Goal: Transaction & Acquisition: Purchase product/service

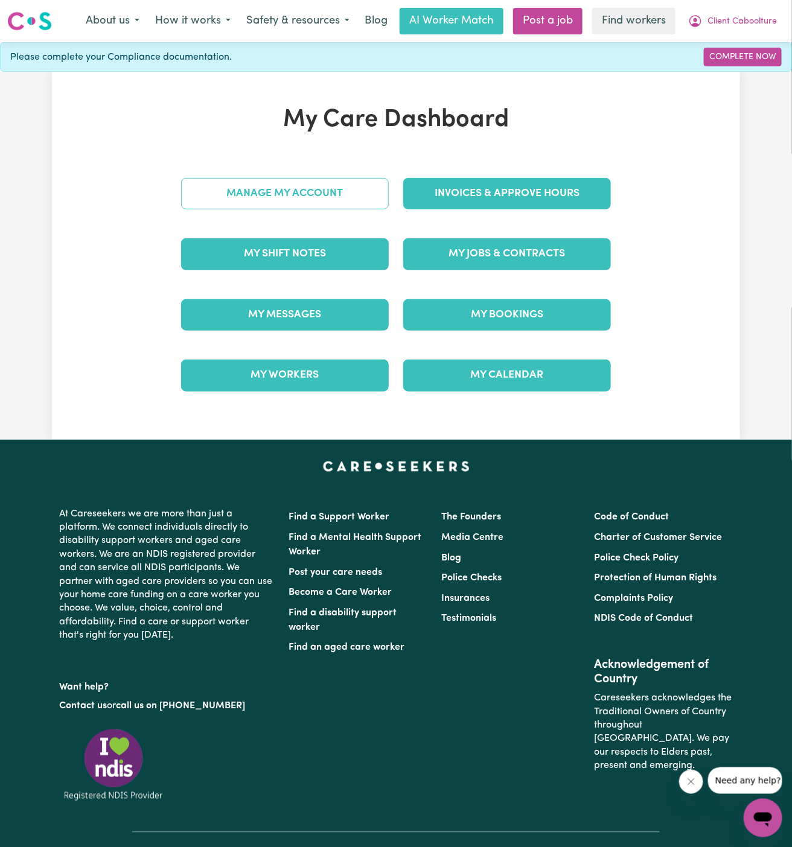
click at [360, 194] on link "Manage My Account" at bounding box center [285, 193] width 208 height 31
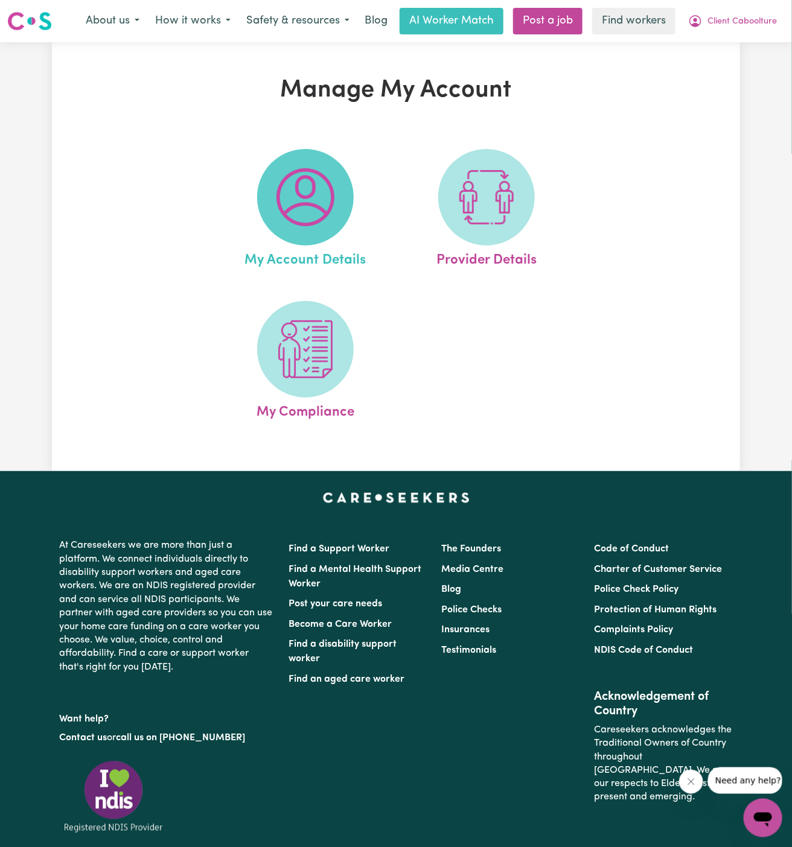
click at [335, 201] on span at bounding box center [305, 197] width 97 height 97
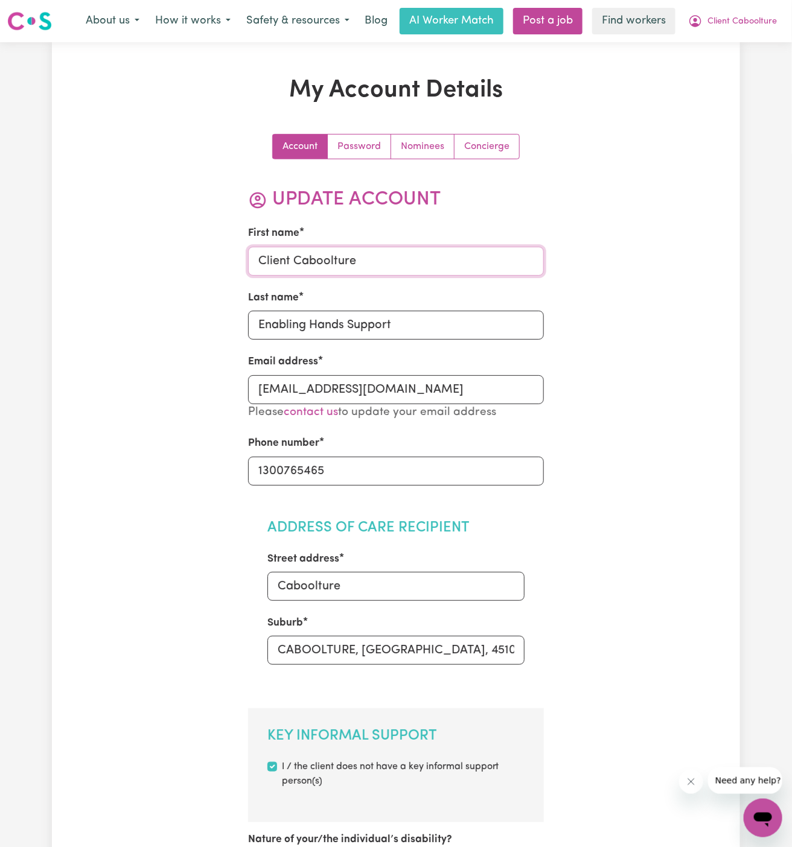
click at [338, 256] on input "Client Caboolture" at bounding box center [396, 261] width 296 height 29
click at [409, 265] on input "Client Caboolture" at bounding box center [396, 261] width 296 height 29
click at [331, 273] on input "Client Caboolture" at bounding box center [396, 261] width 296 height 29
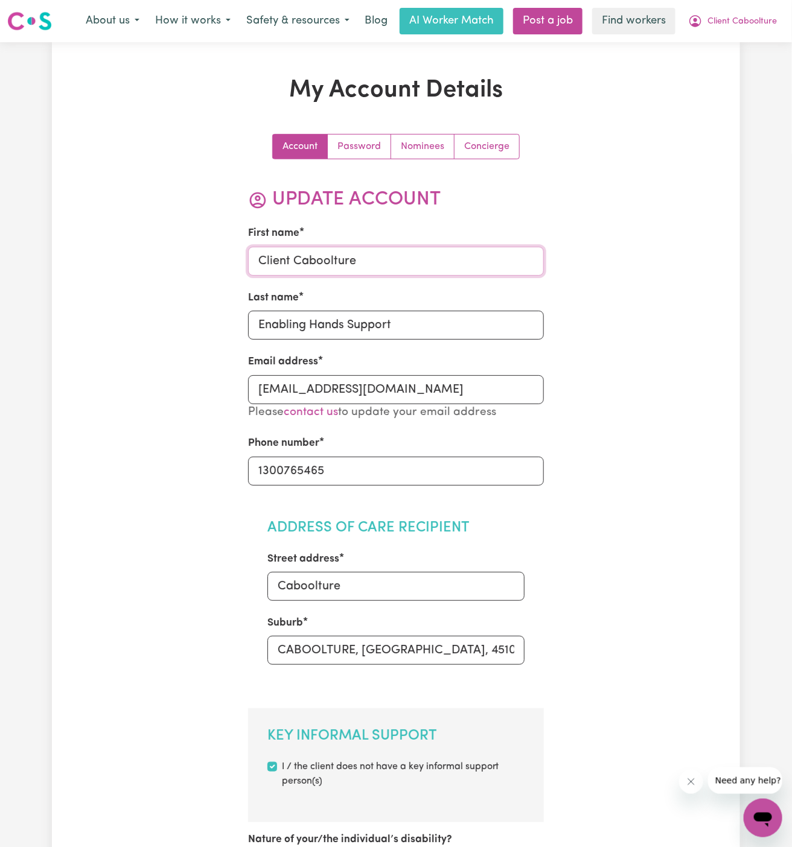
click at [331, 273] on input "Client Caboolture" at bounding box center [396, 261] width 296 height 29
paste input "Anthony Kay"
click at [313, 256] on input "Anthony Kay" at bounding box center [396, 261] width 296 height 29
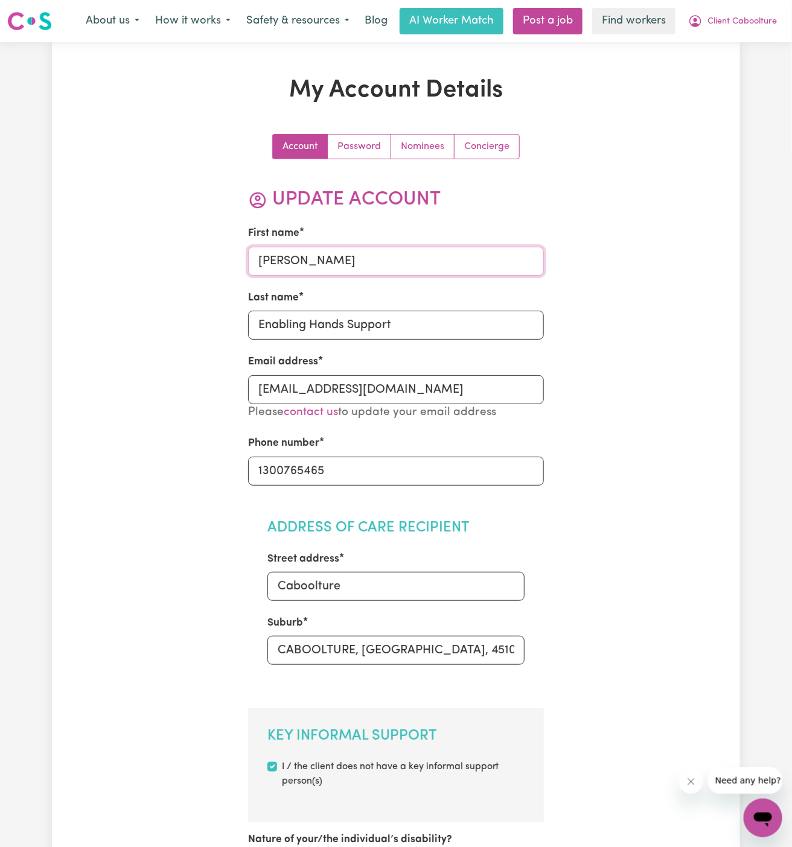
click at [313, 256] on input "Anthony Kay" at bounding box center [396, 261] width 296 height 29
type input "Anthony"
click at [338, 330] on input "Enabling Hands Support" at bounding box center [396, 325] width 296 height 29
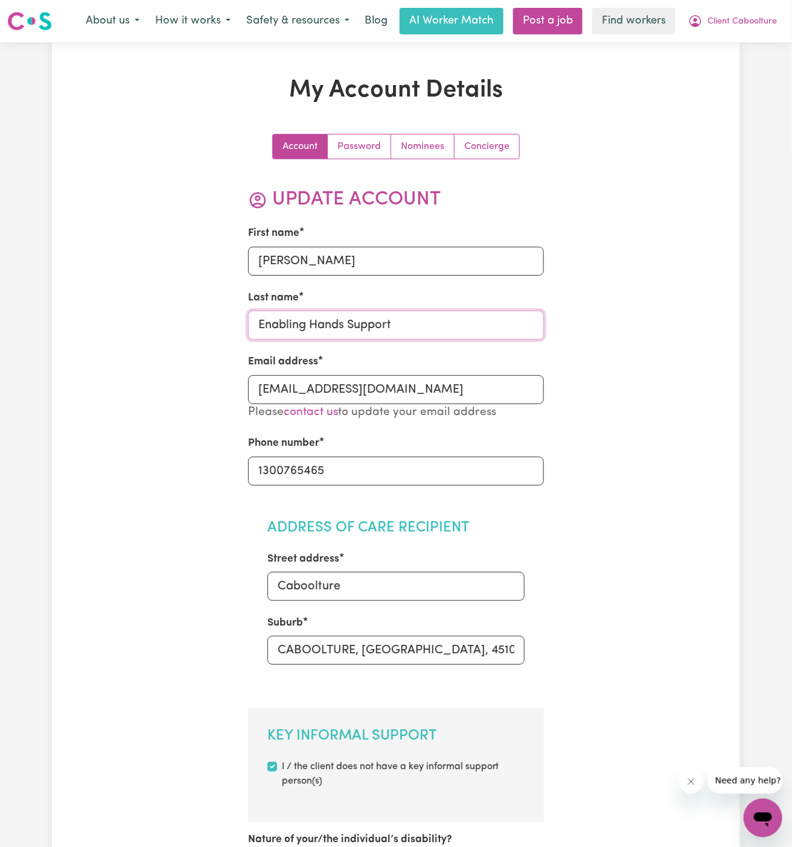
paste input "Kay"
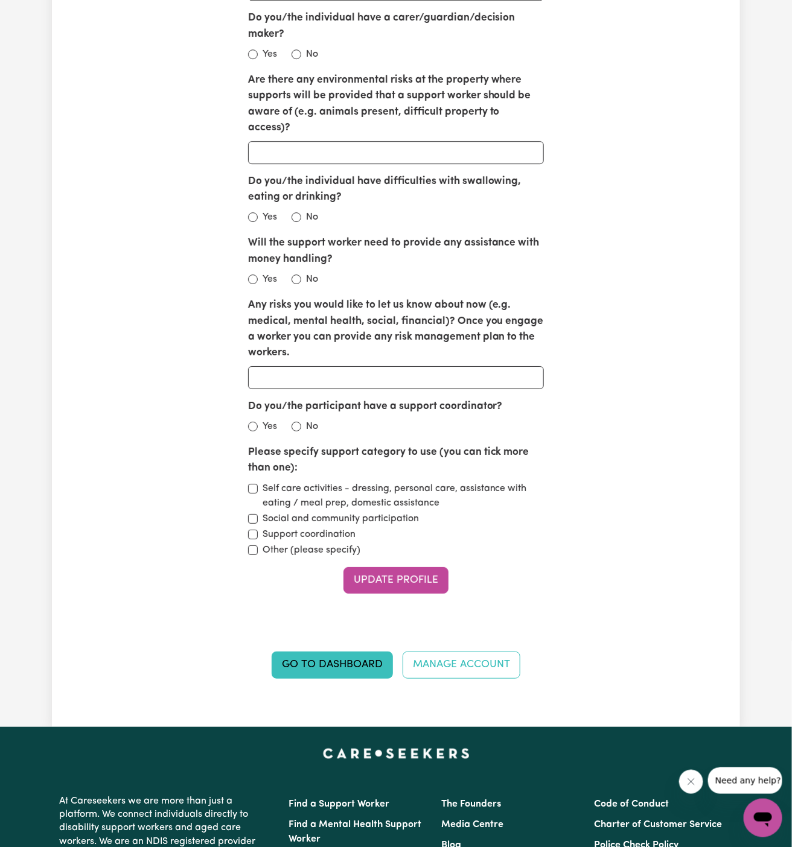
scroll to position [1394, 0]
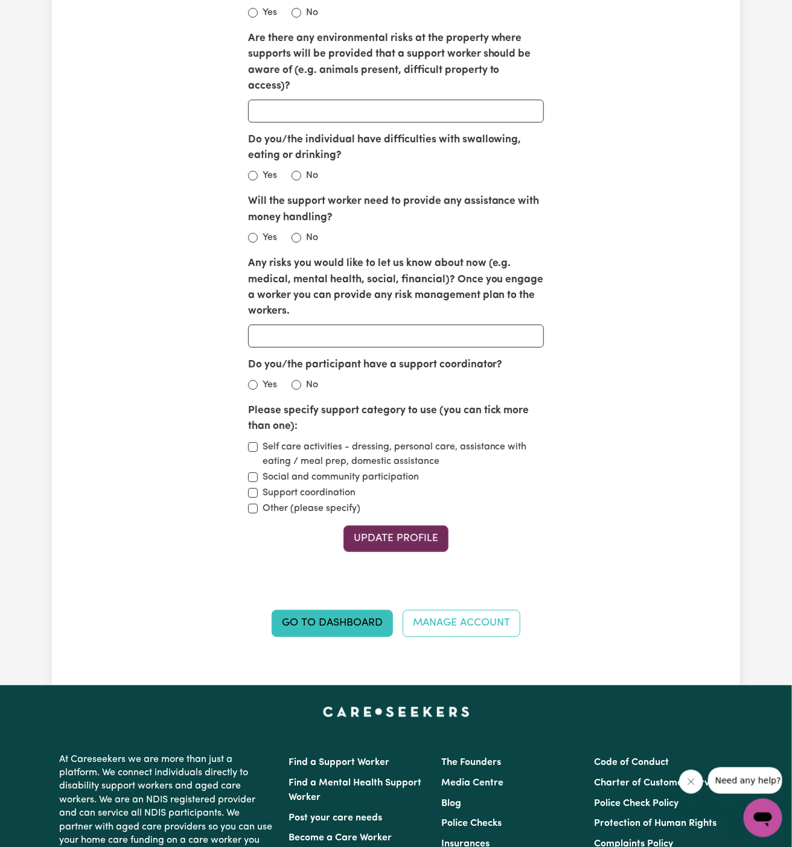
type input "Kay"
click at [382, 525] on button "Update Profile" at bounding box center [395, 538] width 105 height 27
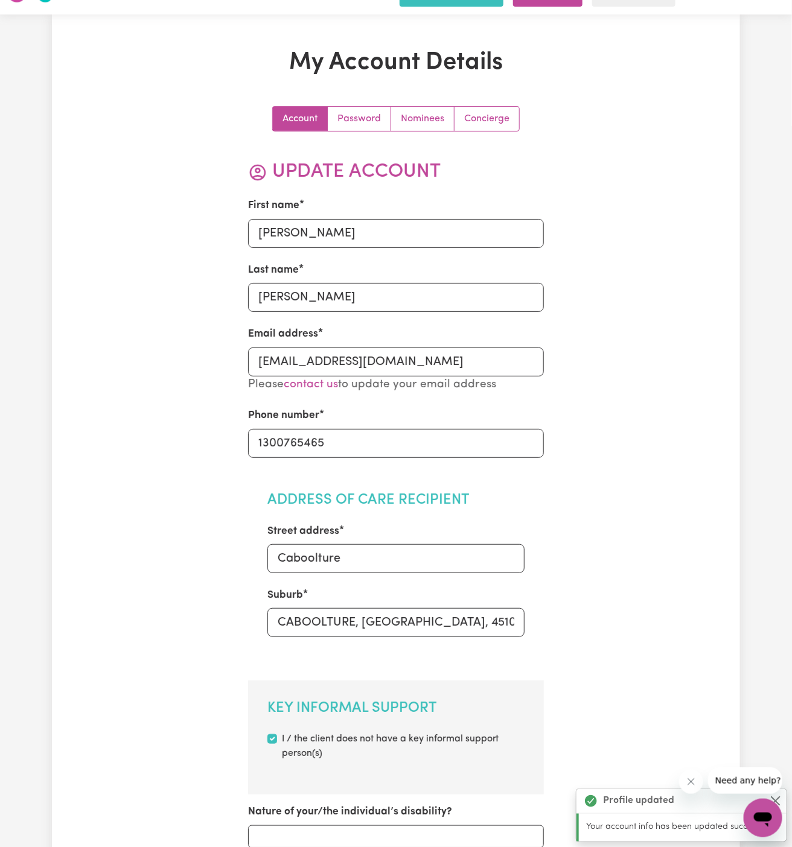
scroll to position [0, 0]
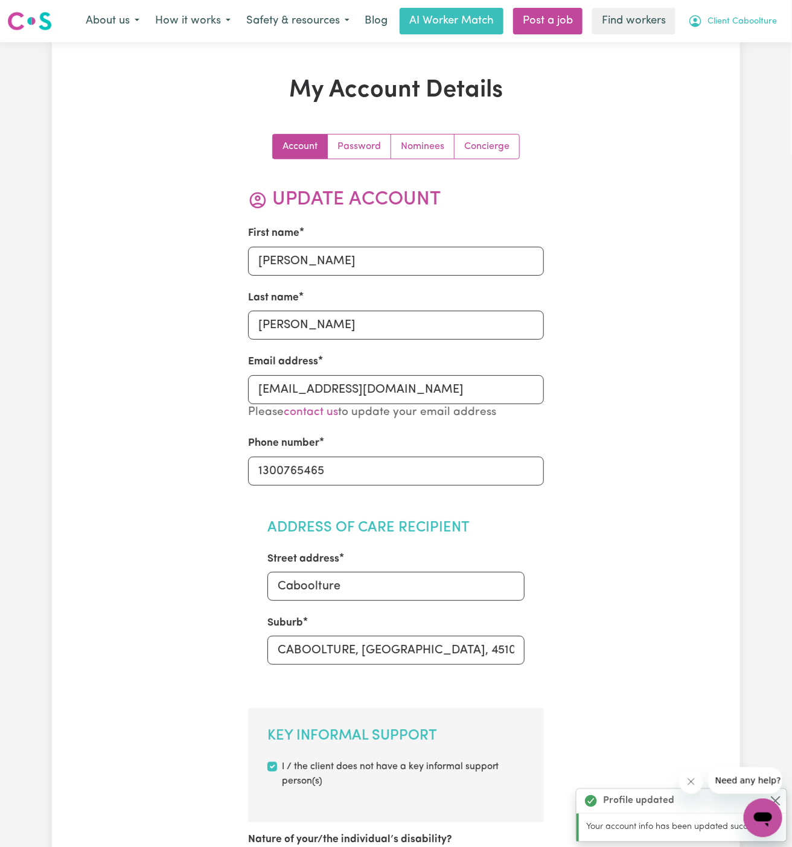
click at [743, 22] on span "Client Caboolture" at bounding box center [741, 21] width 69 height 13
click at [743, 43] on link "My Dashboard" at bounding box center [735, 47] width 95 height 23
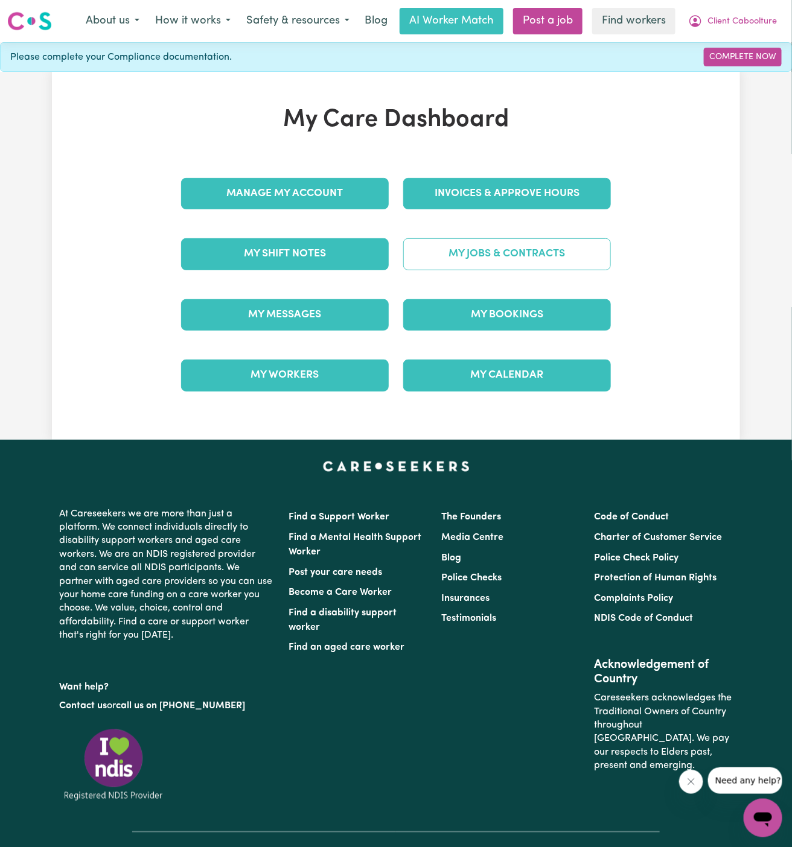
click at [465, 253] on link "My Jobs & Contracts" at bounding box center [507, 253] width 208 height 31
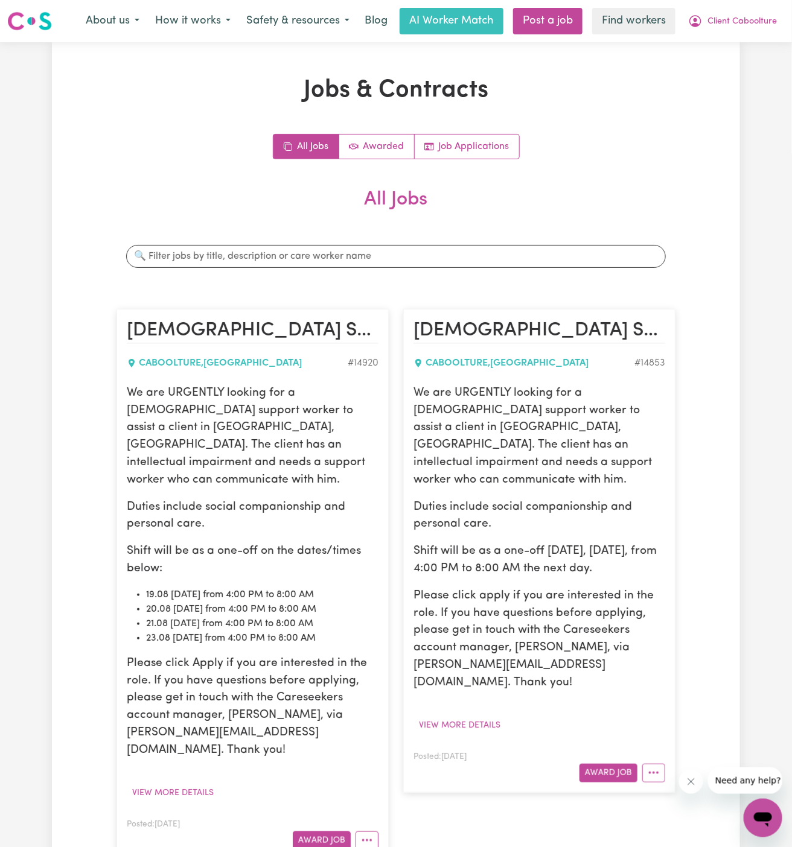
click at [167, 411] on p "We are URGENTLY looking for a female support worker to assist a client in Caboo…" at bounding box center [253, 437] width 252 height 104
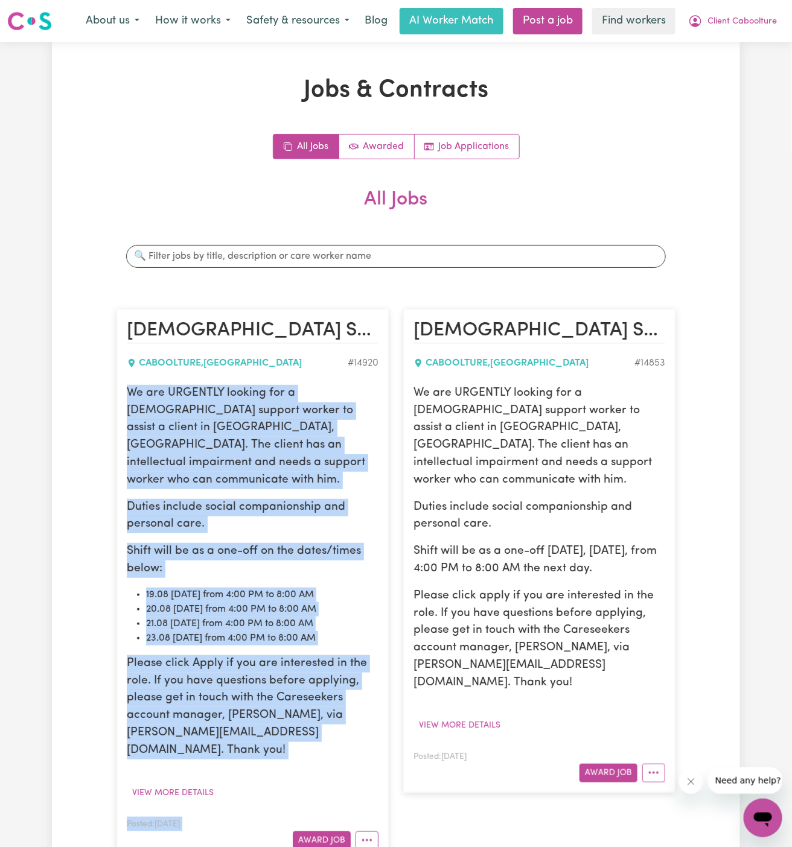
drag, startPoint x: 128, startPoint y: 393, endPoint x: 320, endPoint y: 781, distance: 432.8
click at [320, 781] on article "Female Support Worker Needed In Caboolture, QLD CABOOLTURE , Queensland # 14920…" at bounding box center [252, 584] width 272 height 551
click at [212, 784] on button "View more details" at bounding box center [173, 793] width 92 height 19
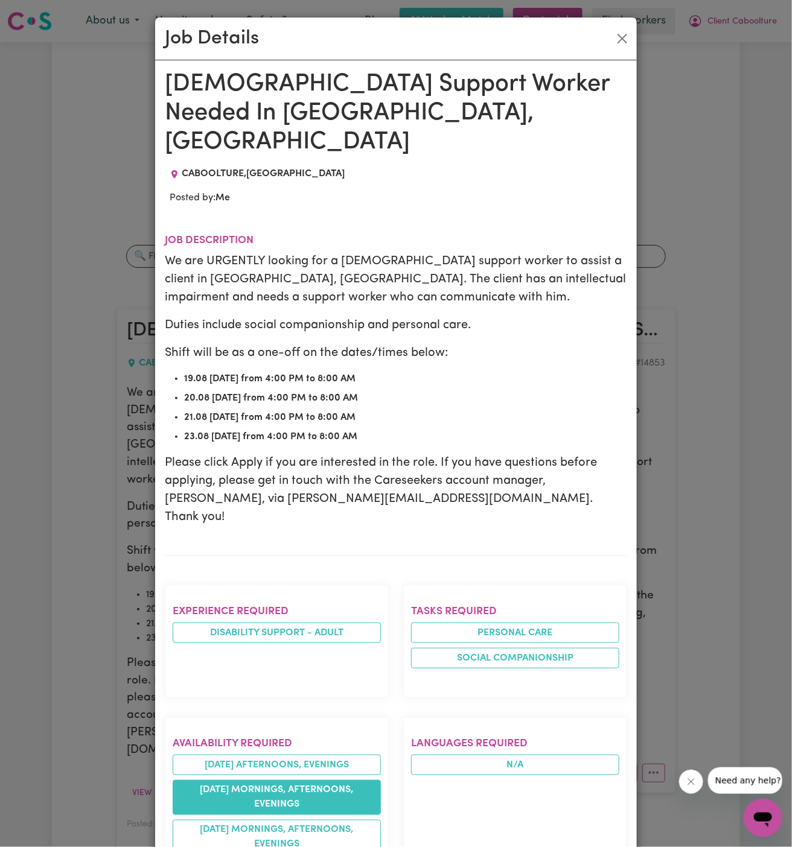
click at [192, 780] on li "wednesday mornings, afternoons, evenings" at bounding box center [277, 797] width 208 height 35
click at [46, 509] on div "Job Details Female Support Worker Needed In Caboolture, QLD CABOOLTURE , Queens…" at bounding box center [396, 423] width 792 height 847
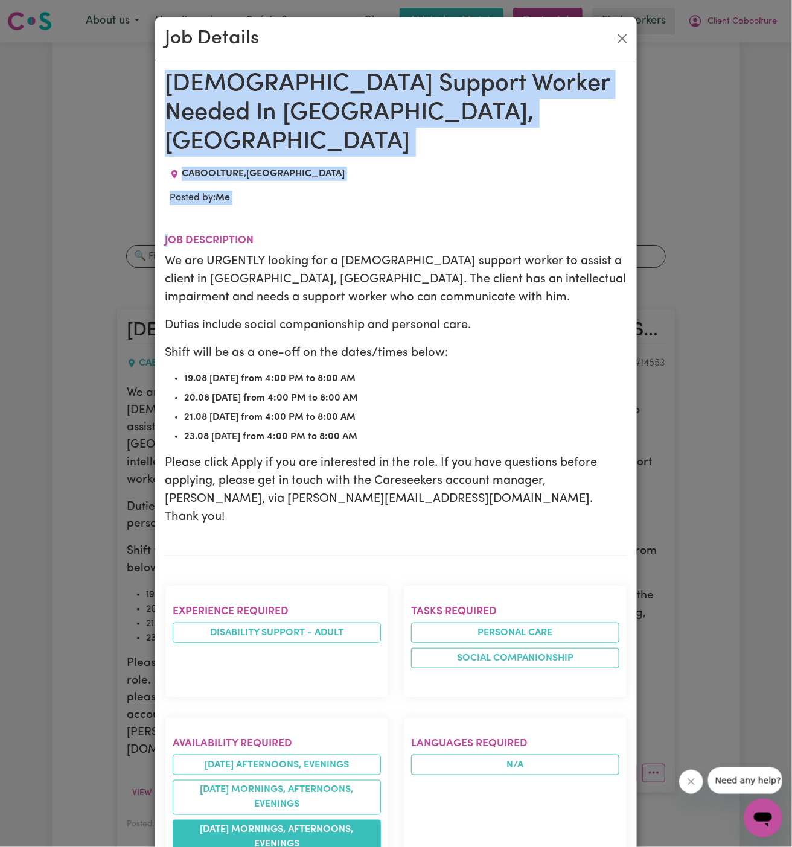
drag, startPoint x: 170, startPoint y: 72, endPoint x: 288, endPoint y: 804, distance: 740.8
click at [288, 804] on div "Female Support Worker Needed In Caboolture, QLD CABOOLTURE , Queensland Posted …" at bounding box center [396, 780] width 462 height 1421
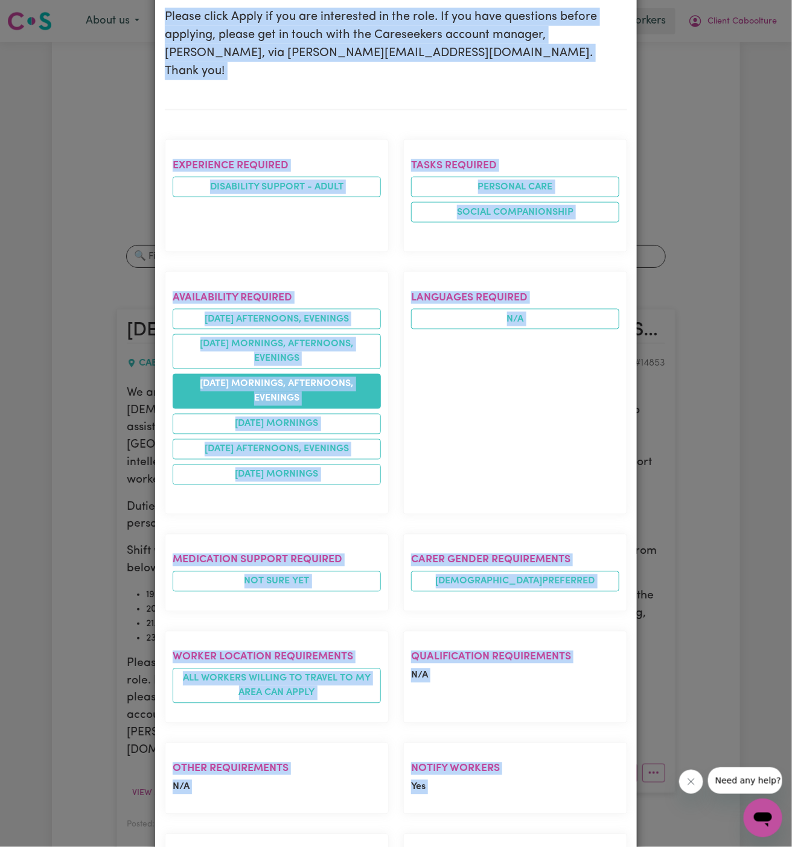
scroll to position [617, 0]
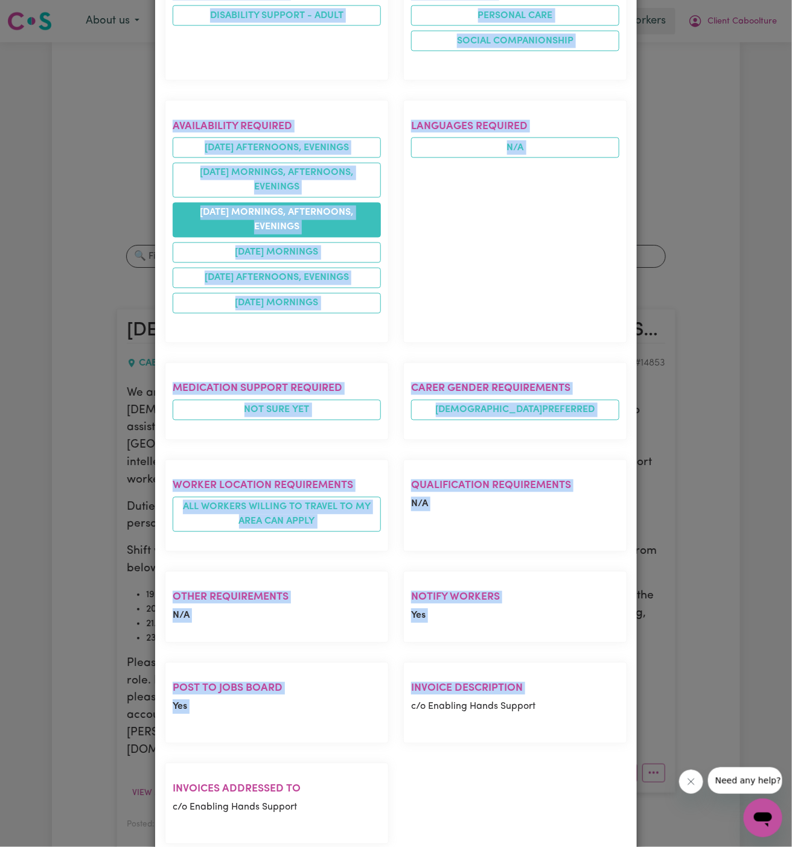
copy div "Female Support Worker Needed In Caboolture, QLD CABOOLTURE , Queensland Posted …"
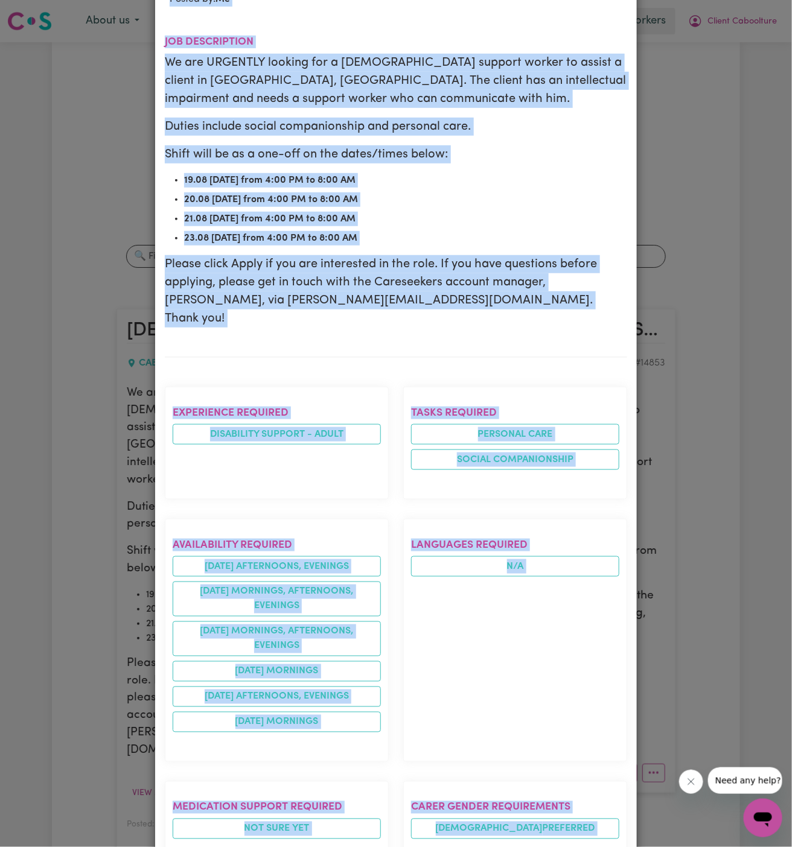
scroll to position [0, 0]
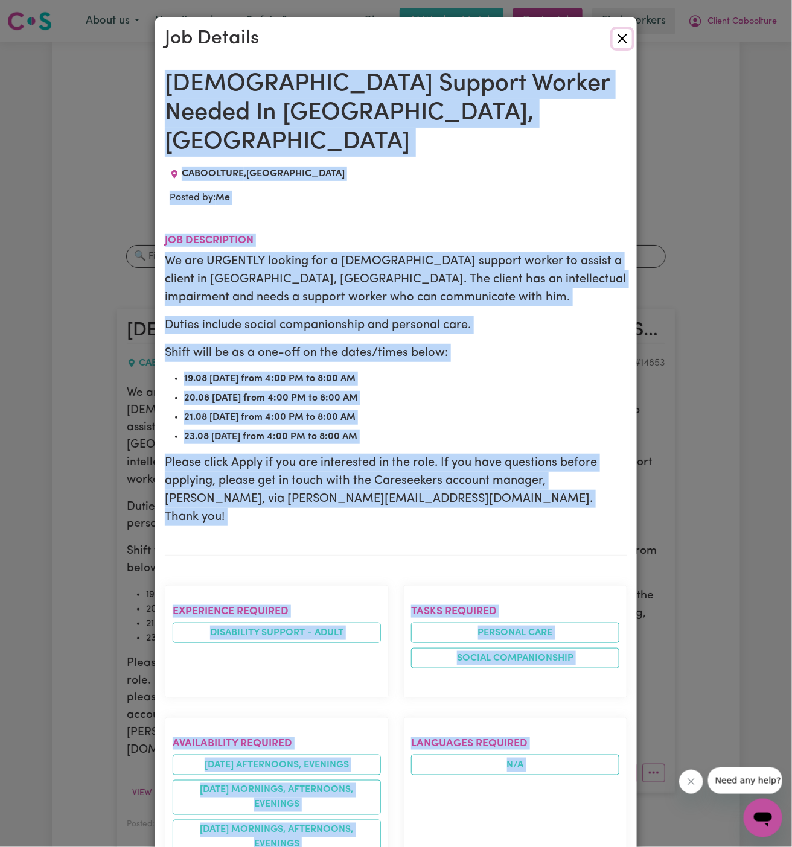
click at [619, 40] on button "Close" at bounding box center [621, 38] width 19 height 19
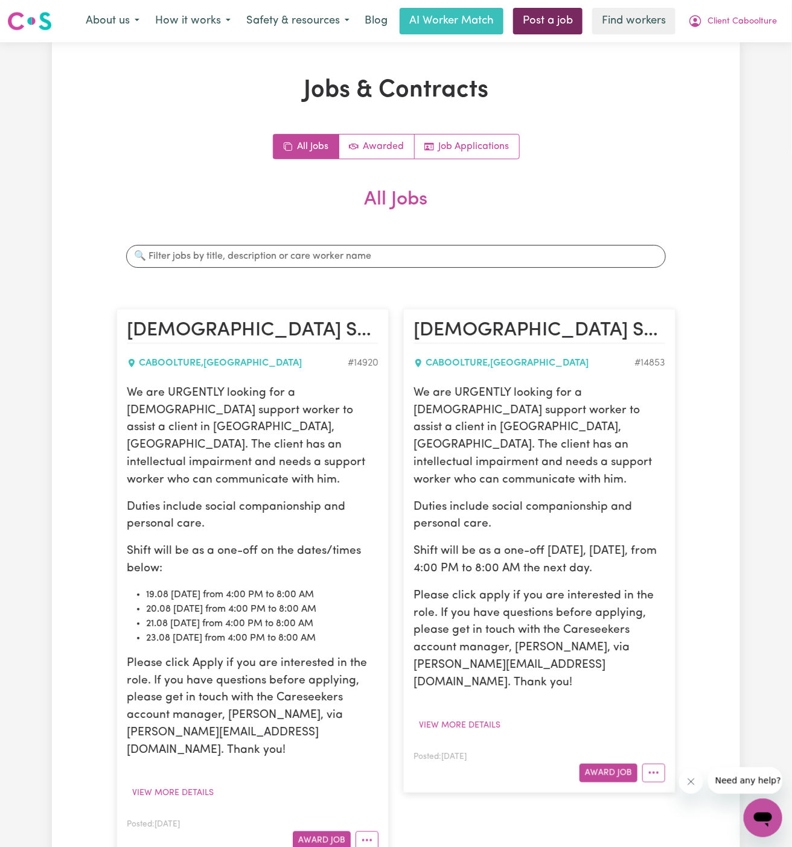
click at [562, 13] on link "Post a job" at bounding box center [547, 21] width 69 height 27
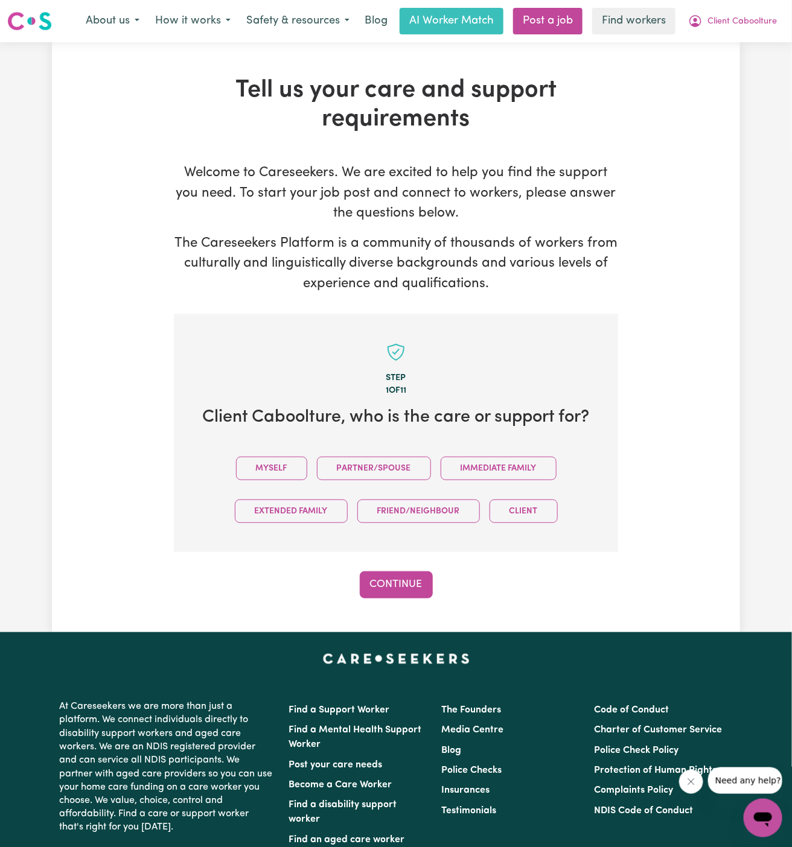
click at [264, 454] on div "Myself Partner/Spouse Immediate Family Extended Family Friend/Neighbour Client" at bounding box center [395, 490] width 405 height 86
click at [284, 483] on div "Myself Partner/Spouse Immediate Family Extended Family Friend/Neighbour Client" at bounding box center [395, 490] width 405 height 86
click at [283, 477] on button "Myself" at bounding box center [271, 469] width 71 height 24
drag, startPoint x: 445, startPoint y: 571, endPoint x: 435, endPoint y: 571, distance: 10.3
click at [436, 571] on div "Continue" at bounding box center [396, 584] width 444 height 27
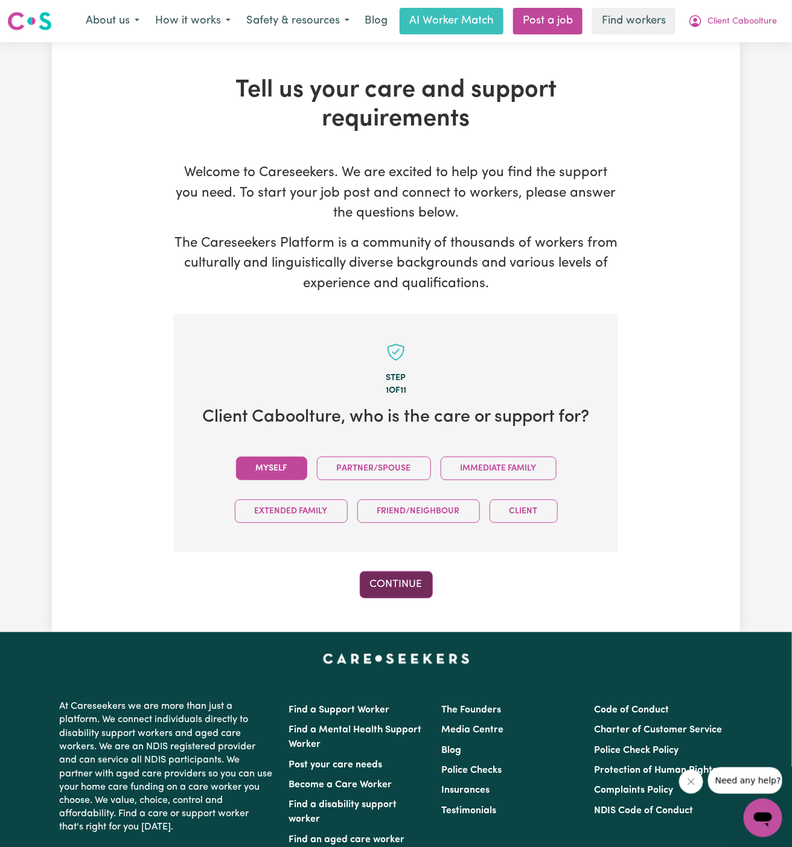
click at [411, 579] on button "Continue" at bounding box center [396, 584] width 73 height 27
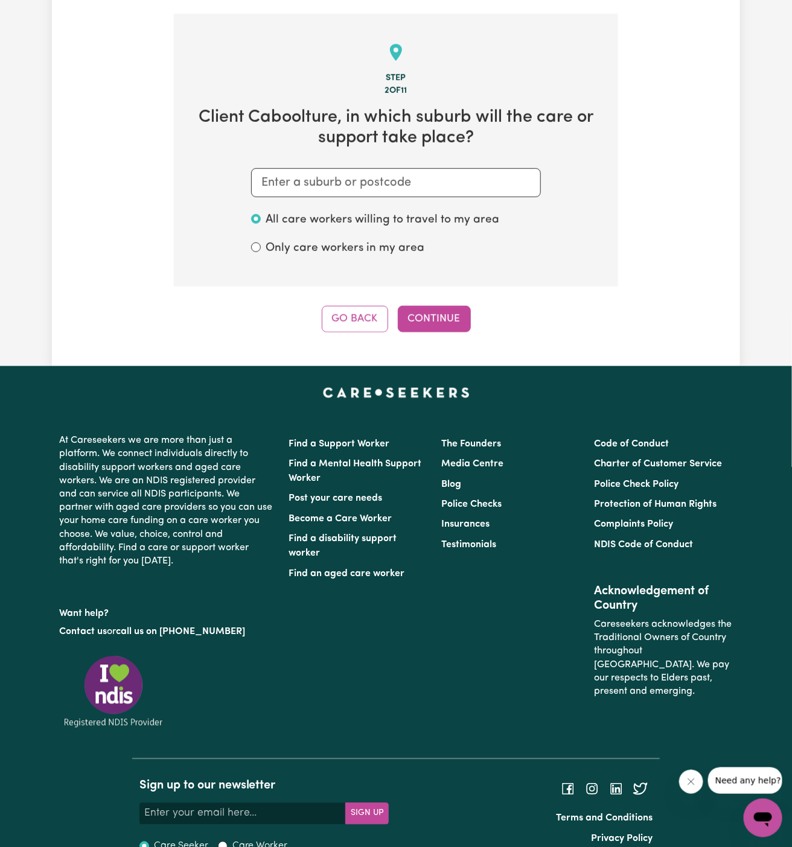
scroll to position [313, 0]
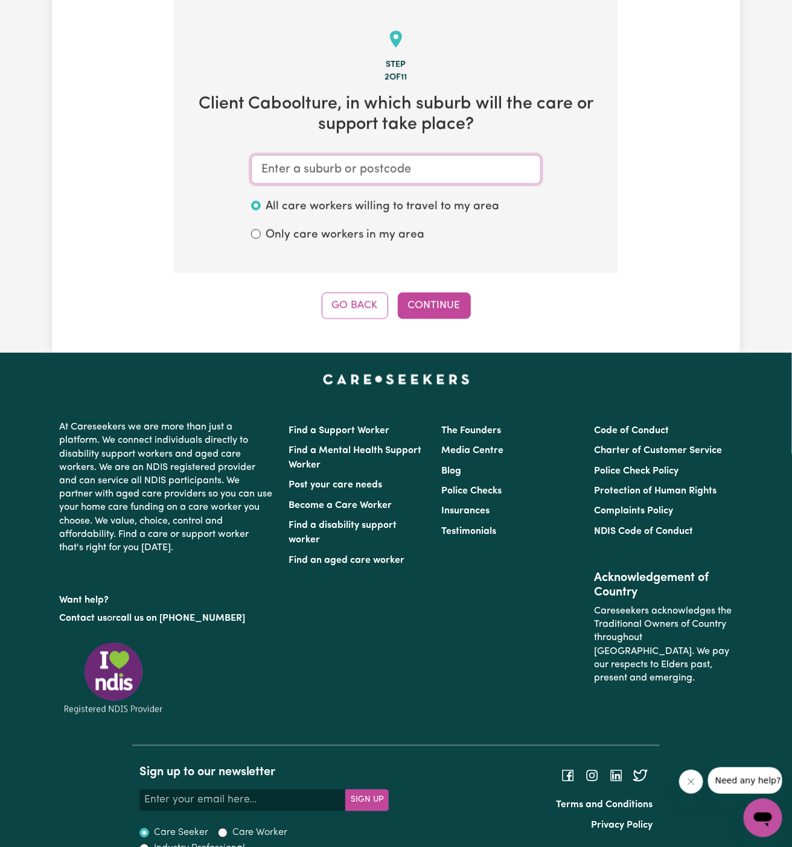
click at [364, 171] on input "text" at bounding box center [396, 169] width 290 height 29
paste input "Caboolture"
type input "Caboolture"
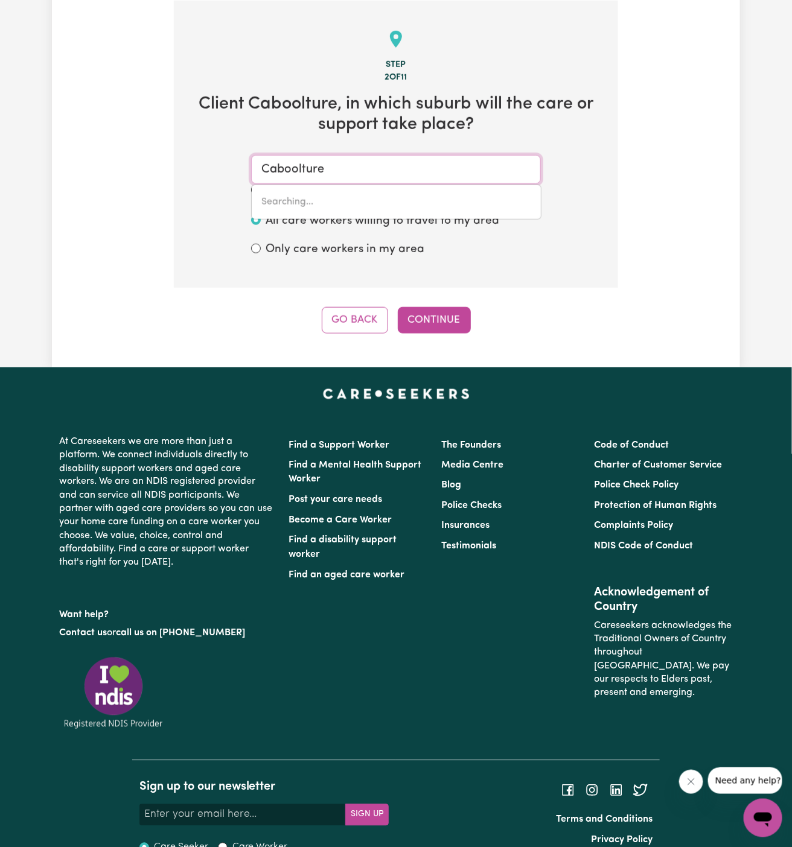
type input "Caboolture, Queensland, 4510"
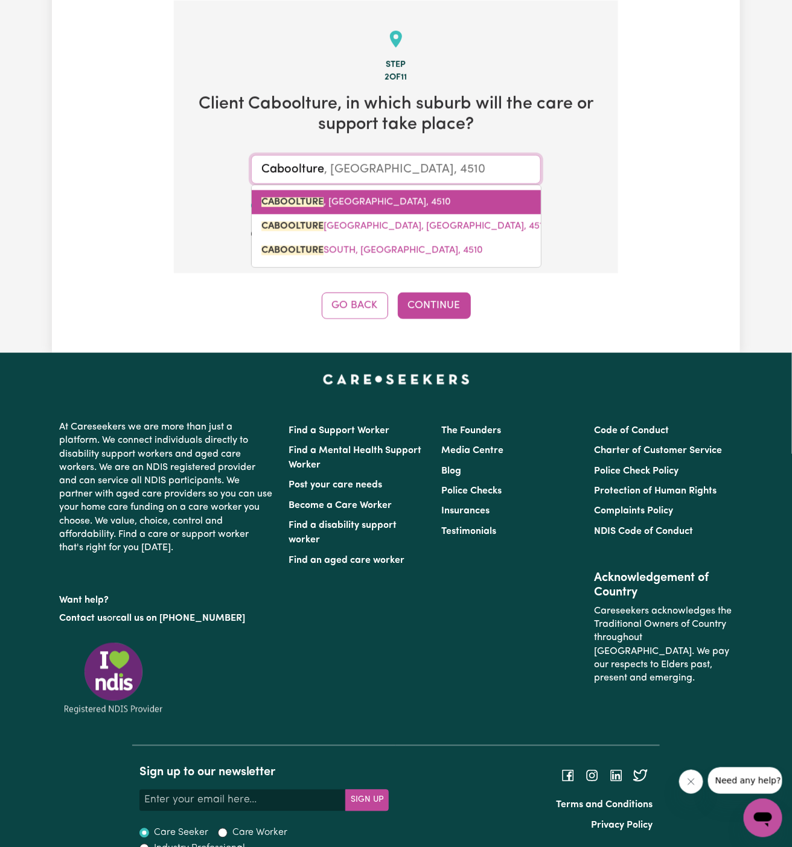
click at [372, 195] on link "CABOOLTURE , Queensland, 4510" at bounding box center [396, 202] width 289 height 24
type input "CABOOLTURE, Queensland, 4510"
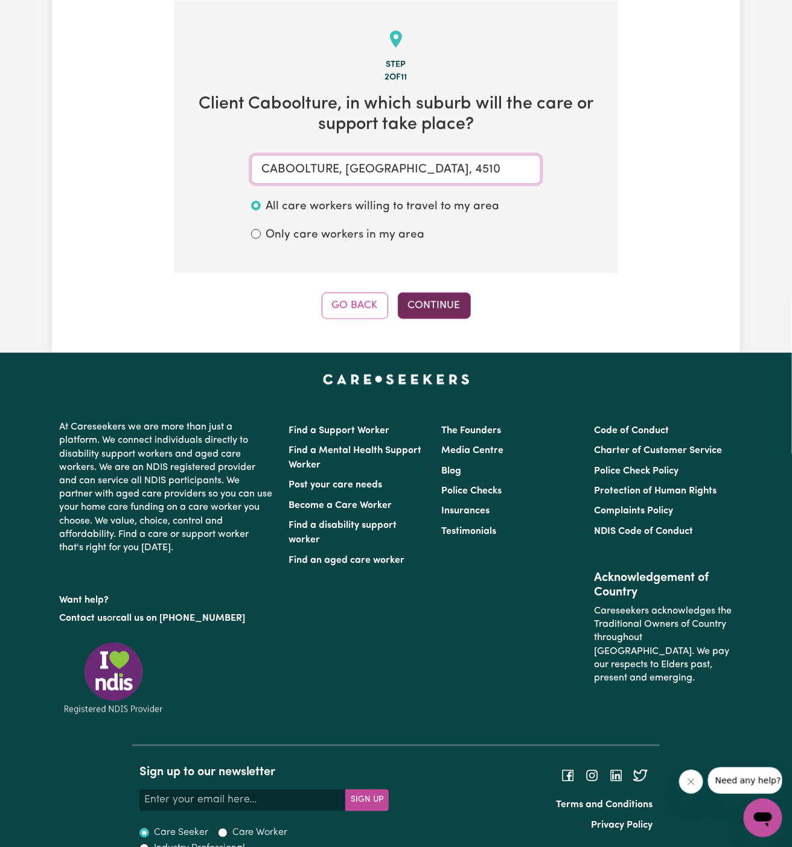
type input "CABOOLTURE, Queensland, 4510"
click at [444, 313] on button "Continue" at bounding box center [434, 306] width 73 height 27
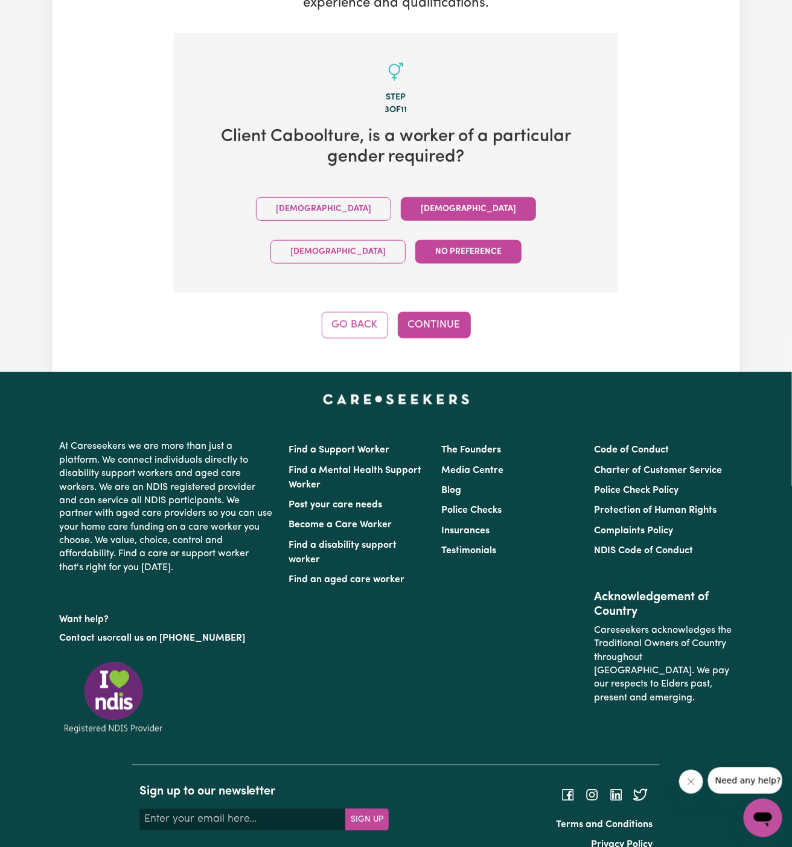
click at [401, 205] on button "Female" at bounding box center [468, 209] width 135 height 24
click at [443, 300] on div "Tell us your care and support requirements Welcome to Careseekers. We are excit…" at bounding box center [396, 67] width 688 height 611
click at [419, 312] on button "Continue" at bounding box center [434, 325] width 73 height 27
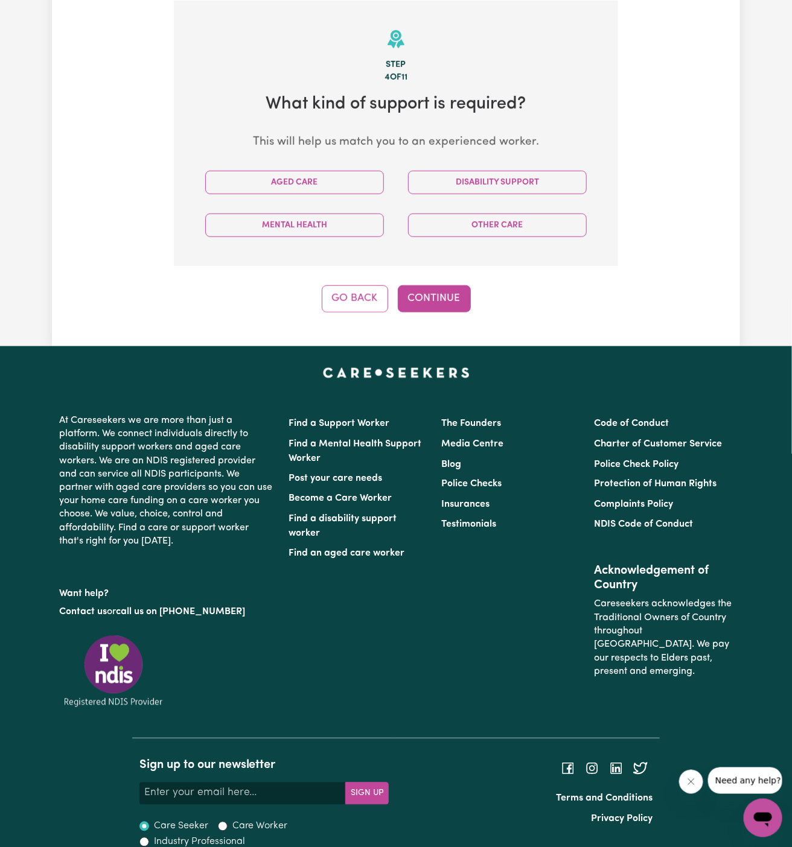
scroll to position [313, 0]
click at [489, 168] on div "Disability Support" at bounding box center [497, 182] width 203 height 43
click at [505, 177] on button "Disability Support" at bounding box center [497, 183] width 179 height 24
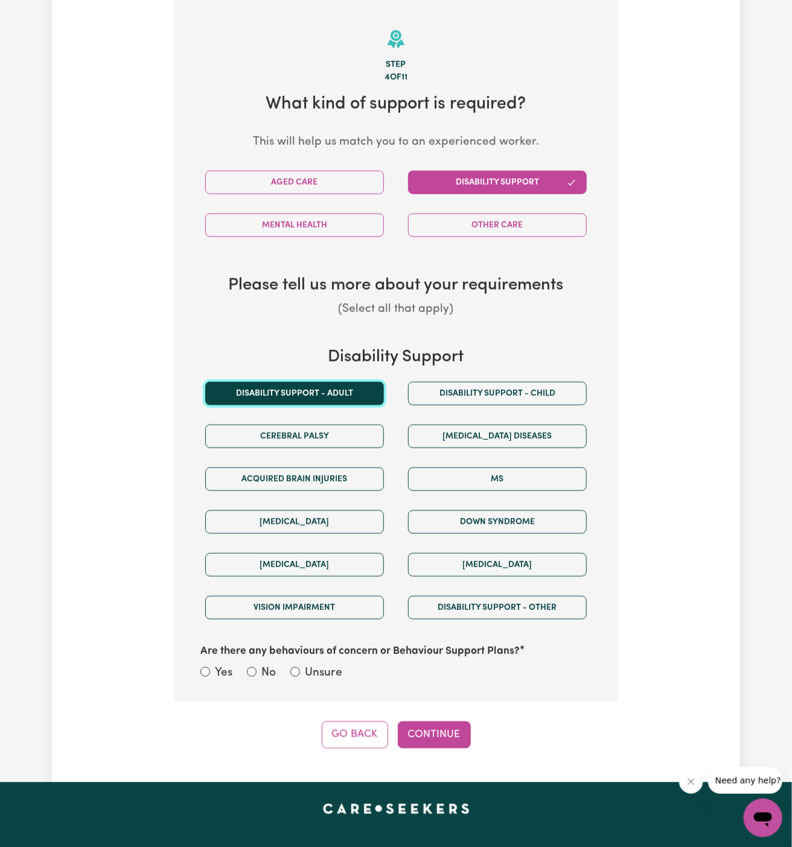
click at [340, 390] on button "Disability support - Adult" at bounding box center [294, 394] width 179 height 24
click at [318, 672] on label "Unsure" at bounding box center [323, 673] width 37 height 17
click at [300, 672] on input "Unsure" at bounding box center [295, 672] width 10 height 10
radio input "true"
click at [434, 731] on button "Continue" at bounding box center [434, 735] width 73 height 27
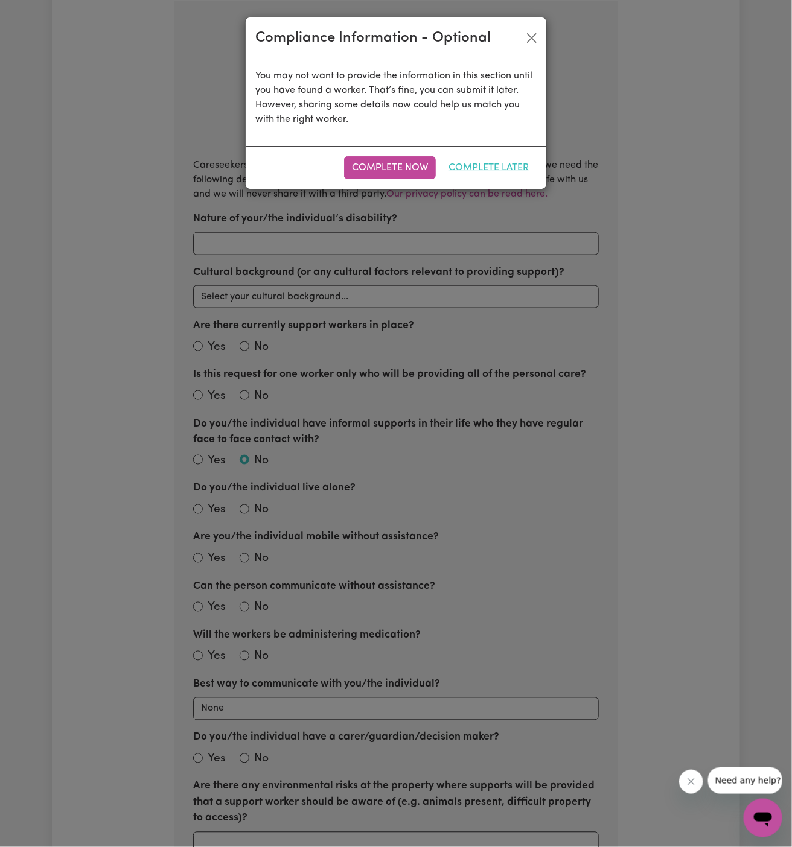
click at [468, 164] on button "Complete Later" at bounding box center [488, 167] width 96 height 23
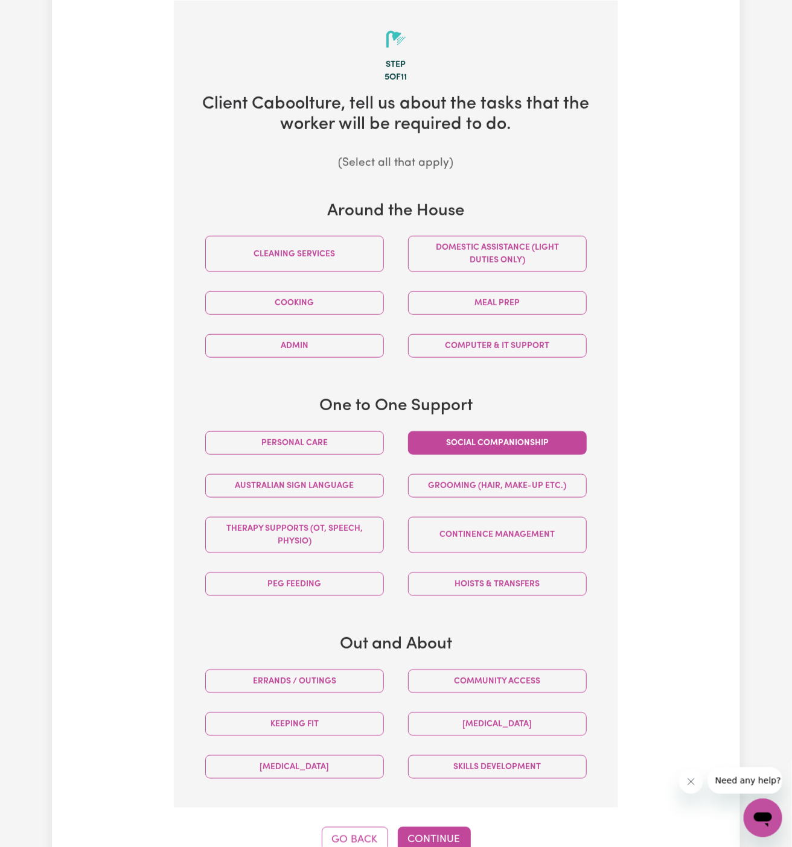
click at [436, 438] on button "Social companionship" at bounding box center [497, 443] width 179 height 24
click at [340, 451] on button "Personal care" at bounding box center [294, 443] width 179 height 24
click at [450, 831] on button "Continue" at bounding box center [434, 840] width 73 height 27
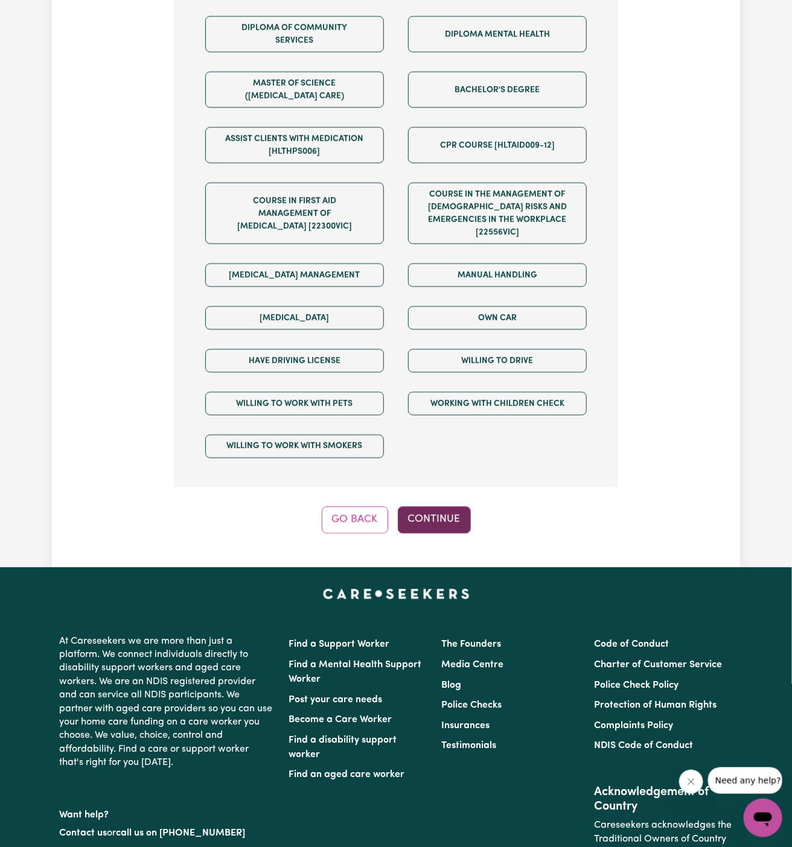
click at [428, 507] on button "Continue" at bounding box center [434, 520] width 73 height 27
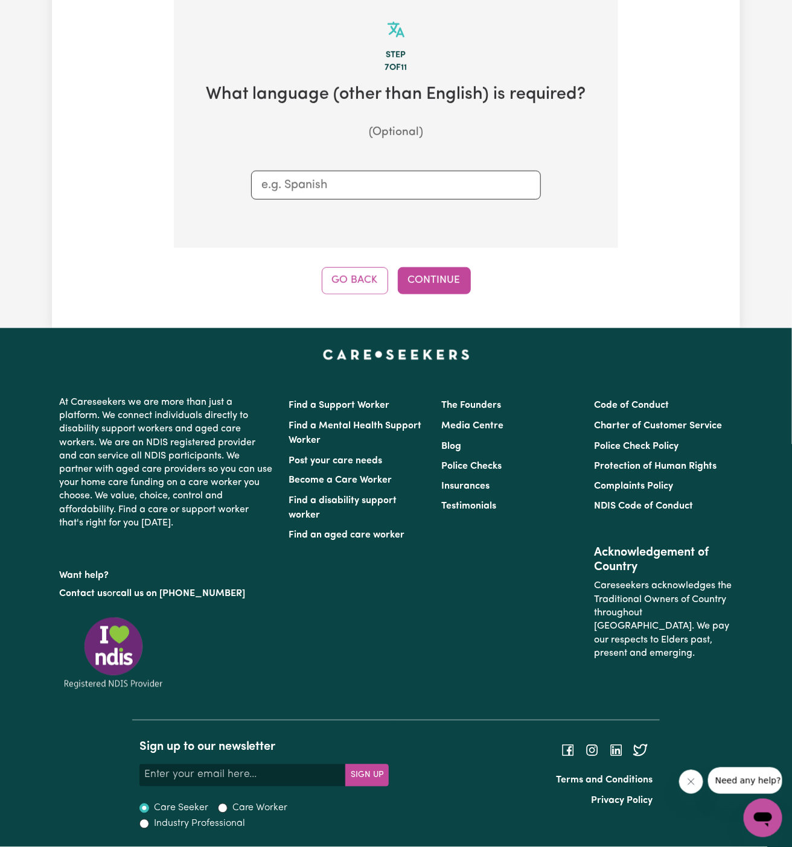
scroll to position [313, 0]
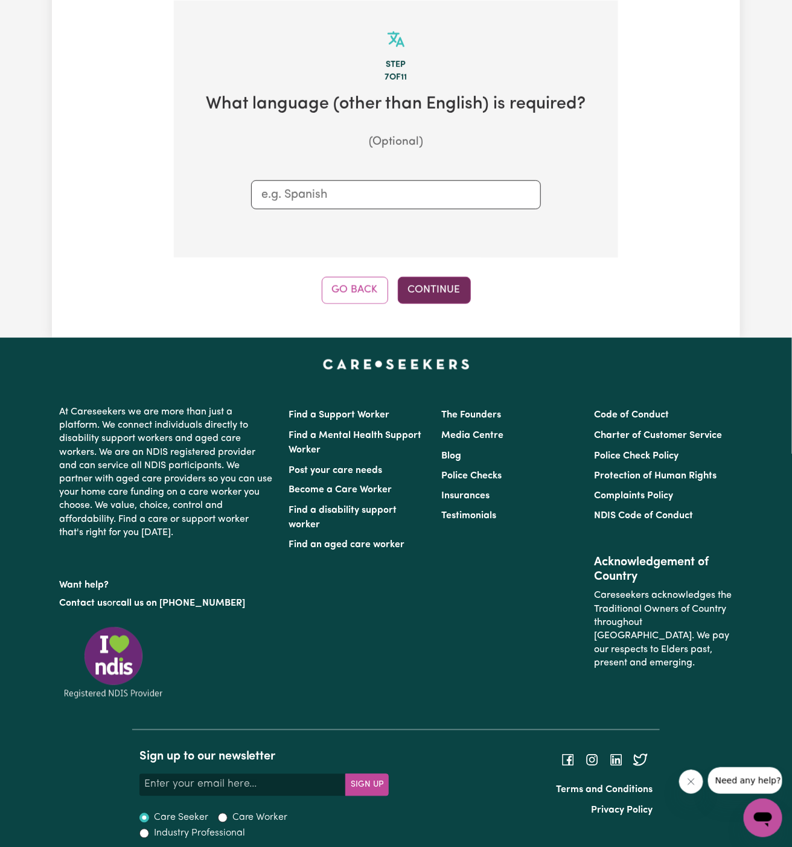
click at [437, 294] on button "Continue" at bounding box center [434, 290] width 73 height 27
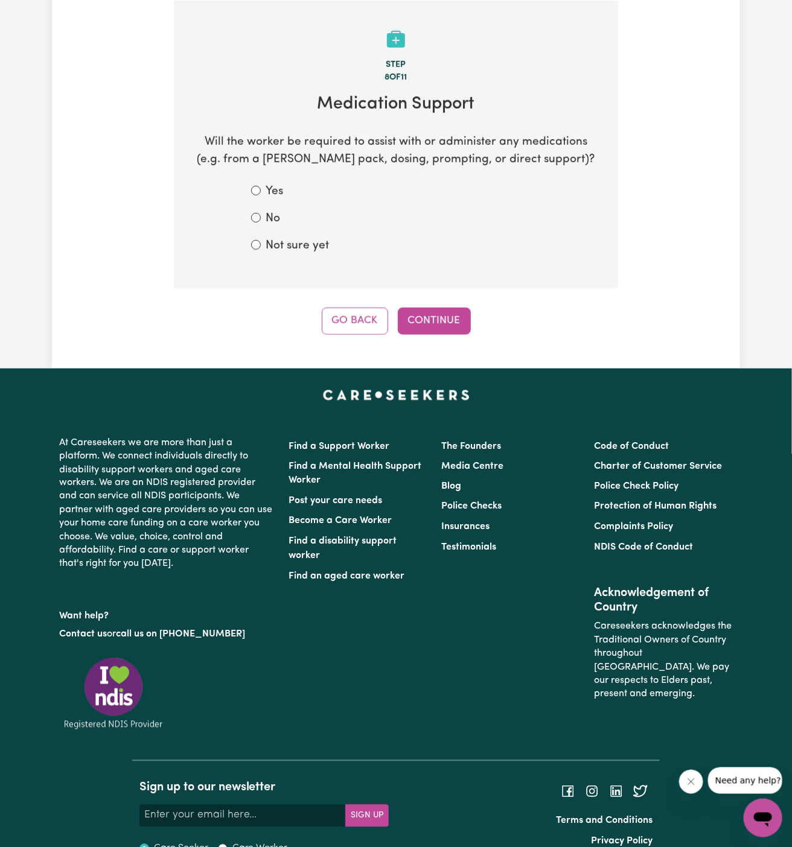
drag, startPoint x: 302, startPoint y: 244, endPoint x: 341, endPoint y: 250, distance: 39.6
click at [302, 244] on label "Not sure yet" at bounding box center [296, 246] width 63 height 17
click at [261, 244] on input "Not sure yet" at bounding box center [256, 245] width 10 height 10
radio input "true"
click at [451, 310] on button "Continue" at bounding box center [434, 321] width 73 height 27
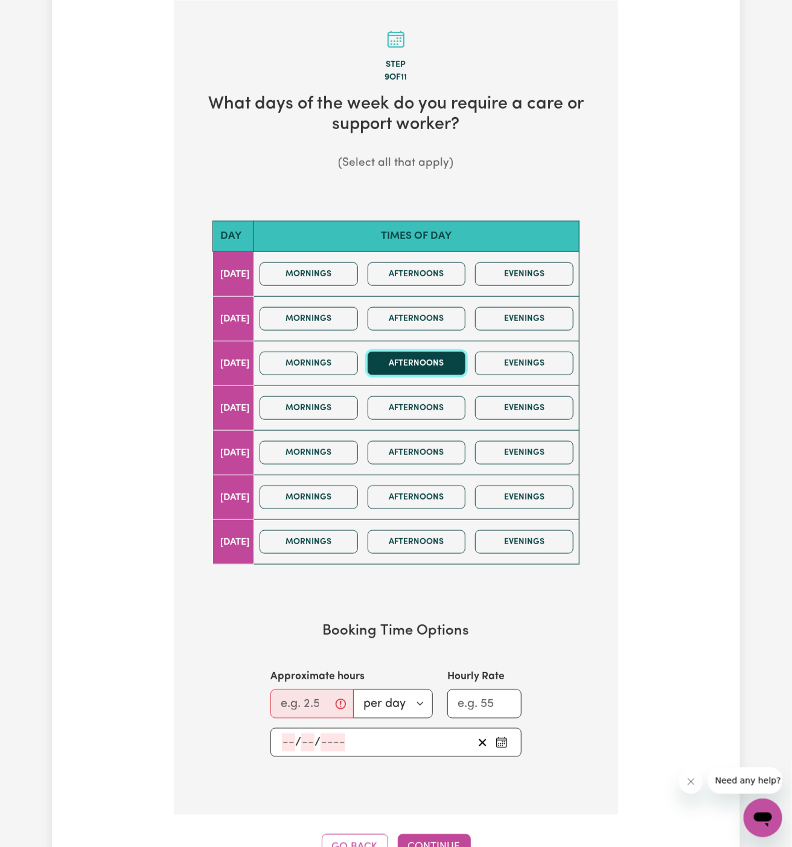
click at [424, 356] on button "Afternoons" at bounding box center [416, 364] width 98 height 24
click at [516, 356] on button "Evenings" at bounding box center [524, 364] width 98 height 24
click at [435, 389] on div "Mornings Afternoons Evenings" at bounding box center [416, 408] width 323 height 43
click at [448, 355] on button "Afternoons" at bounding box center [416, 364] width 98 height 24
click at [521, 357] on button "Evenings" at bounding box center [524, 364] width 98 height 24
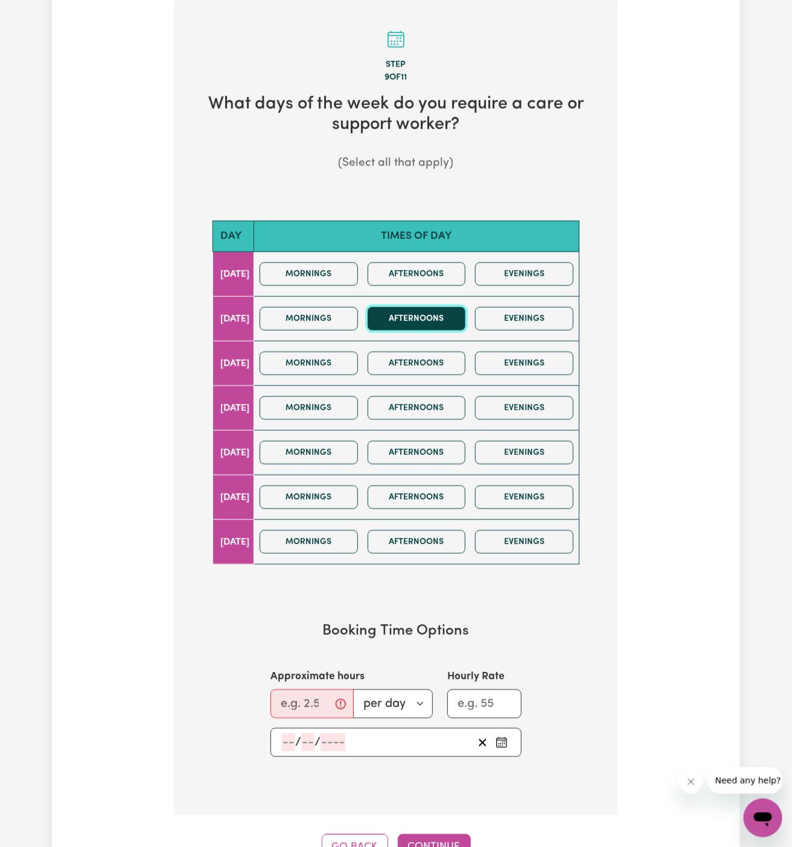
click at [437, 326] on button "Afternoons" at bounding box center [416, 319] width 98 height 24
click at [553, 326] on button "Evenings" at bounding box center [524, 319] width 98 height 24
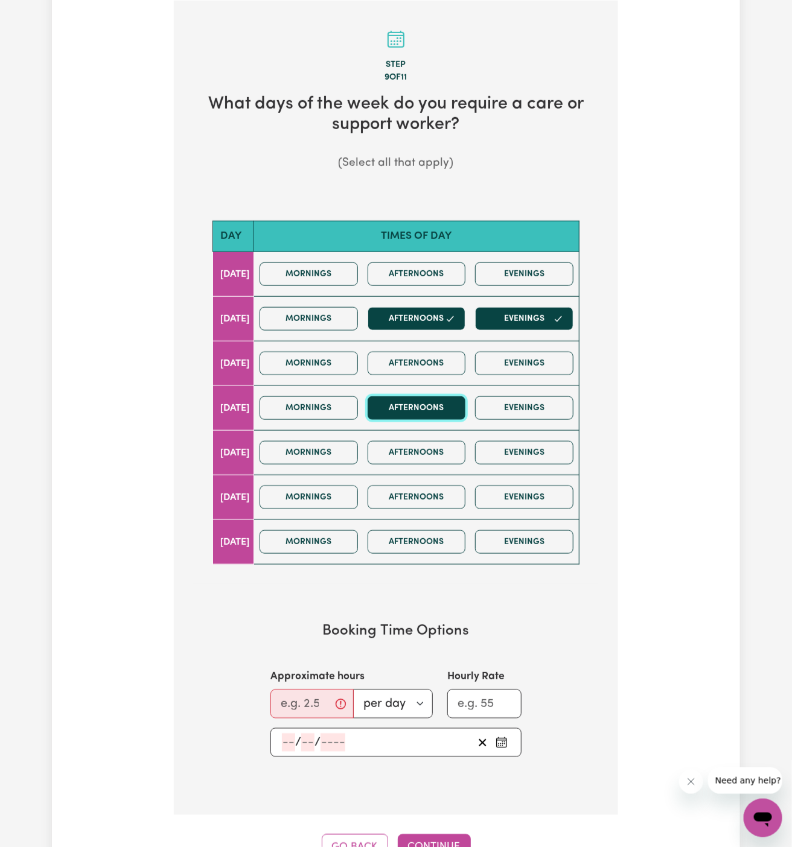
click at [451, 398] on button "Afternoons" at bounding box center [416, 408] width 98 height 24
click at [507, 398] on button "Evenings" at bounding box center [524, 408] width 98 height 24
click at [445, 463] on div "Mornings Afternoons Evenings" at bounding box center [416, 452] width 323 height 43
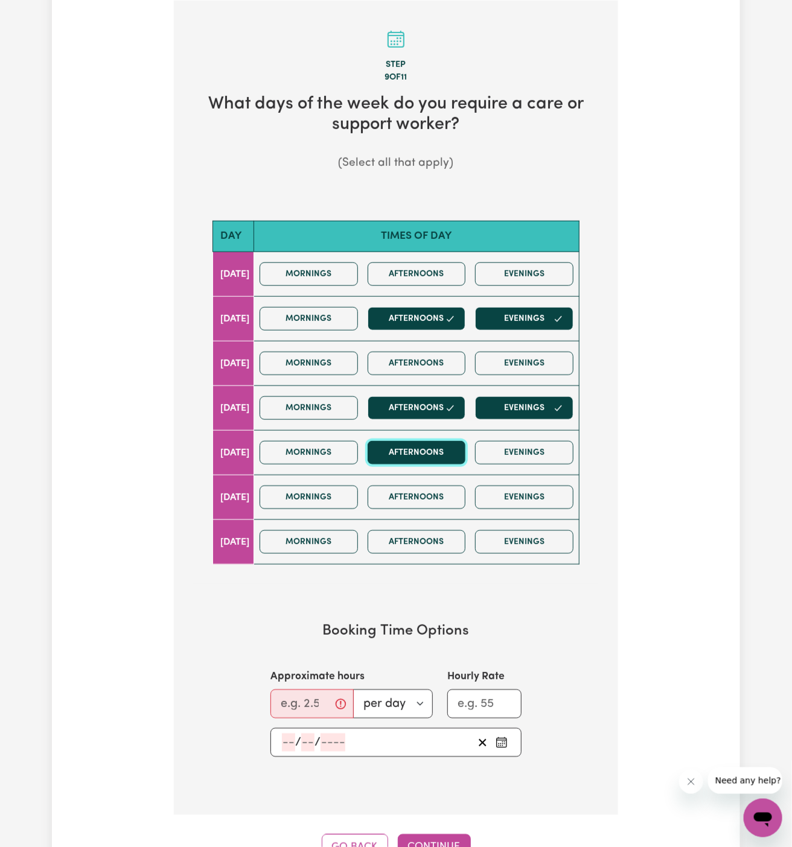
click at [444, 450] on button "Afternoons" at bounding box center [416, 453] width 98 height 24
click at [558, 451] on button "Evenings" at bounding box center [524, 453] width 98 height 24
click at [489, 476] on div "Mornings Afternoons Evenings" at bounding box center [416, 497] width 323 height 43
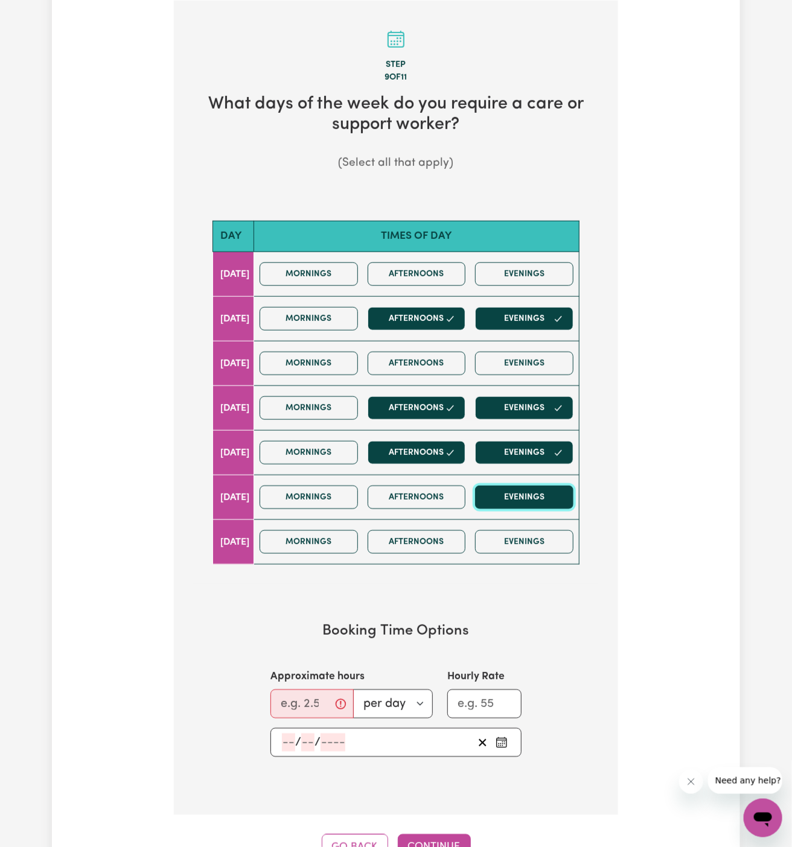
click at [506, 487] on button "Evenings" at bounding box center [524, 498] width 98 height 24
click at [427, 494] on button "Afternoons" at bounding box center [416, 498] width 98 height 24
click at [299, 696] on input "Approximate hours" at bounding box center [311, 704] width 83 height 29
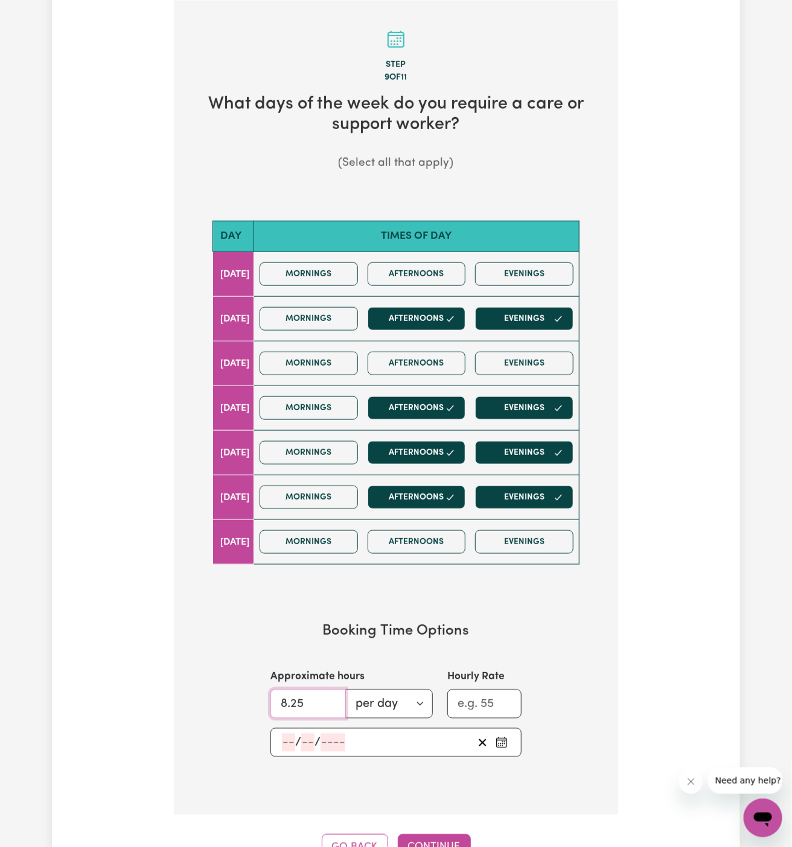
drag, startPoint x: 331, startPoint y: 706, endPoint x: 285, endPoint y: 697, distance: 46.7
click at [285, 697] on input "8.25" at bounding box center [307, 704] width 75 height 29
type input "12"
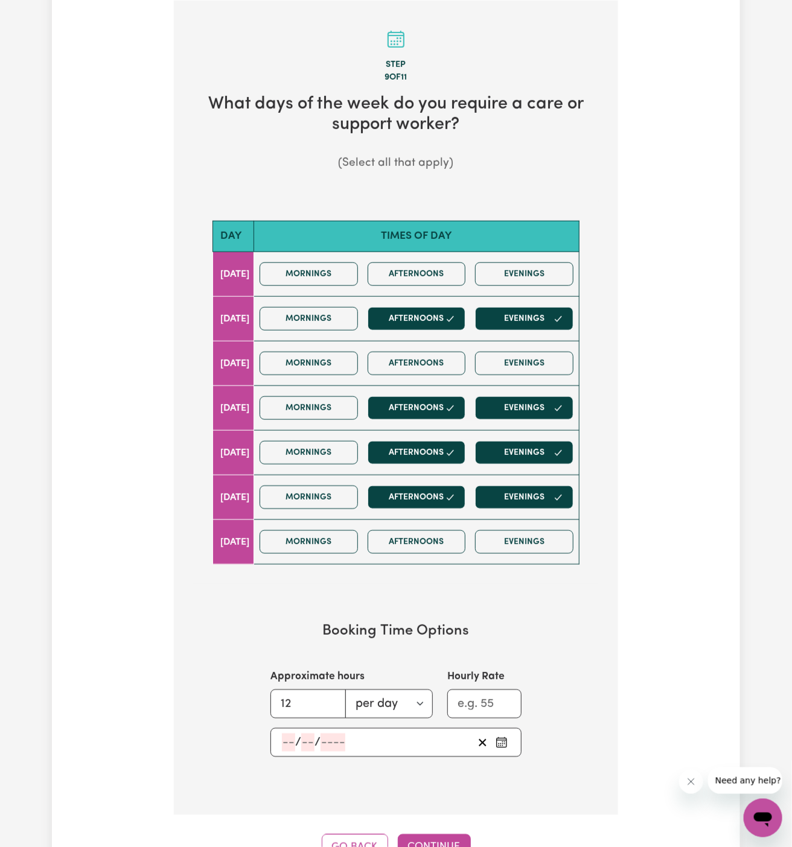
click at [285, 743] on input "number" at bounding box center [288, 743] width 13 height 18
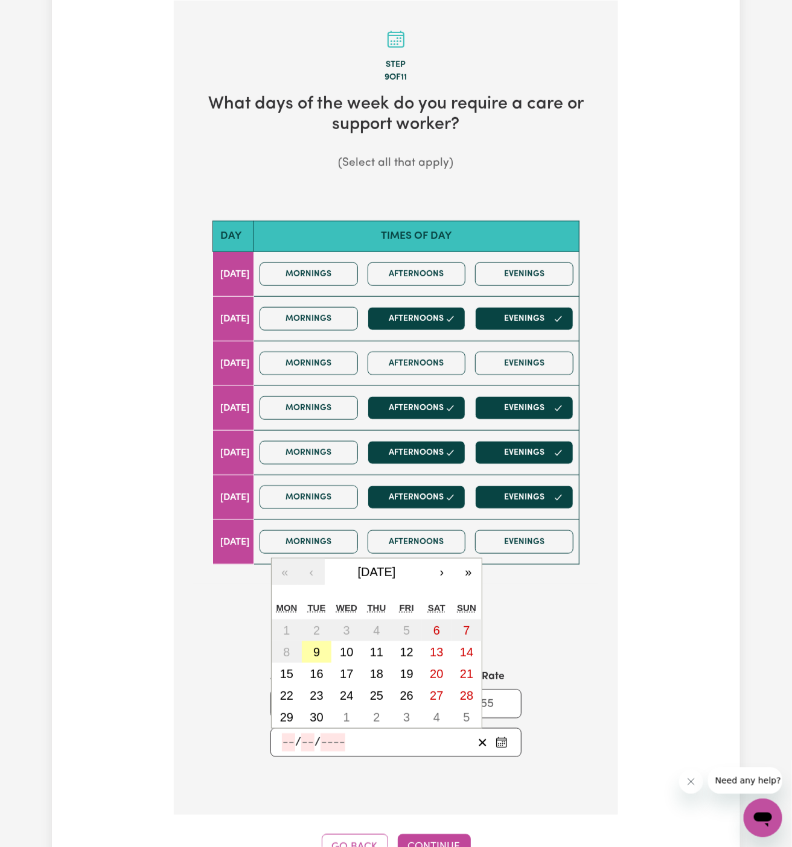
click at [314, 648] on abbr "9" at bounding box center [316, 652] width 7 height 13
type input "2025-09-09"
type input "9"
type input "2025"
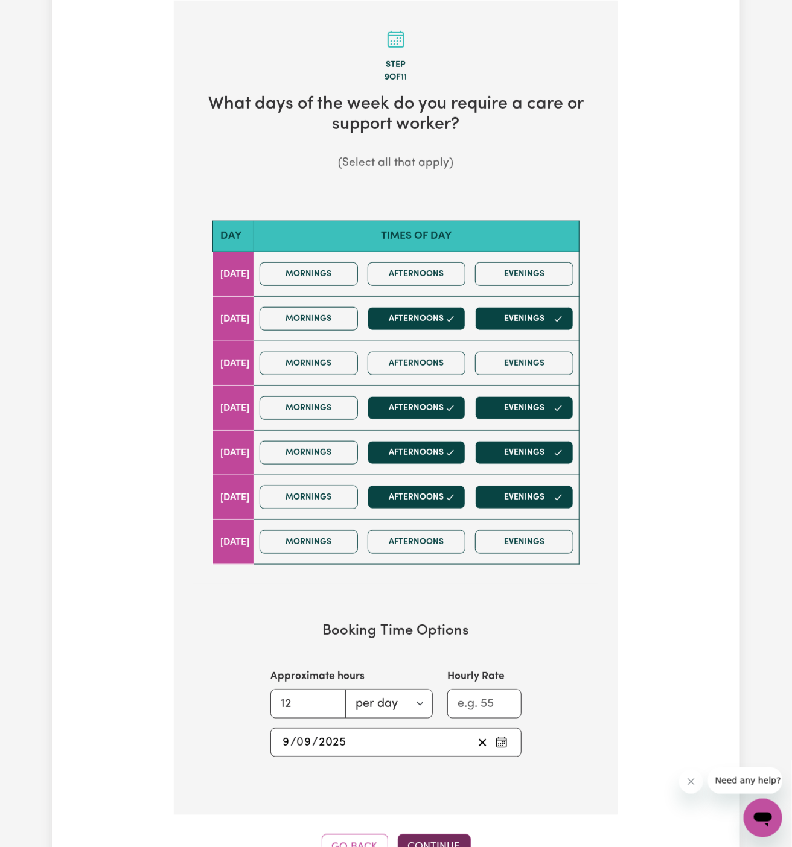
click at [433, 834] on button "Continue" at bounding box center [434, 847] width 73 height 27
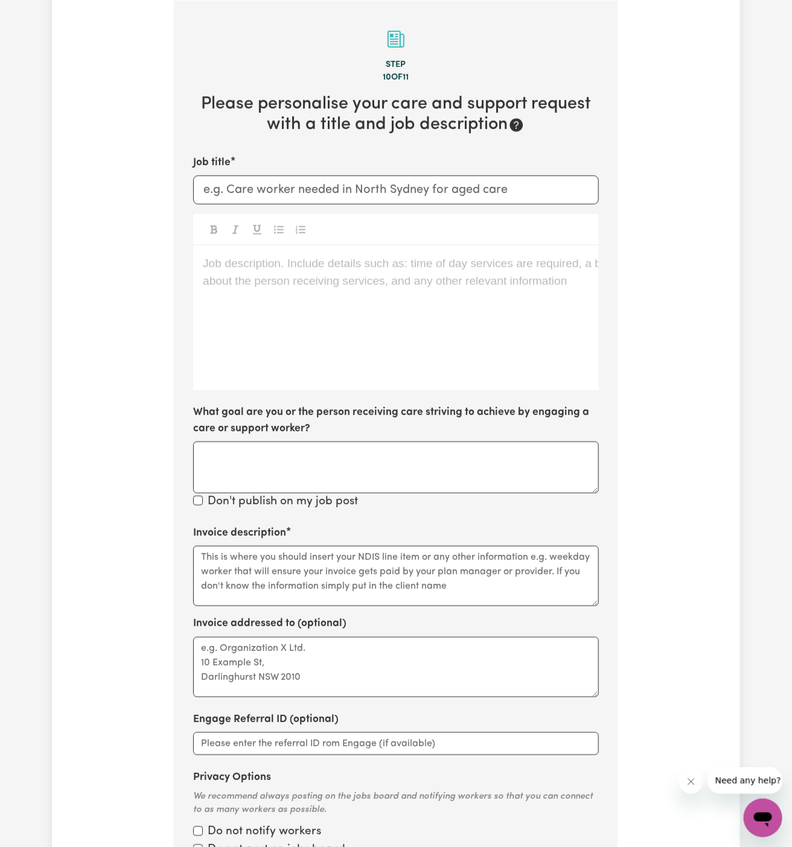
click at [526, 311] on div "Job description. Include details such as: time of day services are required, a …" at bounding box center [395, 318] width 405 height 145
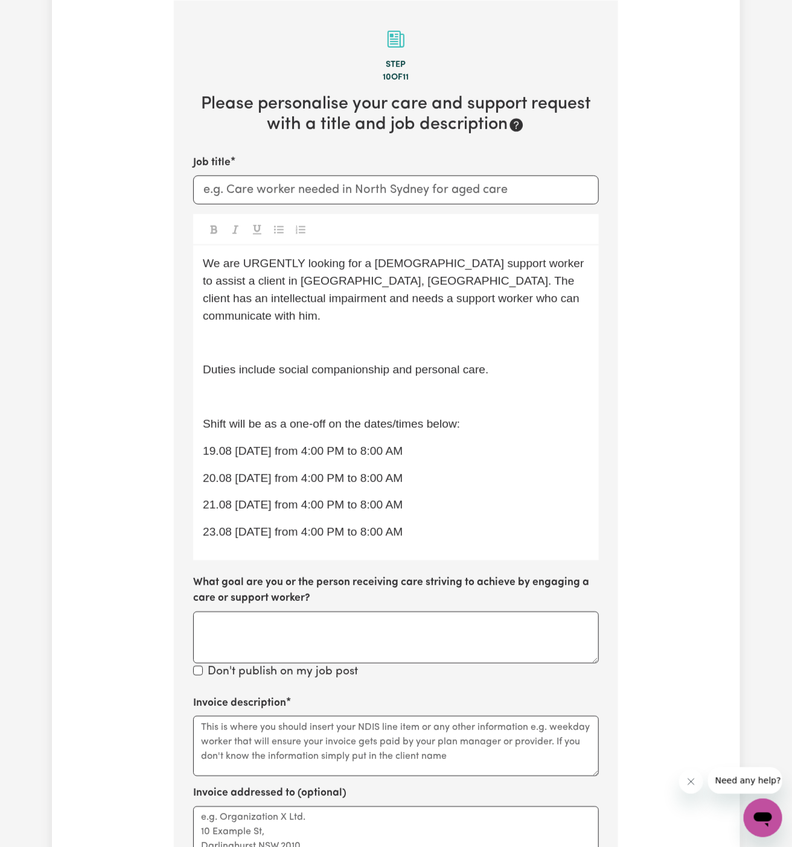
click at [338, 334] on div "We are URGENTLY looking for a female support worker to assist a client in Caboo…" at bounding box center [395, 403] width 405 height 315
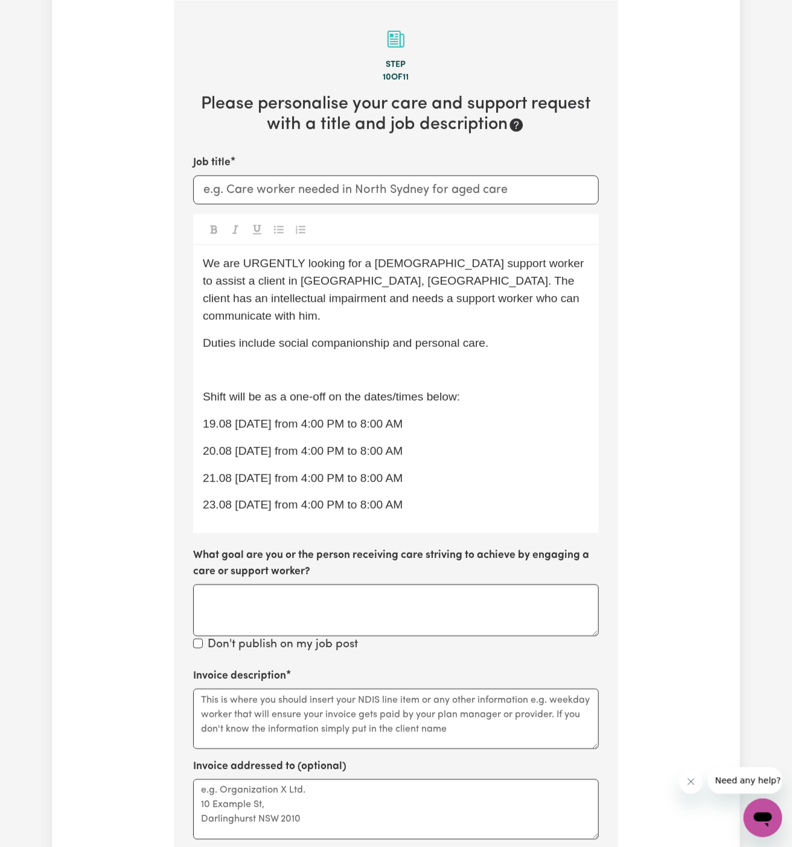
click at [335, 361] on p "﻿" at bounding box center [396, 369] width 386 height 17
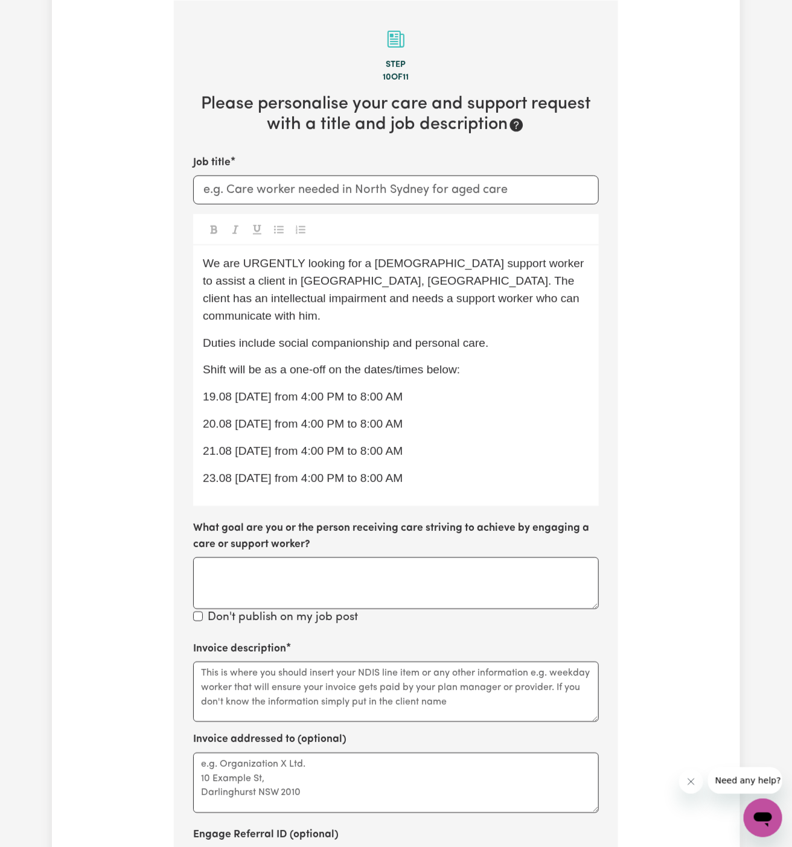
drag, startPoint x: 417, startPoint y: 469, endPoint x: 211, endPoint y: 376, distance: 226.3
click at [210, 375] on div "We are URGENTLY looking for a female support worker to assist a client in Caboo…" at bounding box center [395, 376] width 405 height 261
click at [194, 373] on div "We are URGENTLY looking for a female support worker to assist a client in Caboo…" at bounding box center [395, 376] width 405 height 261
drag, startPoint x: 199, startPoint y: 377, endPoint x: 449, endPoint y: 471, distance: 266.7
click at [449, 471] on div "We are URGENTLY looking for a female support worker to assist a client in Caboo…" at bounding box center [395, 376] width 405 height 261
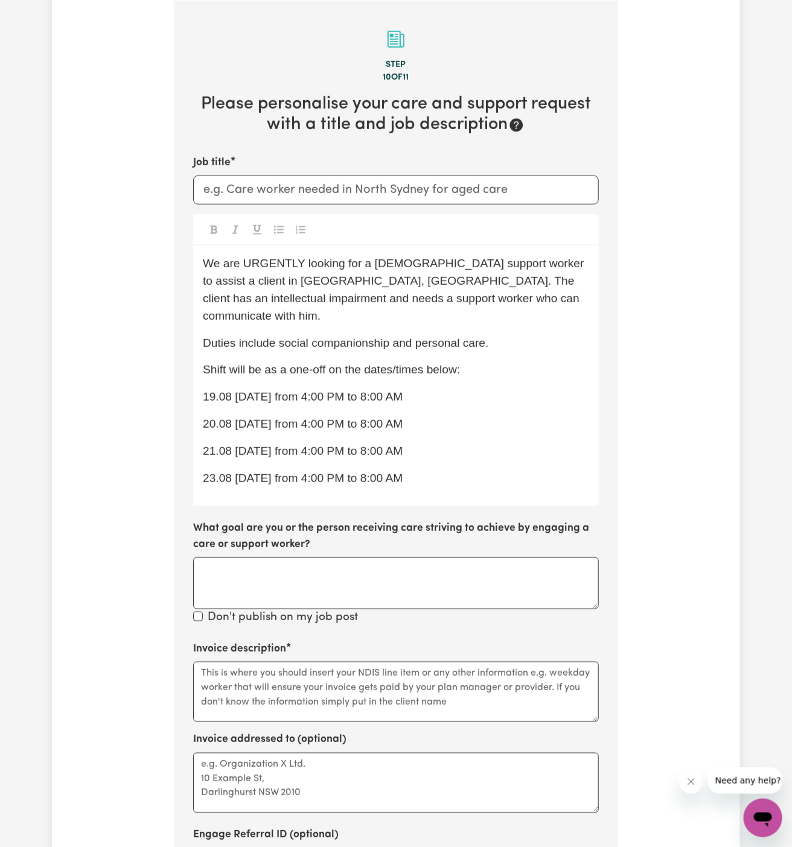
click at [269, 225] on div at bounding box center [395, 229] width 405 height 31
drag, startPoint x: 425, startPoint y: 465, endPoint x: 192, endPoint y: 376, distance: 249.5
click at [192, 376] on section "Step 10 of 11 Please personalise your care and support request with a title and…" at bounding box center [396, 503] width 444 height 1004
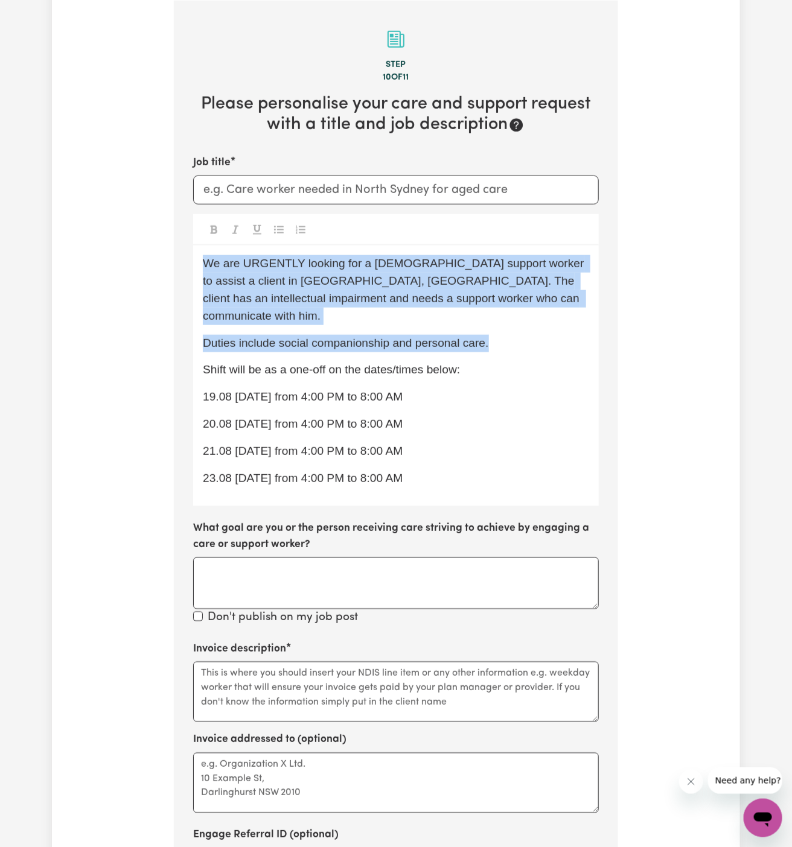
click at [276, 225] on icon "Toggle undefined" at bounding box center [279, 230] width 10 height 10
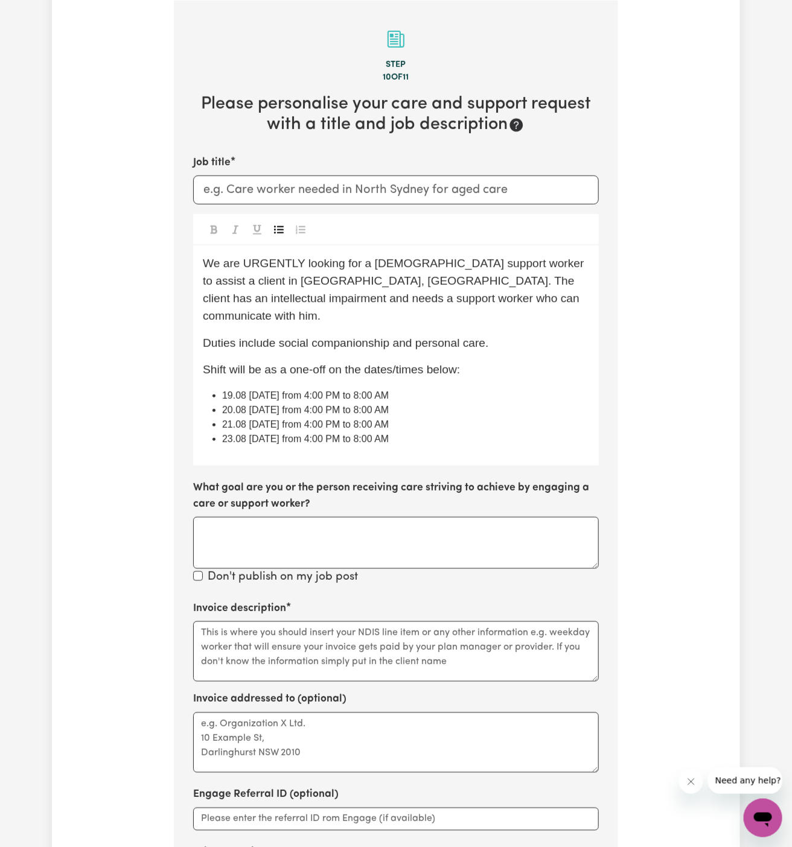
click at [389, 434] on span "23.08 Saturday from 4:00 PM to 8:00 AM" at bounding box center [305, 439] width 167 height 10
click at [230, 390] on span "19.08 Tuesday from 4:00 PM to 8:00 AM" at bounding box center [305, 395] width 167 height 10
click at [230, 405] on span "20.08 Wednesday from 4:00 PM to 8:00 AM" at bounding box center [305, 410] width 167 height 10
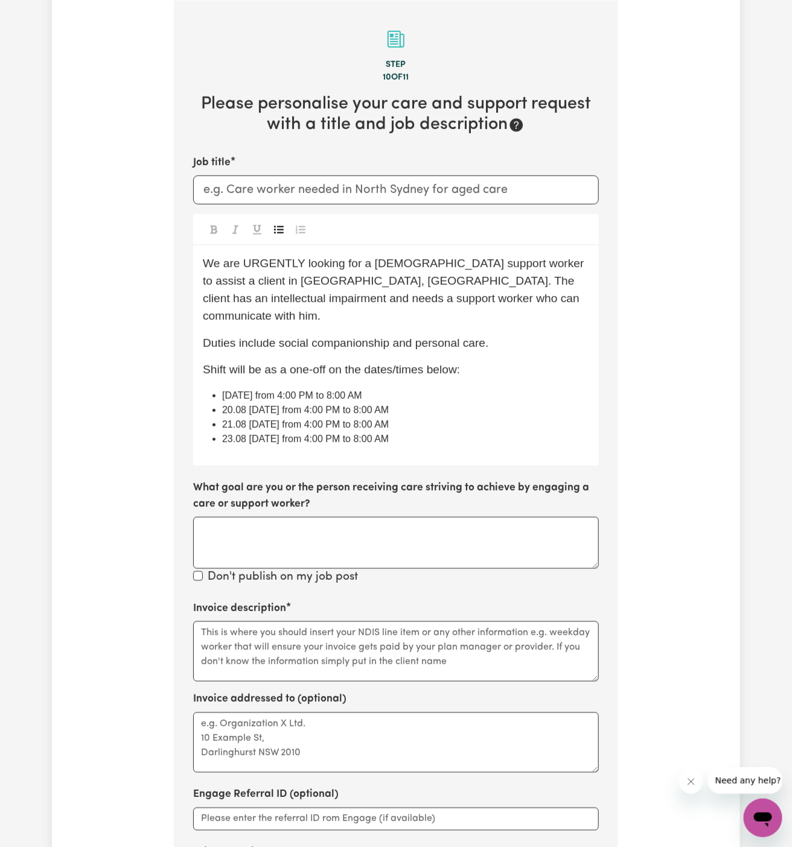
click at [285, 432] on li "23.08 Saturday from 4:00 PM to 8:00 AM" at bounding box center [405, 439] width 367 height 14
click at [226, 405] on span "20.08 Wednesday from 4:00 PM to 8:00 AM" at bounding box center [305, 410] width 167 height 10
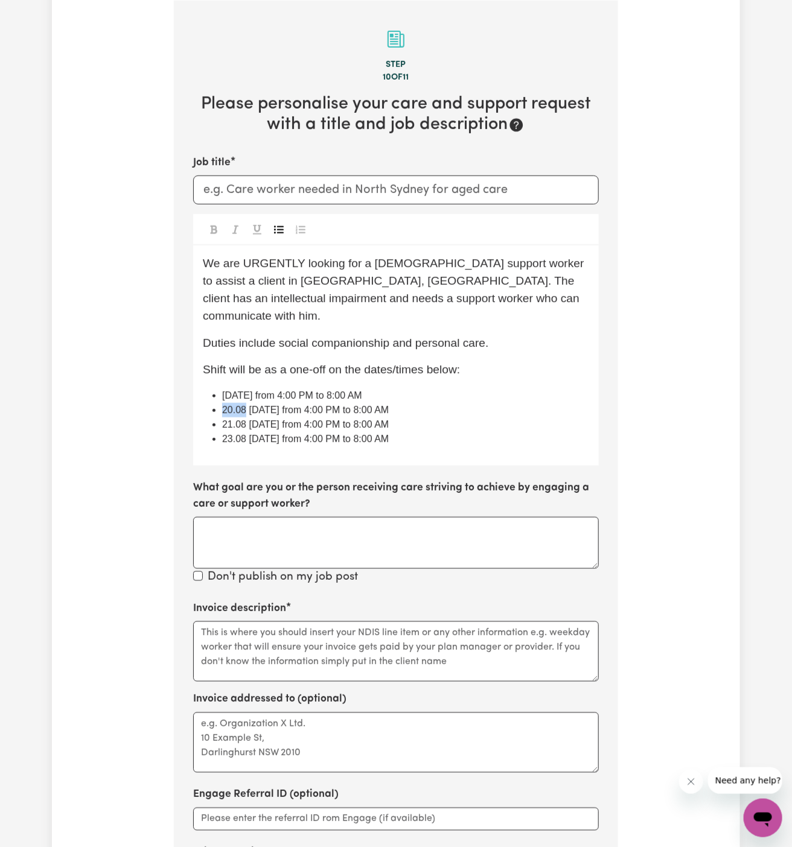
click at [233, 405] on span "20.08 Wednesday from 4:00 PM to 8:00 AM" at bounding box center [305, 410] width 167 height 10
drag, startPoint x: 233, startPoint y: 392, endPoint x: 223, endPoint y: 392, distance: 10.3
click at [223, 405] on span "20.08 Wednesday from 4:00 PM to 8:00 AM" at bounding box center [305, 410] width 167 height 10
click at [241, 405] on span "20.08 Wednesday from 4:00 PM to 8:00 AM" at bounding box center [305, 410] width 167 height 10
click at [227, 405] on span "20.08 Wednesday from 4:00 PM to 8:00 AM" at bounding box center [305, 410] width 167 height 10
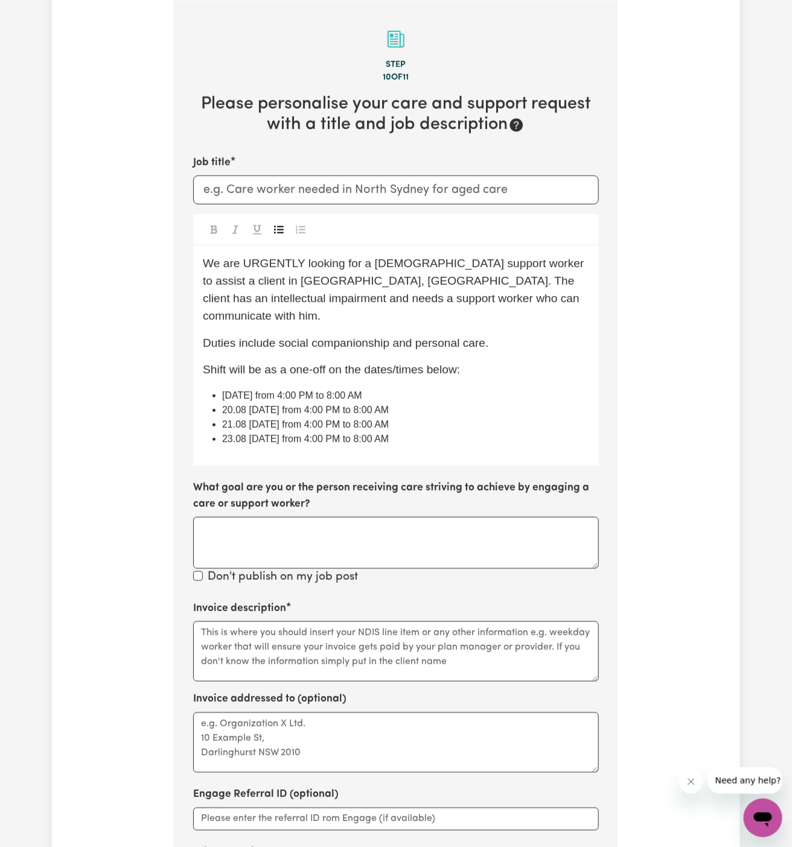
click at [225, 405] on span "20.08 Wednesday from 4:00 PM to 8:00 AM" at bounding box center [305, 410] width 167 height 10
drag, startPoint x: 233, startPoint y: 394, endPoint x: 214, endPoint y: 394, distance: 19.3
click at [222, 403] on li "20.08 Wednesday from 4:00 PM to 8:00 AM" at bounding box center [405, 410] width 367 height 14
click at [235, 405] on span "11.08 Wednesday from 4:00 PM to 8:00 AM" at bounding box center [305, 410] width 167 height 10
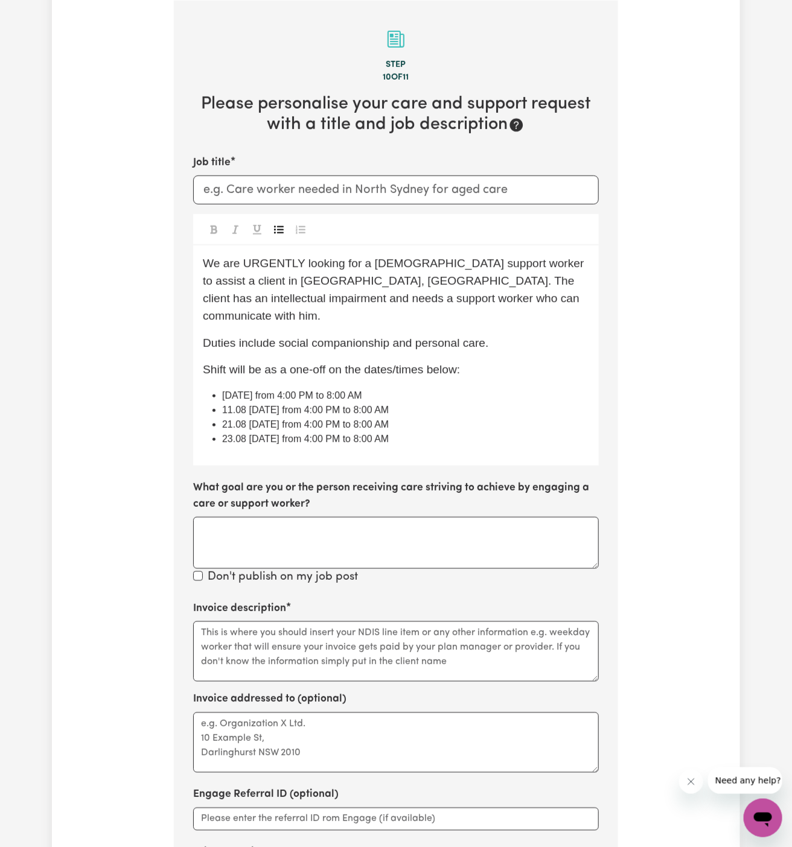
click at [250, 405] on span "11.08 Wednesday from 4:00 PM to 8:00 AM" at bounding box center [305, 410] width 167 height 10
click at [244, 405] on span "11.08 Wednesday from 4:00 PM to 8:00 AM" at bounding box center [305, 410] width 167 height 10
click at [260, 405] on span "11/09 Wednesday from 4:00 PM to 8:00 AM" at bounding box center [292, 410] width 140 height 10
click at [253, 405] on span "11/09 Thursday from 4:00 PM to 8:00 AM" at bounding box center [292, 410] width 140 height 10
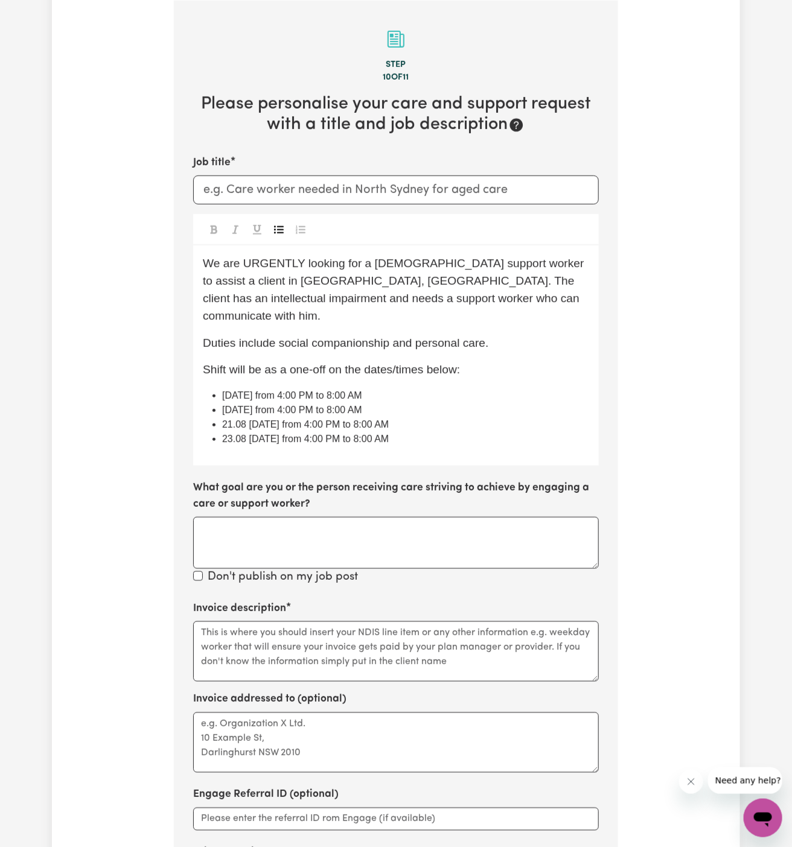
click at [271, 419] on span "21.08 Thursday from 4:00 PM to 8:00 AM" at bounding box center [305, 424] width 167 height 10
click at [243, 419] on span "21.08 Friday from 4:00 PM to 8:00 AM" at bounding box center [305, 424] width 167 height 10
click at [229, 419] on span "21.08 Friday from 4:00 PM to 8:00 AM" at bounding box center [305, 424] width 167 height 10
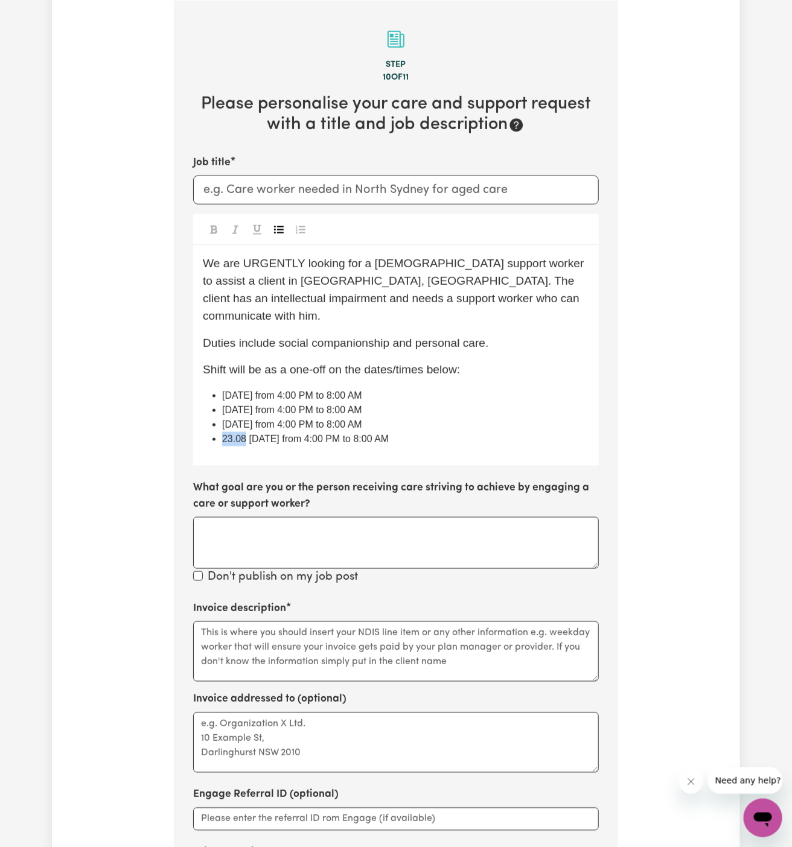
drag, startPoint x: 247, startPoint y: 422, endPoint x: 209, endPoint y: 422, distance: 38.0
click at [209, 422] on ul "09/09 Tuesday from 4:00 PM to 8:00 AM 11/09 Thursday from 4:00 PM to 8:00 AM 12…" at bounding box center [396, 418] width 386 height 58
click at [311, 434] on span "13/09 Saturday from 4:00 PM to 8:00 AM" at bounding box center [292, 439] width 140 height 10
click at [252, 390] on span "09/09 Tuesday from 4:00 PM to 8:00 AM" at bounding box center [292, 395] width 140 height 10
click at [316, 405] on span "11/09 Thursday from 4:00 PM to 8:00 AM" at bounding box center [292, 410] width 140 height 10
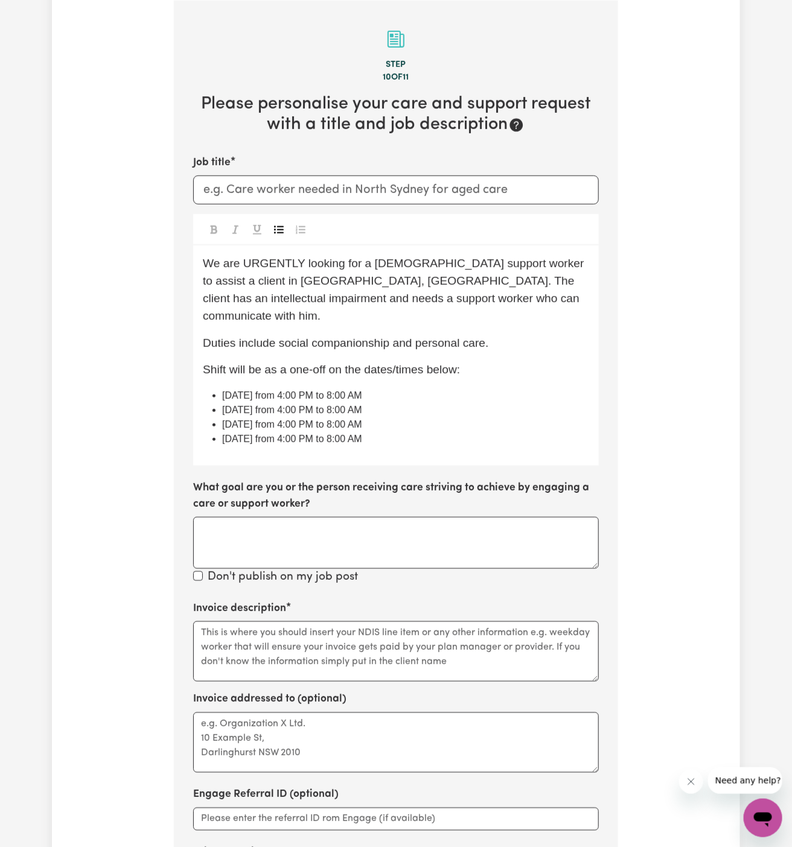
click at [331, 405] on span "11/09 Thursday from 4:00 PM to 8:00 AM" at bounding box center [292, 410] width 140 height 10
click at [491, 432] on li "13/09 Saturday from 4:00 PM to 8:00 AM" at bounding box center [405, 439] width 367 height 14
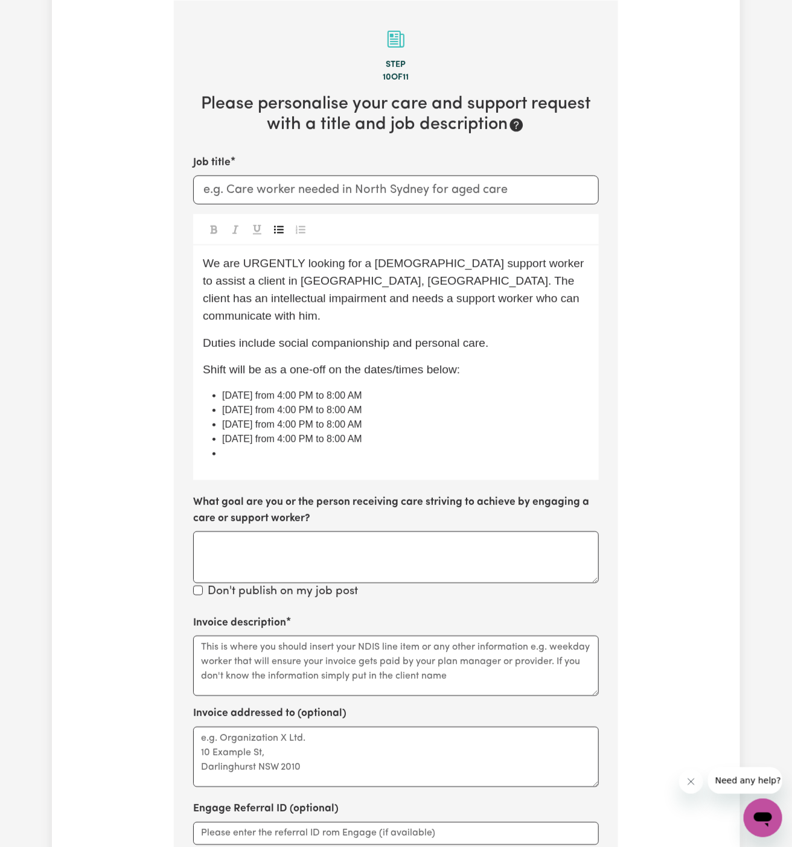
click at [276, 229] on icon "Toggle undefined" at bounding box center [279, 230] width 10 height 10
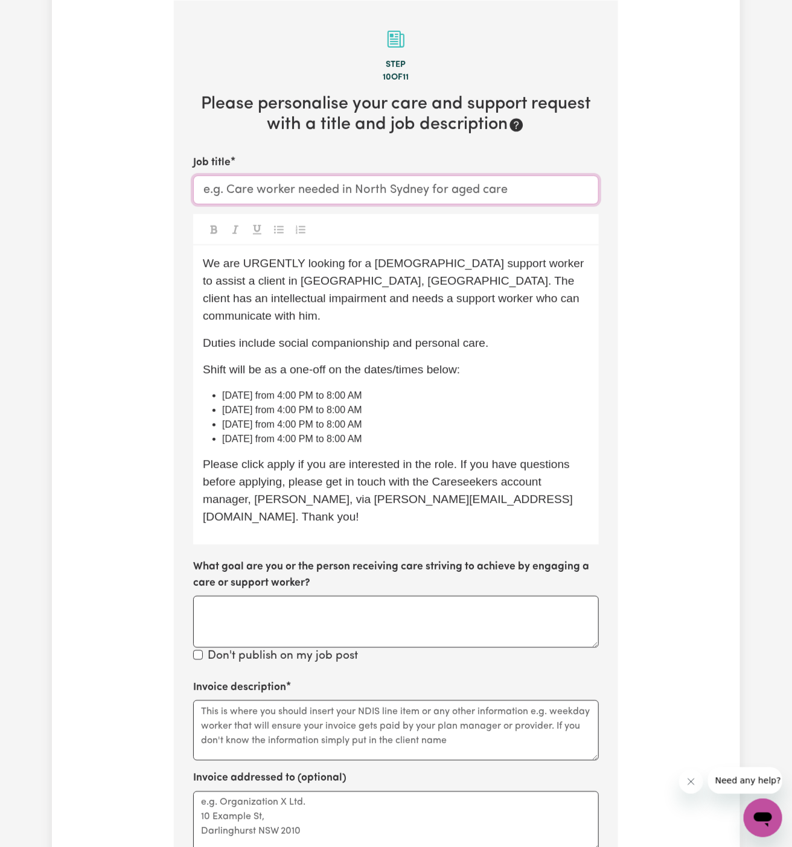
click at [325, 192] on input "Job title" at bounding box center [395, 190] width 405 height 29
click at [391, 335] on p "Duties include social companionship and personal care." at bounding box center [396, 343] width 386 height 17
drag, startPoint x: 290, startPoint y: 287, endPoint x: 205, endPoint y: 285, distance: 85.1
click at [205, 285] on span "We are URGENTLY looking for a female support worker to assist a client in Caboo…" at bounding box center [395, 289] width 384 height 65
copy span "Caboolture, QLD."
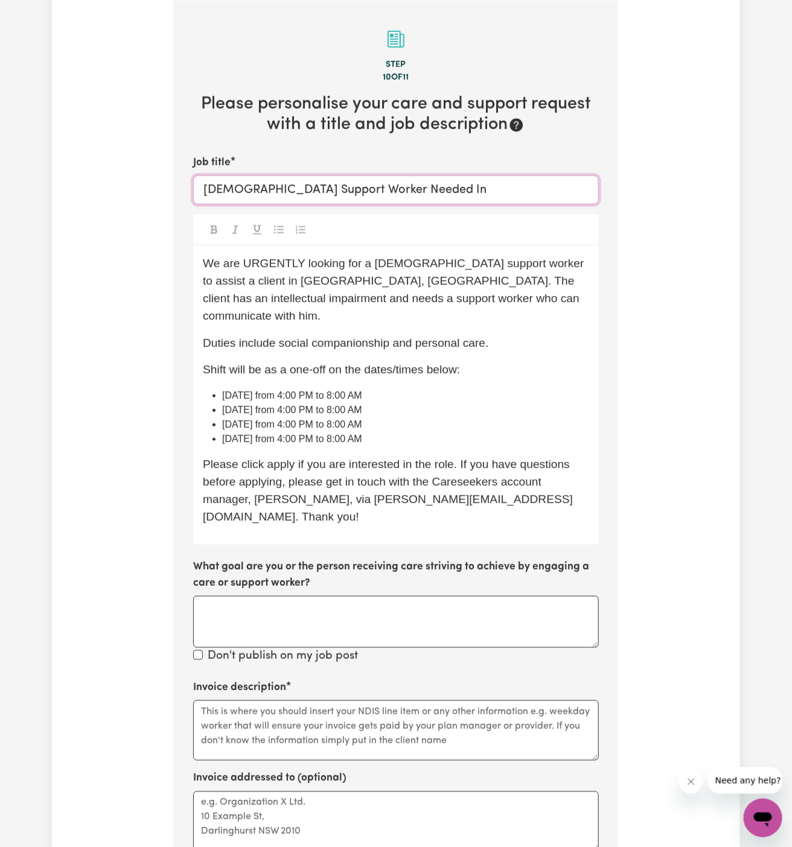
click at [468, 195] on input "Female Support Worker Needed In" at bounding box center [395, 190] width 405 height 29
paste input "Caboolture, QLD."
type input "Female Support Worker Needed In Caboolture, QLD"
click at [477, 250] on div "We are URGENTLY looking for a female support worker to assist a client in Caboo…" at bounding box center [395, 395] width 405 height 299
click at [313, 363] on span "Shift will be as a one-off on the dates/times below:" at bounding box center [331, 369] width 257 height 13
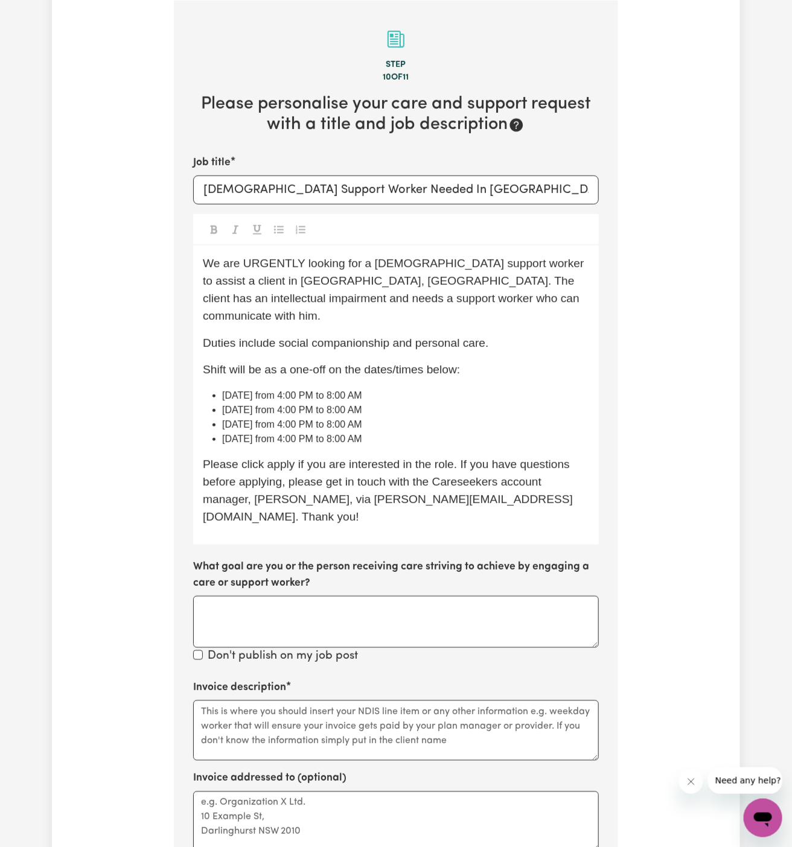
click at [477, 389] on li "09/09 Tuesday from 4:00 PM to 8:00 AM" at bounding box center [405, 396] width 367 height 14
click at [282, 458] on span "Please click apply if you are interested in the role. If you have questions bef…" at bounding box center [388, 490] width 370 height 65
click at [296, 700] on textarea "Invoice description" at bounding box center [395, 730] width 405 height 60
paste textarea "c/o Enabling Hands Support"
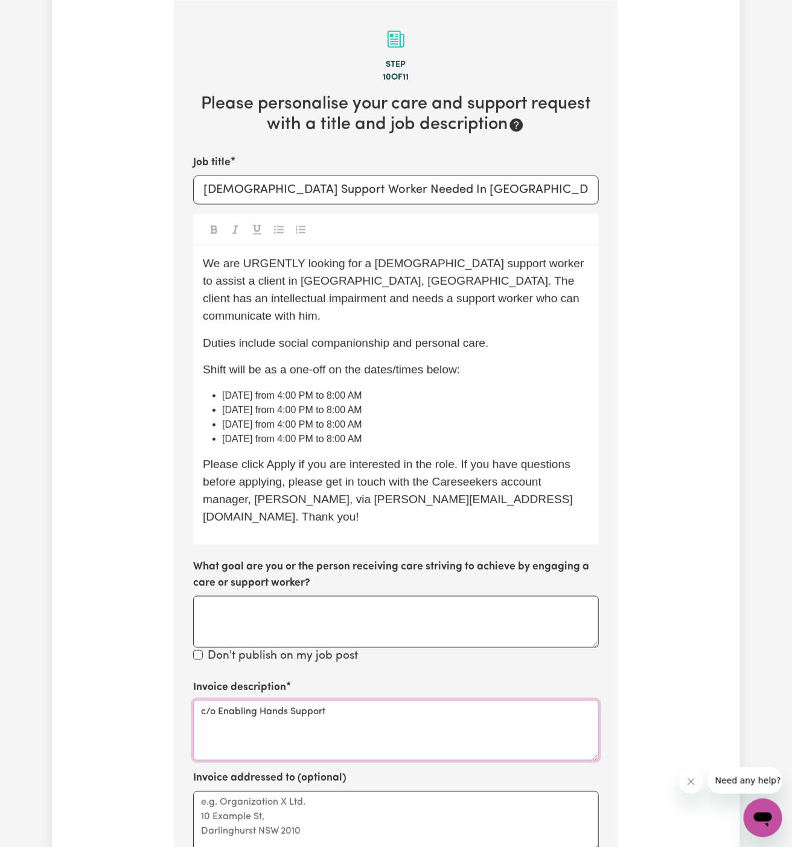
type textarea "c/o Enabling Hands Support"
click at [297, 792] on textarea "Invoice addressed to (optional)" at bounding box center [395, 822] width 405 height 60
paste textarea "c/o Enabling Hands Support"
type textarea "c/o Enabling Hands Support"
click at [361, 405] on span "11/09 Thursday from 4:00 PM to 8:00 AM" at bounding box center [292, 410] width 140 height 10
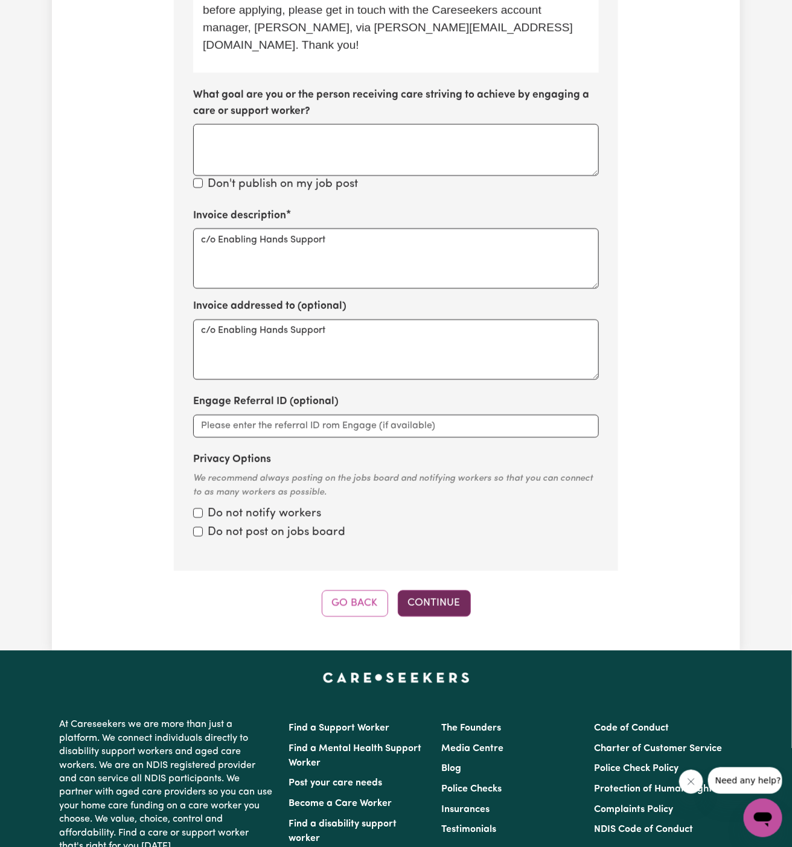
click at [446, 591] on button "Continue" at bounding box center [434, 604] width 73 height 27
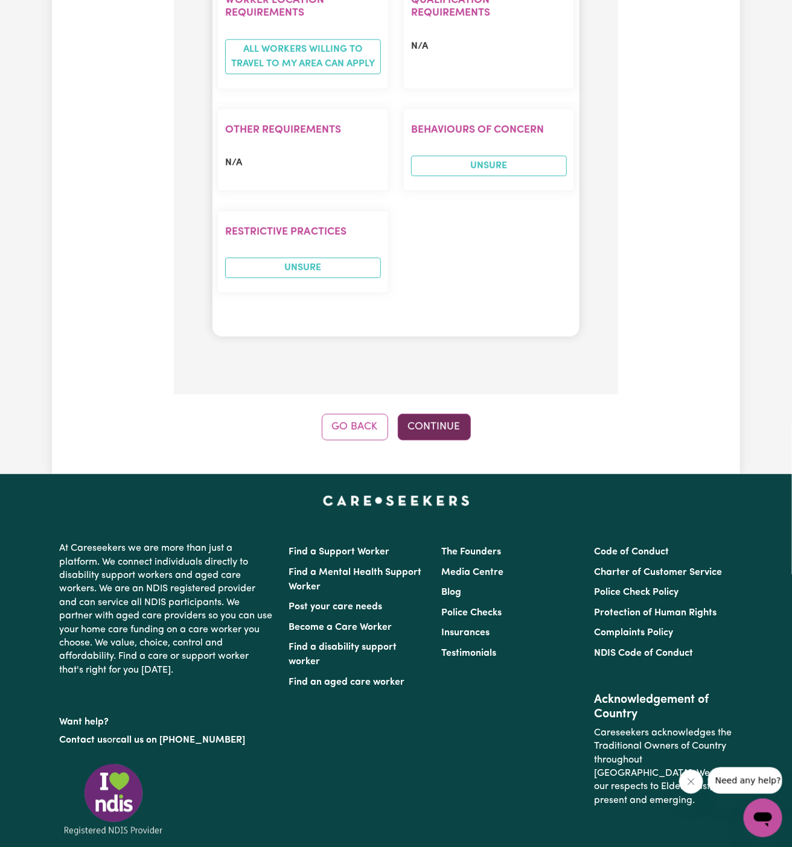
click at [440, 414] on button "Continue" at bounding box center [434, 427] width 73 height 27
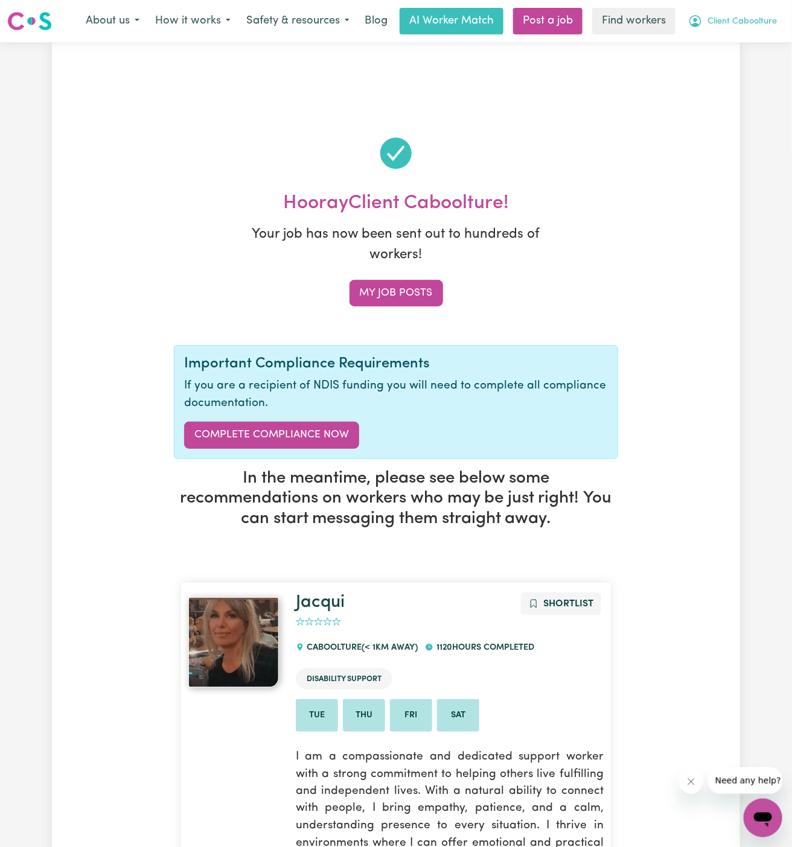
click at [763, 25] on span "Client Caboolture" at bounding box center [741, 21] width 69 height 13
click at [758, 42] on link "My Dashboard" at bounding box center [735, 47] width 95 height 23
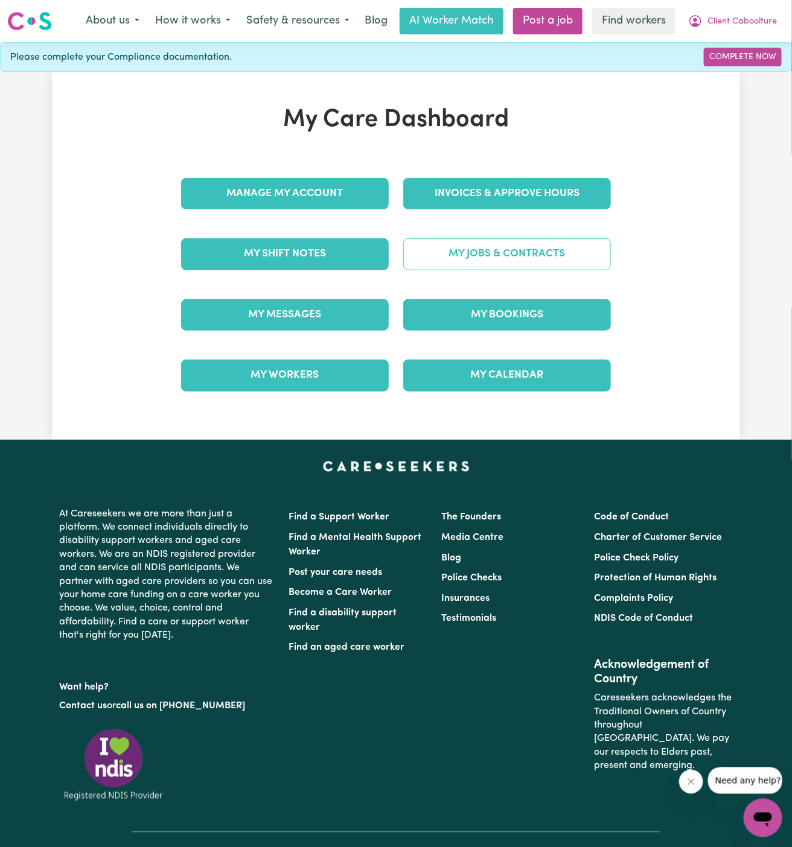
click at [532, 242] on link "My Jobs & Contracts" at bounding box center [507, 253] width 208 height 31
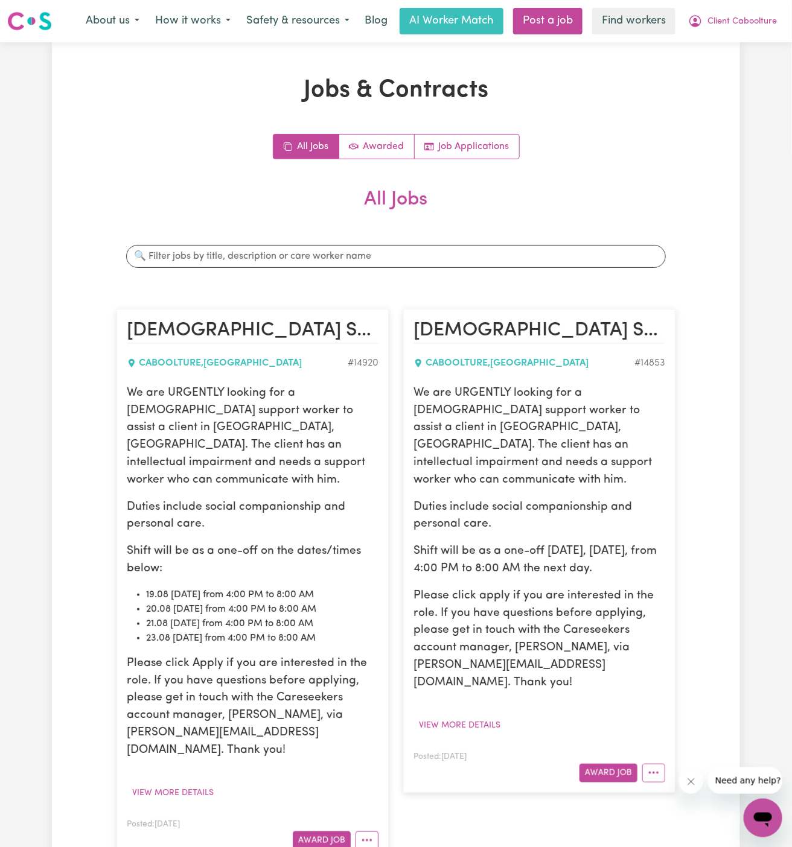
click at [224, 460] on p "We are URGENTLY looking for a female support worker to assist a client in Caboo…" at bounding box center [253, 437] width 252 height 104
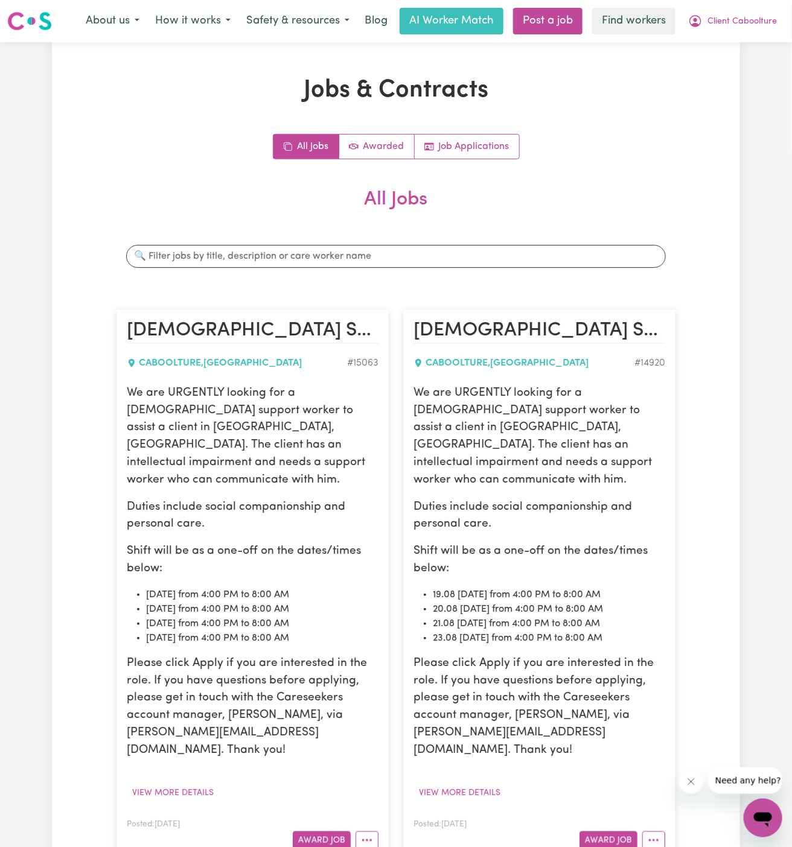
drag, startPoint x: 127, startPoint y: 392, endPoint x: 350, endPoint y: 618, distance: 317.8
click at [350, 618] on div "We are URGENTLY looking for a female support worker to assist a client in Caboo…" at bounding box center [253, 572] width 252 height 375
copy div "We are URGENTLY looking for a female support worker to assist a client in Caboo…"
click at [744, 23] on span "Client Caboolture" at bounding box center [741, 21] width 69 height 13
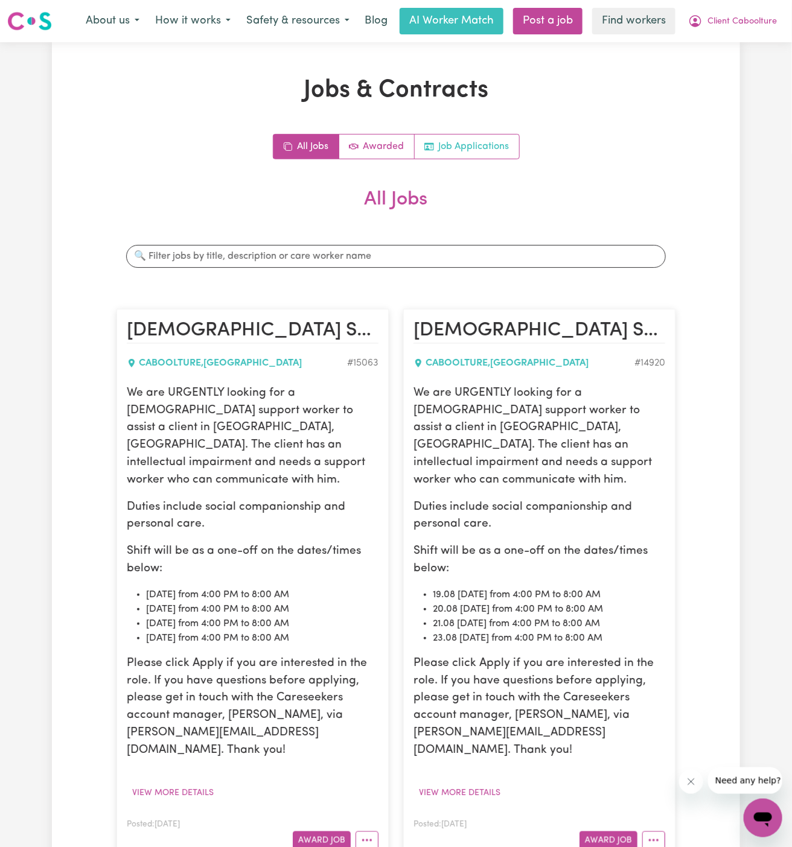
click at [470, 136] on link "Job Applications" at bounding box center [466, 147] width 104 height 24
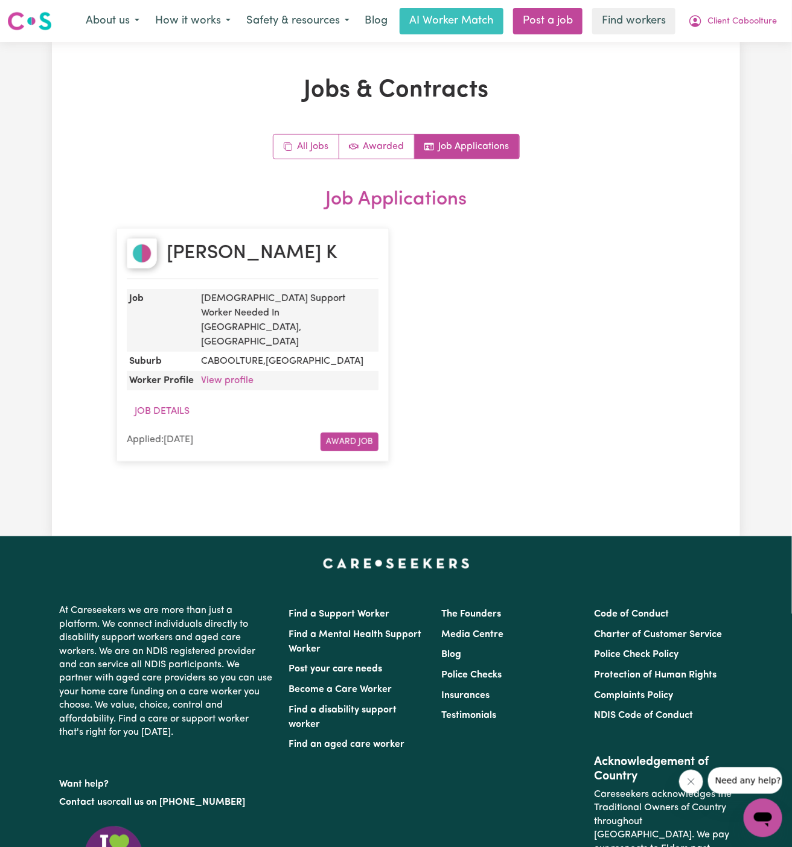
click at [191, 202] on h2 "Job Applications" at bounding box center [395, 199] width 559 height 23
click at [311, 142] on link "All Jobs" at bounding box center [306, 147] width 66 height 24
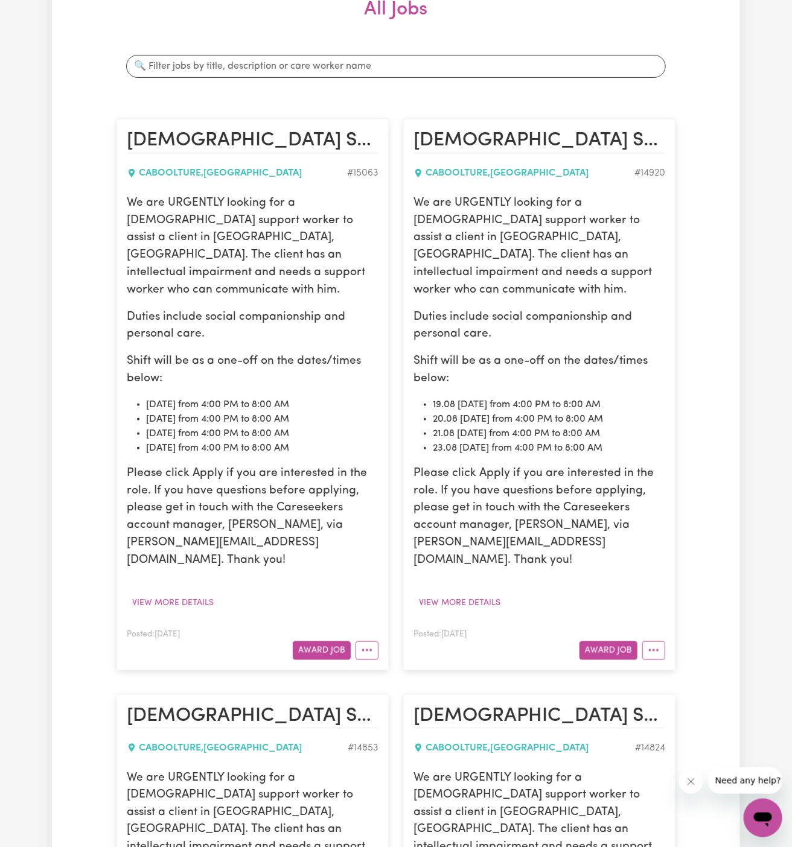
scroll to position [468, 0]
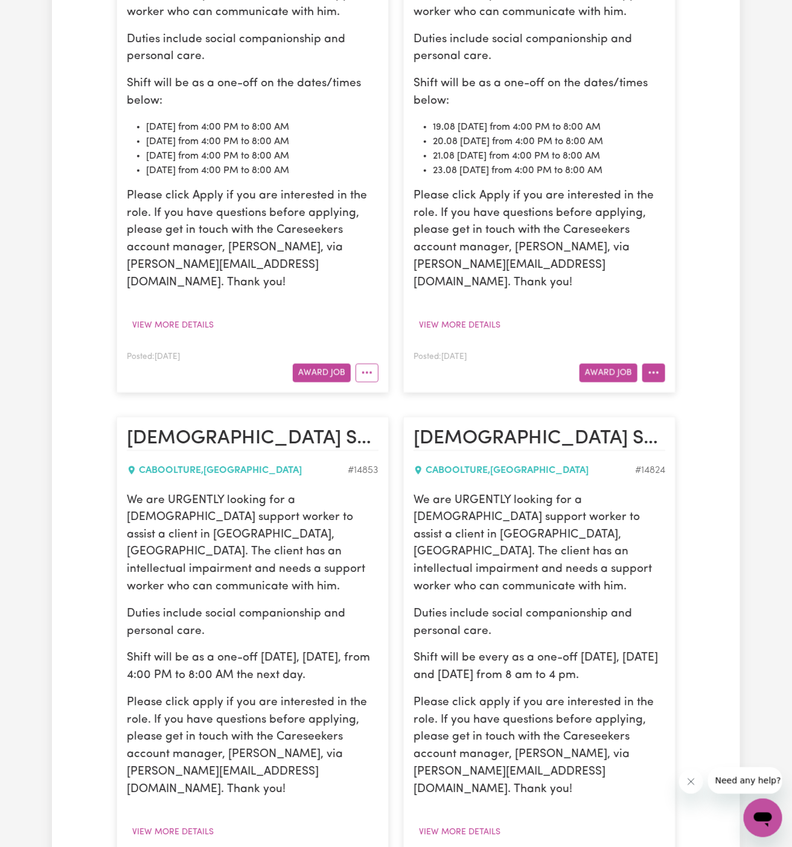
click at [661, 364] on button "More options" at bounding box center [653, 373] width 23 height 19
click at [667, 389] on link "Hide Job" at bounding box center [690, 401] width 95 height 24
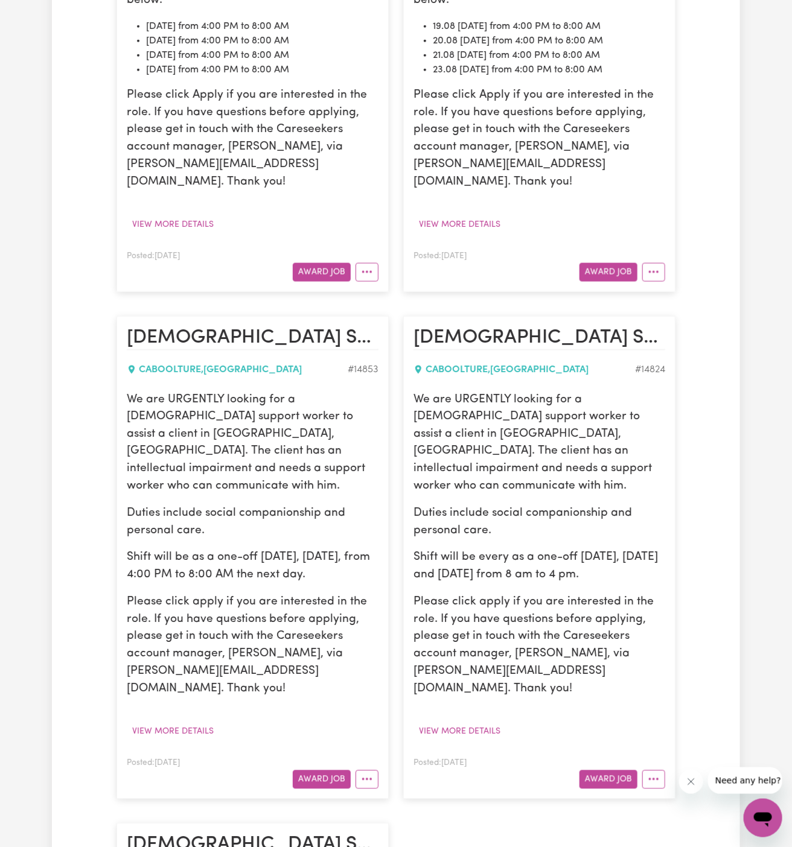
scroll to position [723, 0]
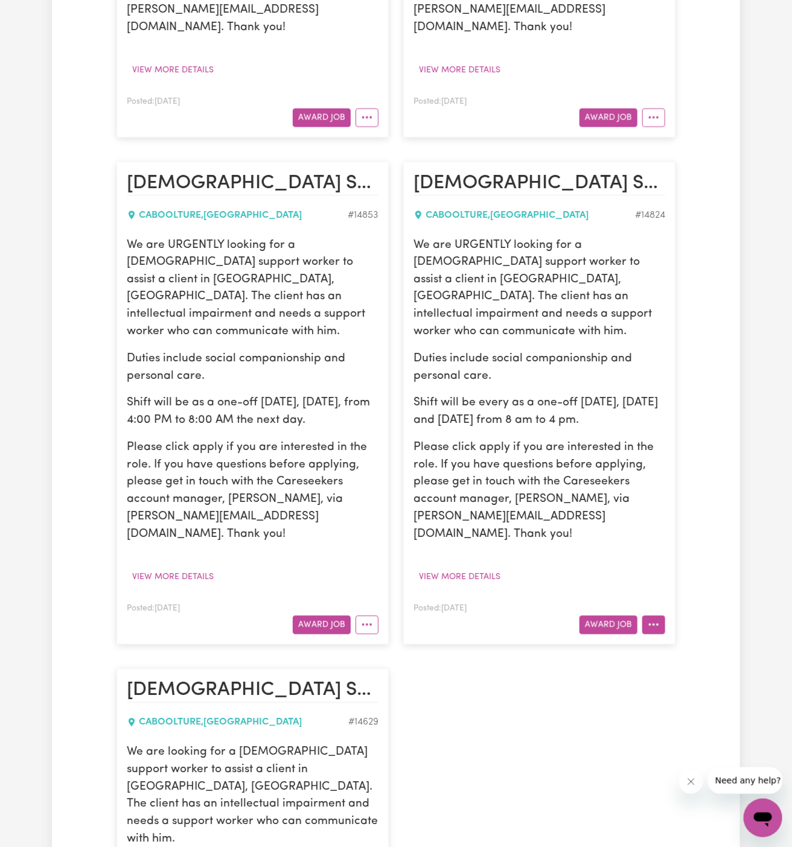
click at [658, 619] on icon "More options" at bounding box center [653, 625] width 12 height 12
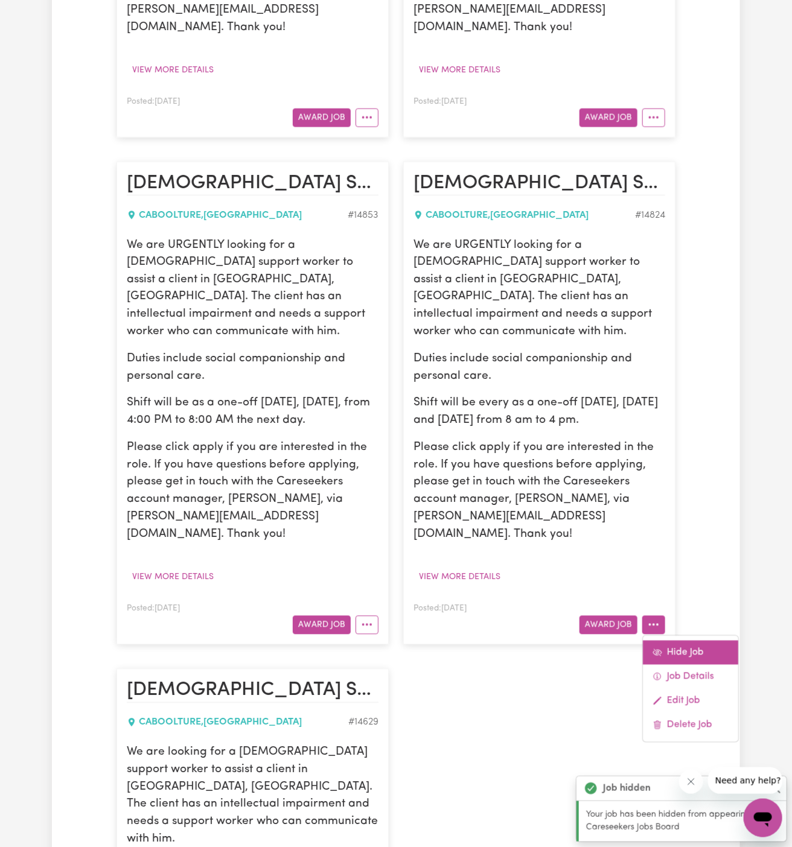
click at [685, 641] on link "Hide Job" at bounding box center [690, 653] width 95 height 24
click at [370, 619] on icon "More options" at bounding box center [367, 625] width 12 height 12
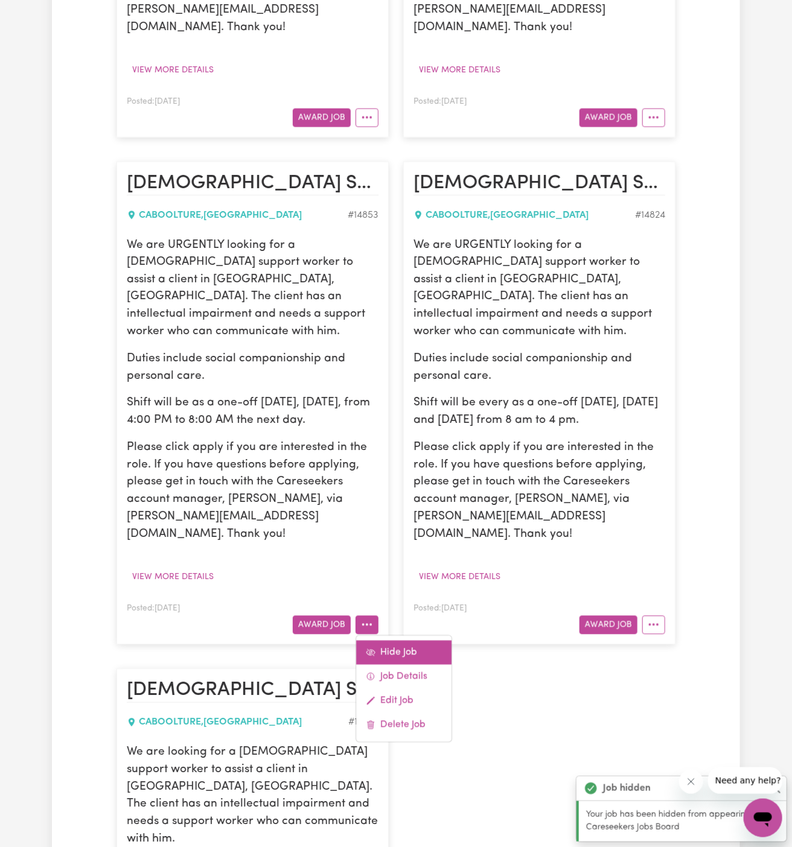
click at [410, 641] on link "Hide Job" at bounding box center [403, 653] width 95 height 24
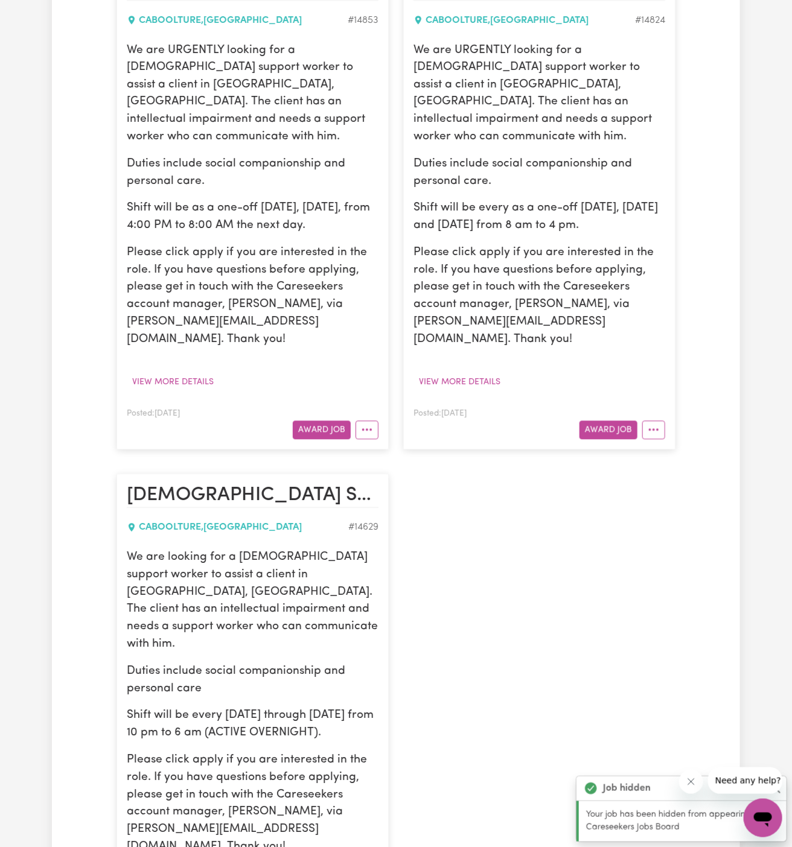
scroll to position [1075, 0]
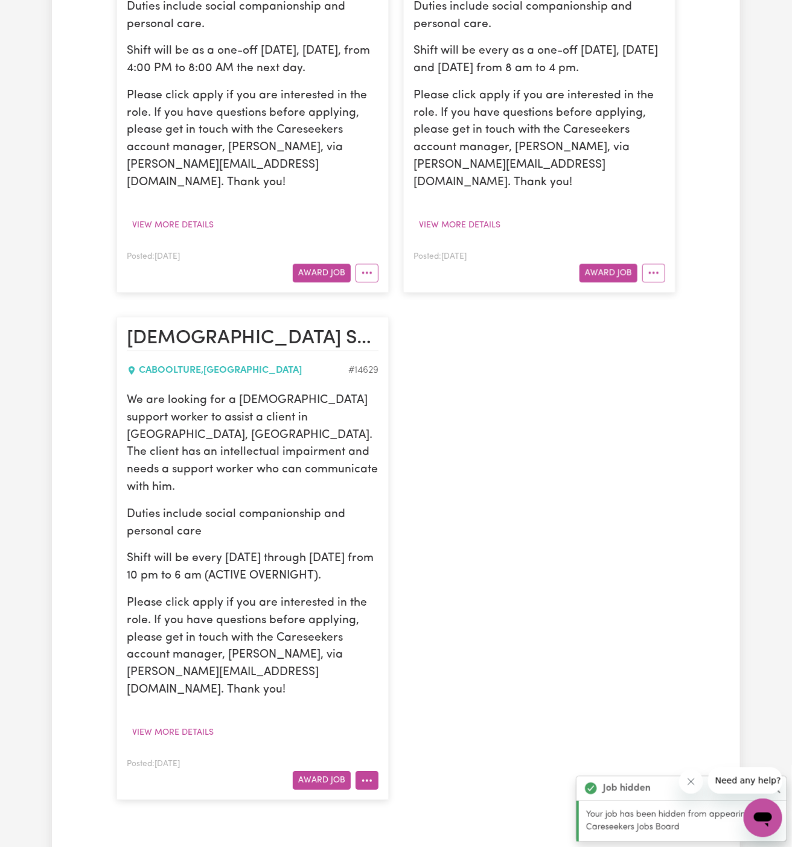
click at [363, 775] on icon "More options" at bounding box center [367, 781] width 12 height 12
click at [399, 796] on link "Hide Job" at bounding box center [403, 808] width 95 height 24
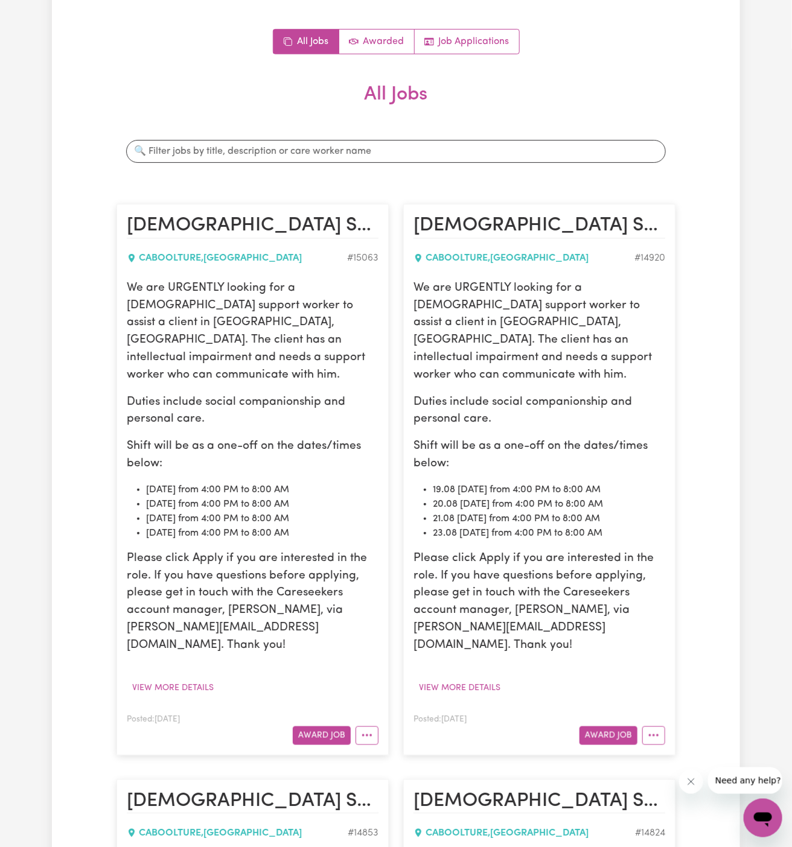
scroll to position [0, 0]
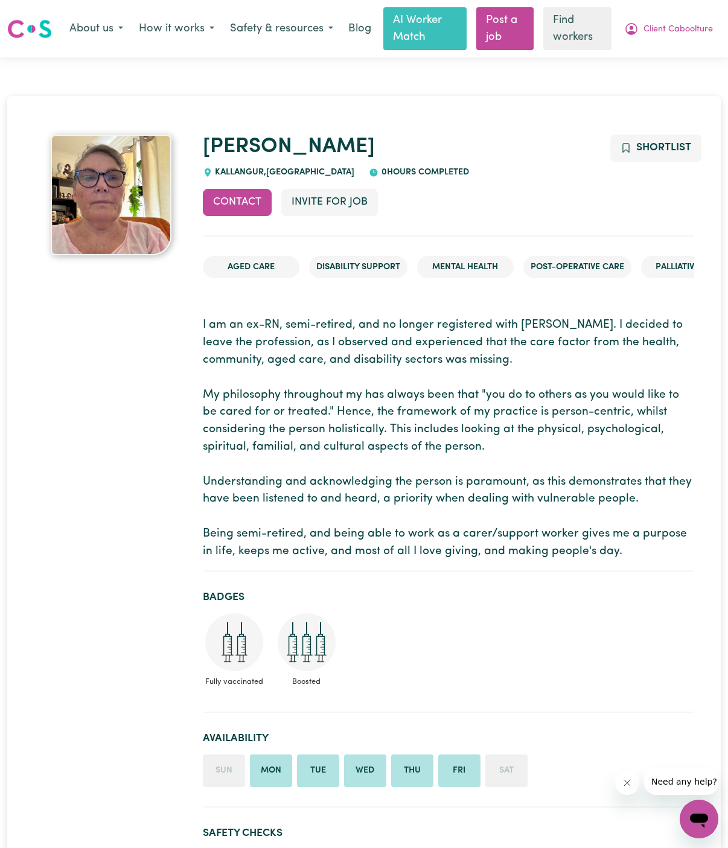
click at [349, 338] on p "I am an ex-RN, semi-retired, and no longer registered with AHPRA. I decided to …" at bounding box center [449, 438] width 492 height 243
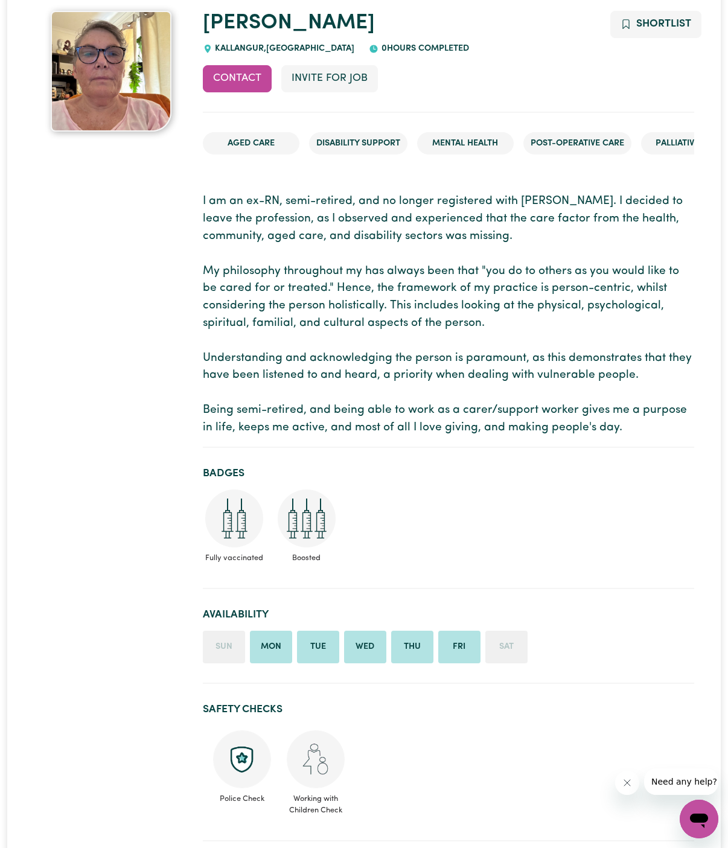
scroll to position [228, 0]
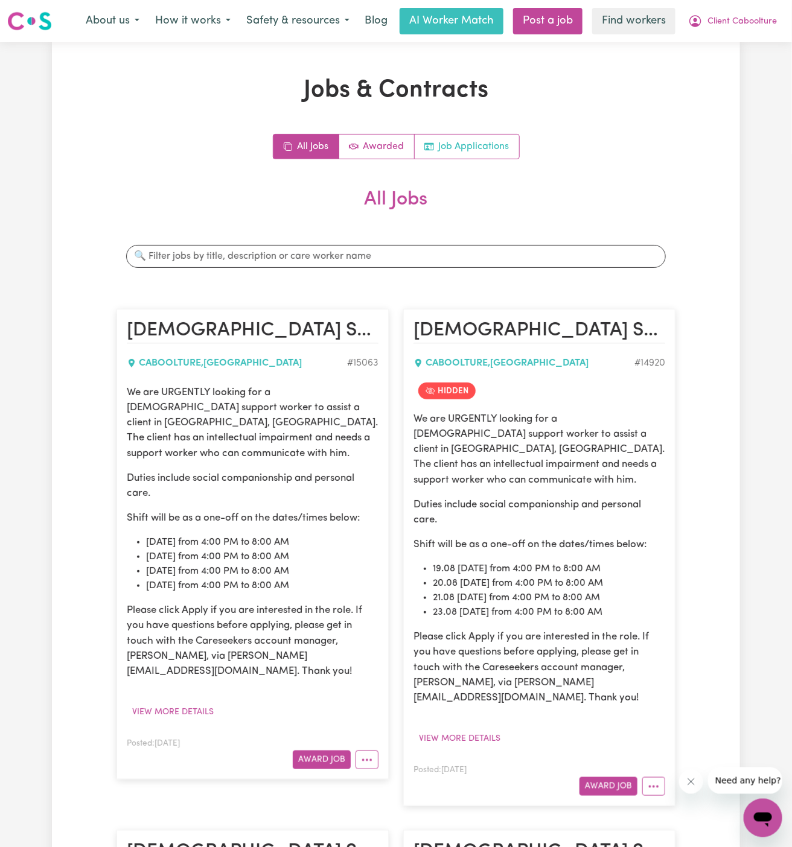
click at [466, 136] on link "Job Applications" at bounding box center [466, 147] width 104 height 24
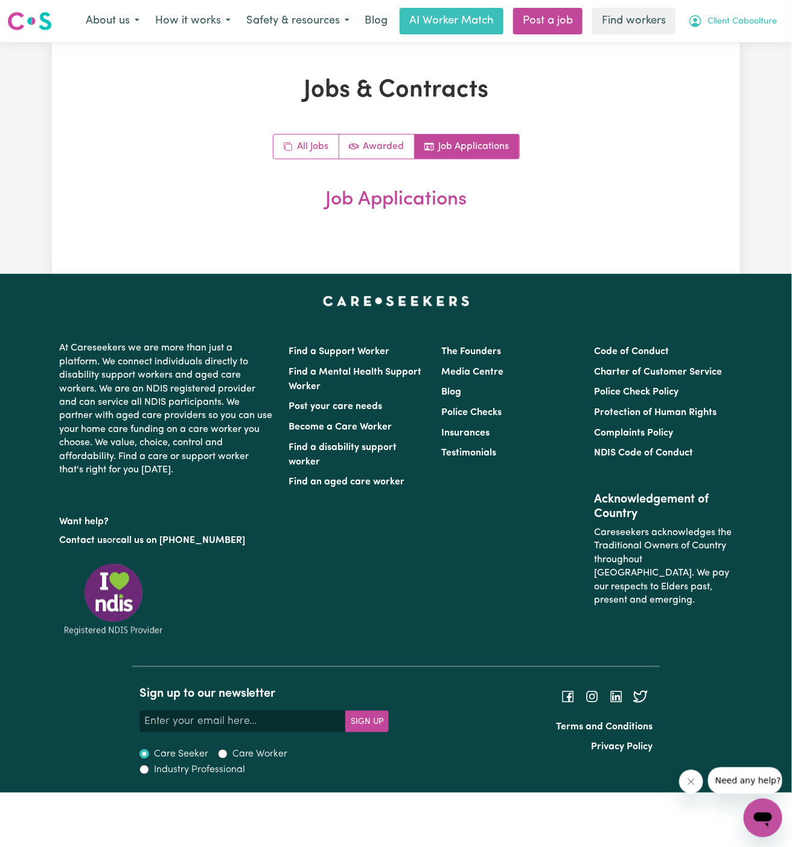
click at [764, 23] on span "Client Caboolture" at bounding box center [741, 21] width 69 height 13
click at [758, 46] on link "My Dashboard" at bounding box center [735, 47] width 95 height 23
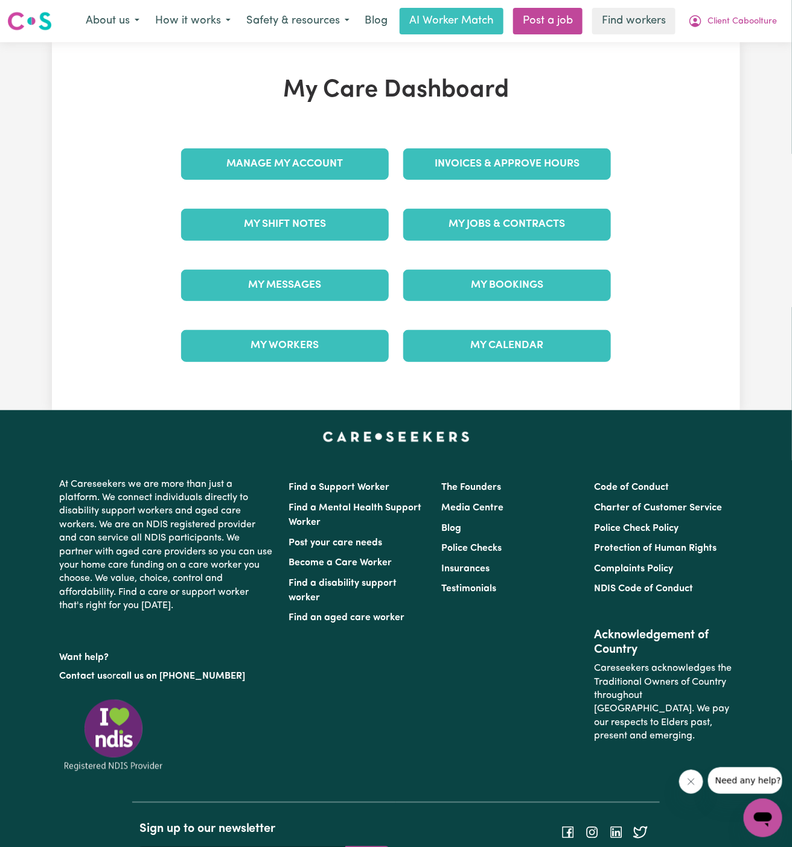
click at [337, 141] on div "Manage My Account" at bounding box center [285, 164] width 222 height 60
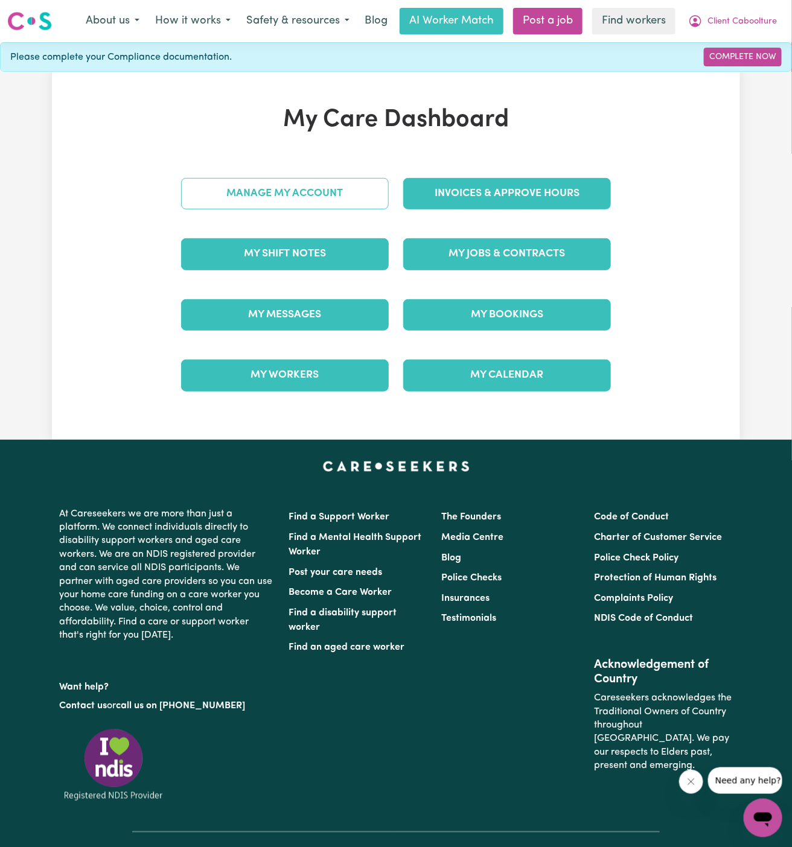
click at [326, 178] on link "Manage My Account" at bounding box center [285, 193] width 208 height 31
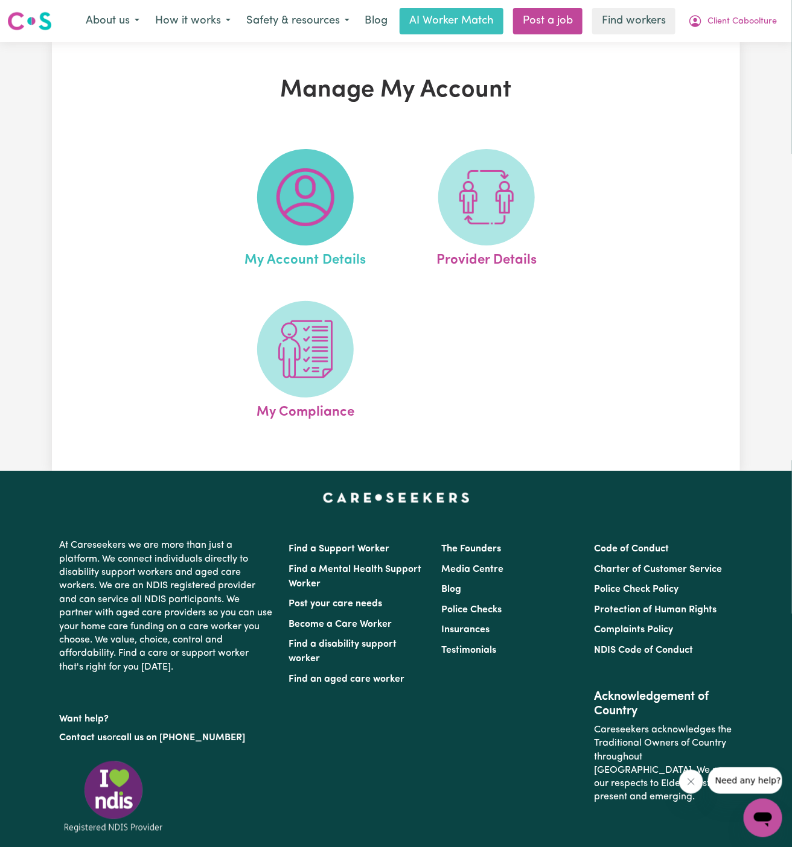
click at [313, 205] on img at bounding box center [305, 197] width 58 height 58
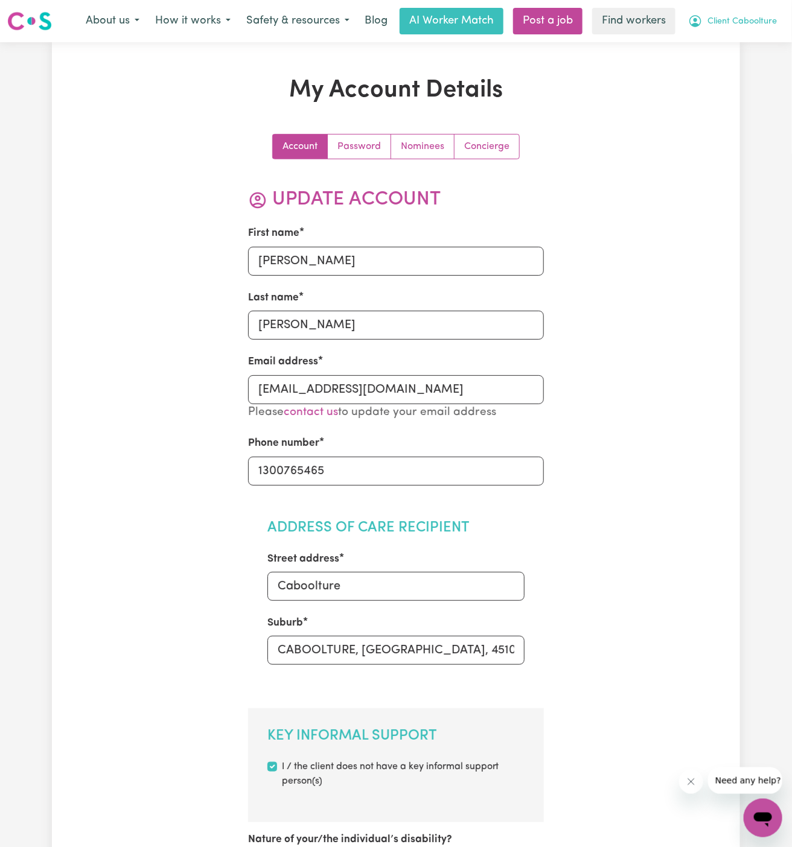
click at [752, 26] on span "Client Caboolture" at bounding box center [741, 21] width 69 height 13
click at [752, 63] on link "Logout" at bounding box center [735, 69] width 95 height 23
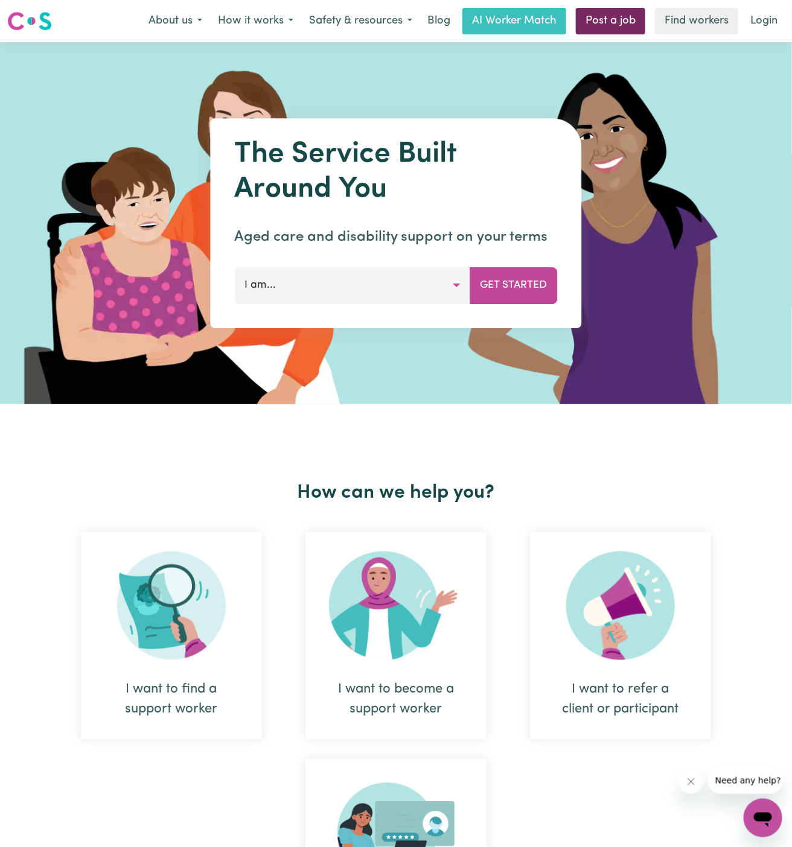
click at [605, 18] on link "Post a job" at bounding box center [610, 21] width 69 height 27
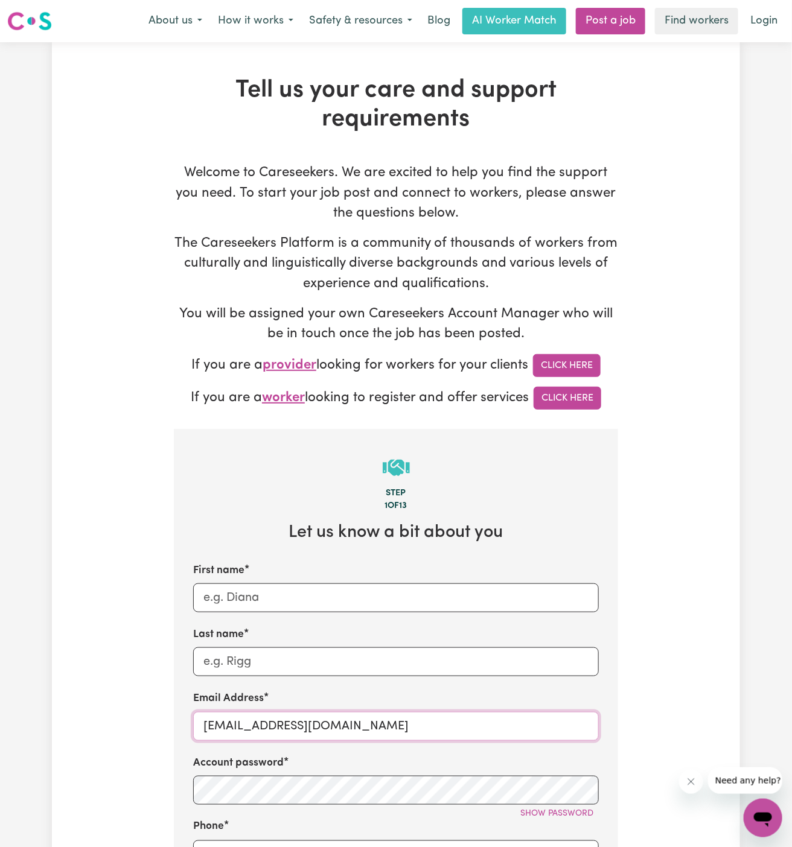
drag, startPoint x: 369, startPoint y: 725, endPoint x: 557, endPoint y: 720, distance: 188.3
click at [557, 720] on input "superuser~GrahamWhiteKNC@careseekers.com.au" at bounding box center [395, 726] width 405 height 29
click at [302, 729] on input "superuser~GrahamWhiteKNC@careseekers.com.au" at bounding box center [395, 726] width 405 height 29
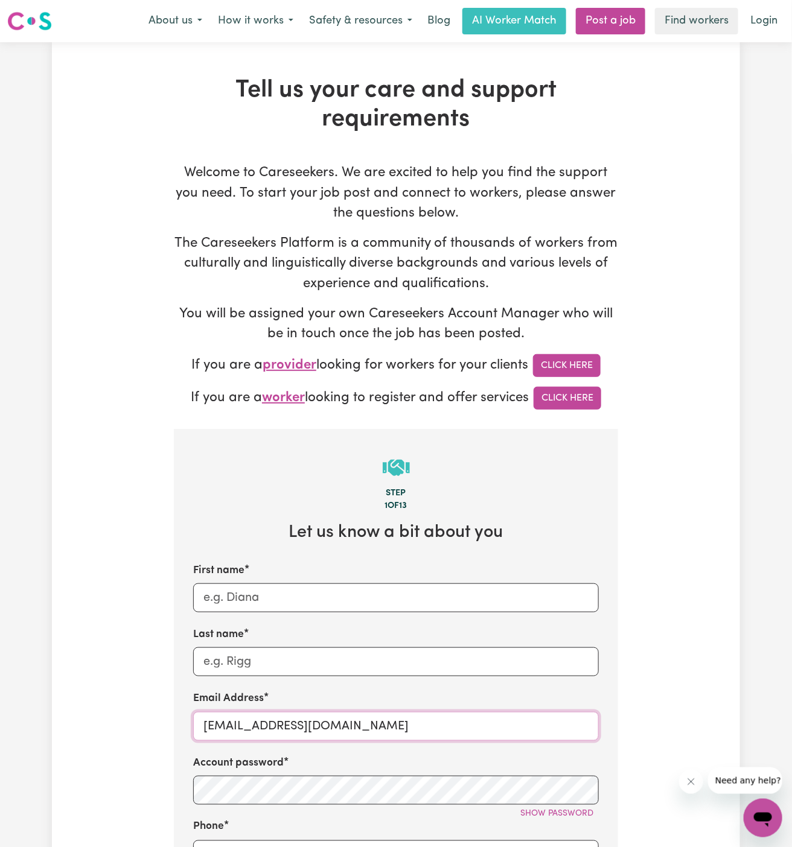
paste input "AbdulSH"
type input "AbdulSH@careseekers.com.au"
click at [283, 668] on input "Last name" at bounding box center [395, 661] width 405 height 29
click at [278, 592] on input "First name" at bounding box center [395, 597] width 405 height 29
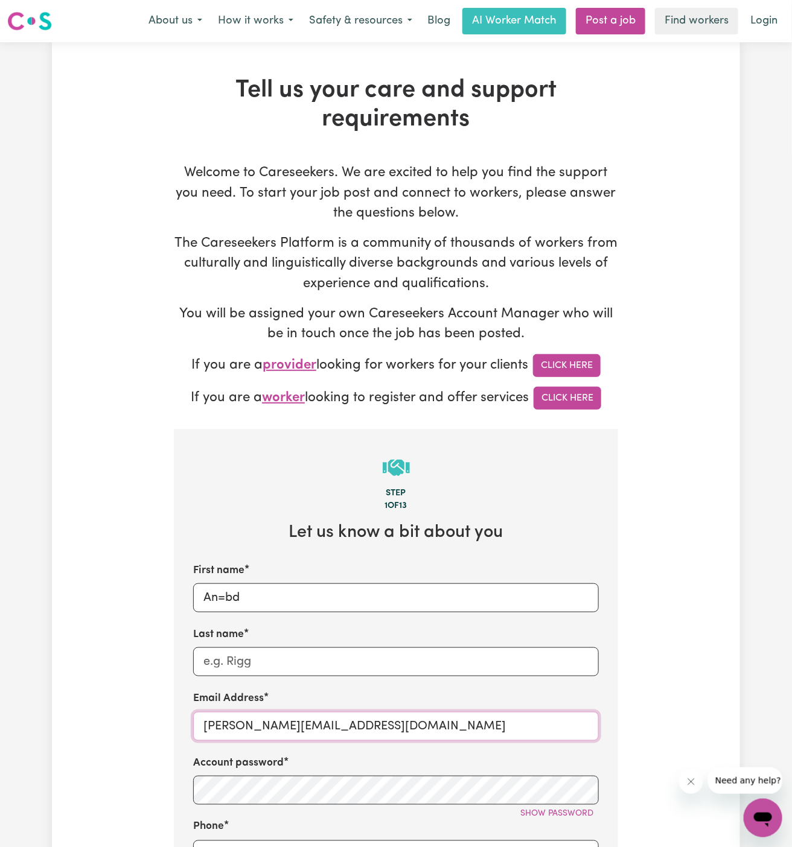
drag, startPoint x: 236, startPoint y: 724, endPoint x: 115, endPoint y: 742, distance: 122.0
click at [115, 742] on div "Tell us your care and support requirements Welcome to Careseekers. We are excit…" at bounding box center [396, 729] width 688 height 1306
click at [238, 725] on input "AbdulSH@careseekers.com.au" at bounding box center [395, 726] width 405 height 29
drag, startPoint x: 238, startPoint y: 725, endPoint x: 186, endPoint y: 724, distance: 52.5
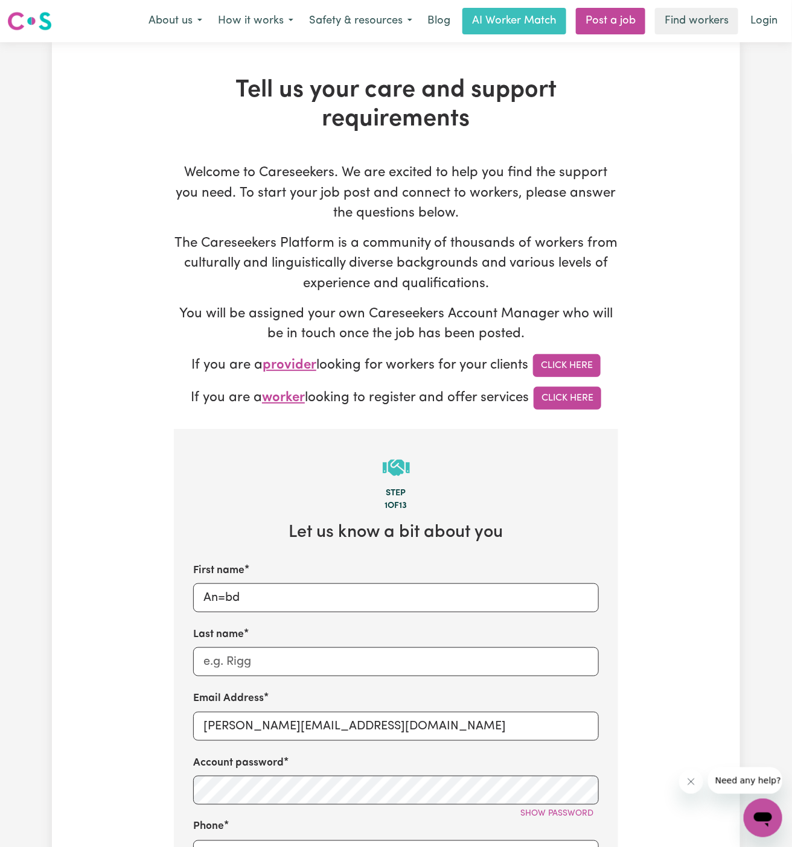
drag, startPoint x: 237, startPoint y: 725, endPoint x: 172, endPoint y: 725, distance: 65.2
click at [172, 725] on div "Tell us your care and support requirements Welcome to Careseekers. We are excit…" at bounding box center [396, 729] width 459 height 1306
click at [253, 598] on input "An=bd" at bounding box center [395, 597] width 405 height 29
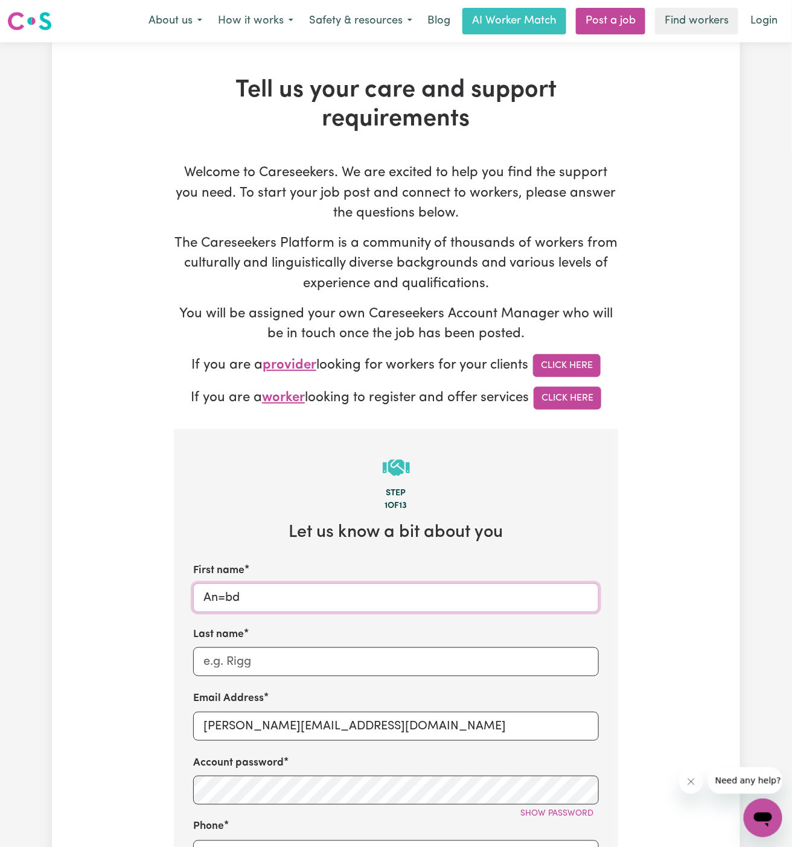
click at [253, 598] on input "An=bd" at bounding box center [395, 597] width 405 height 29
paste input "bdul"
type input "Abdul"
click at [270, 658] on input "Last name" at bounding box center [395, 661] width 405 height 29
click at [371, 661] on input "Last name" at bounding box center [395, 661] width 405 height 29
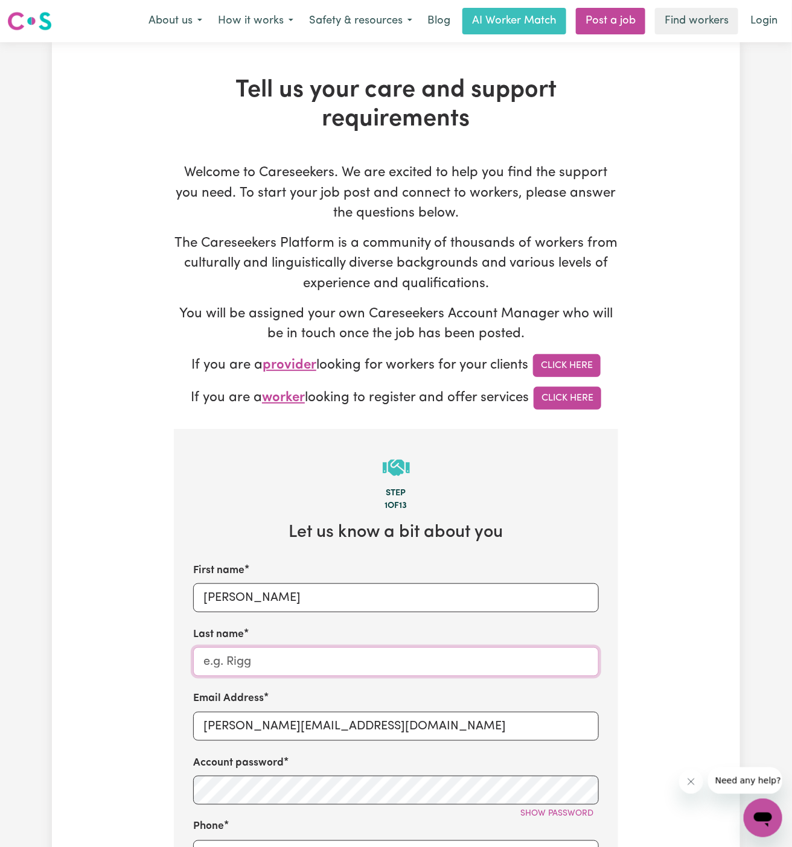
click at [371, 661] on input "Last name" at bounding box center [395, 661] width 405 height 29
paste input "Senior Helpers"
type input "Senior Helpers"
click at [375, 729] on input "AbdulSH@careseekers.com.au" at bounding box center [395, 726] width 405 height 29
click at [353, 773] on div "Account password Show password" at bounding box center [395, 779] width 405 height 49
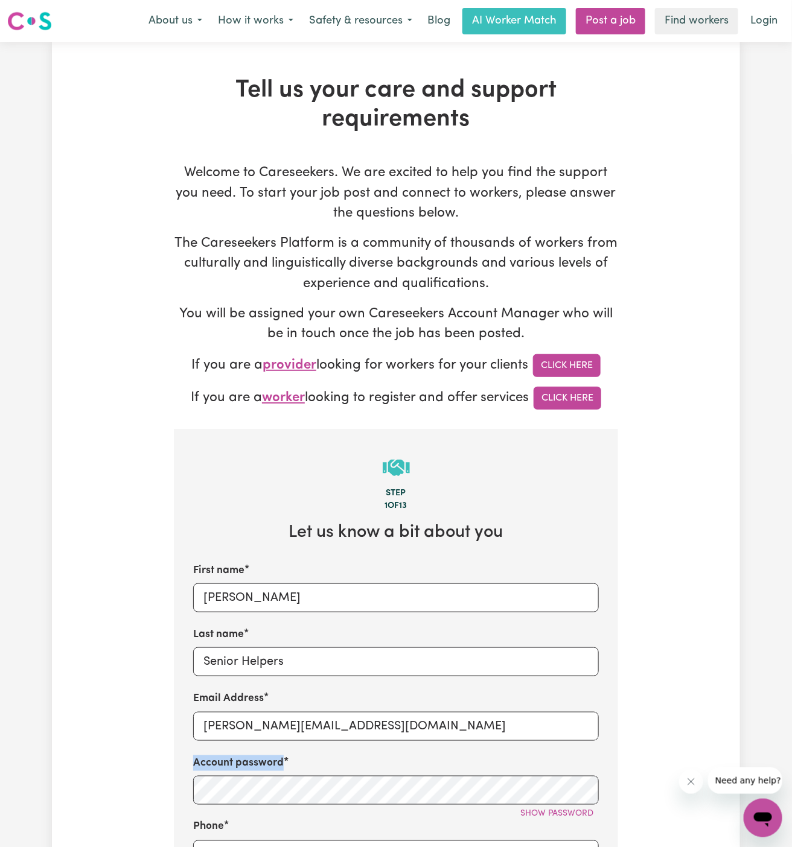
click at [353, 773] on div "Account password Show password" at bounding box center [395, 779] width 405 height 49
click at [562, 810] on span "Show password" at bounding box center [556, 814] width 73 height 9
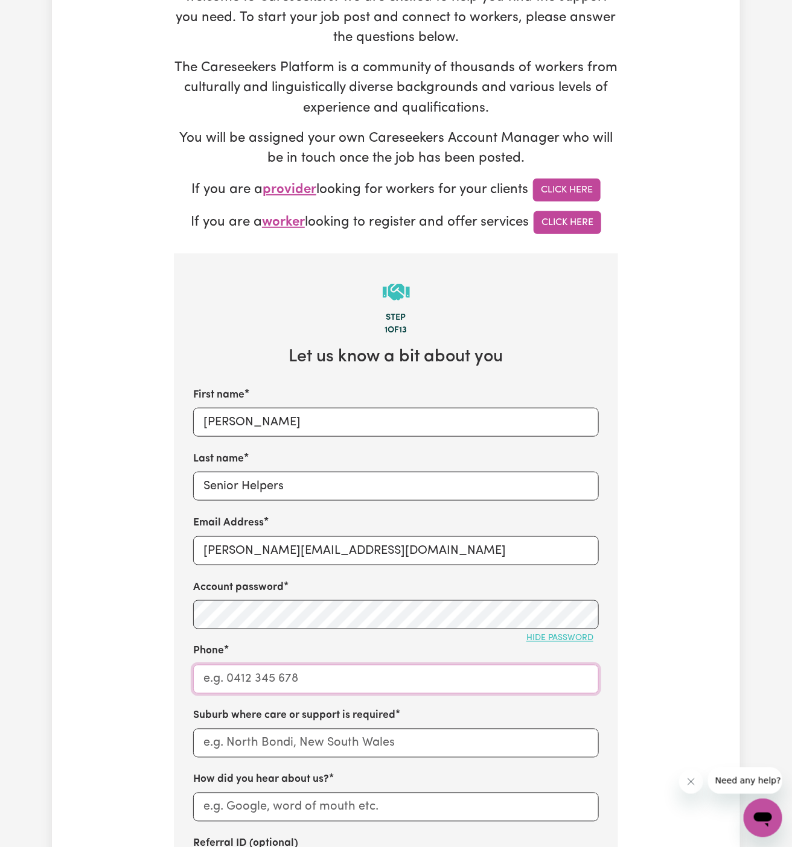
click at [393, 675] on input "Phone" at bounding box center [395, 679] width 405 height 29
type input "1300765465"
click at [468, 745] on input "text" at bounding box center [395, 743] width 405 height 29
click at [268, 729] on input "text" at bounding box center [395, 743] width 405 height 29
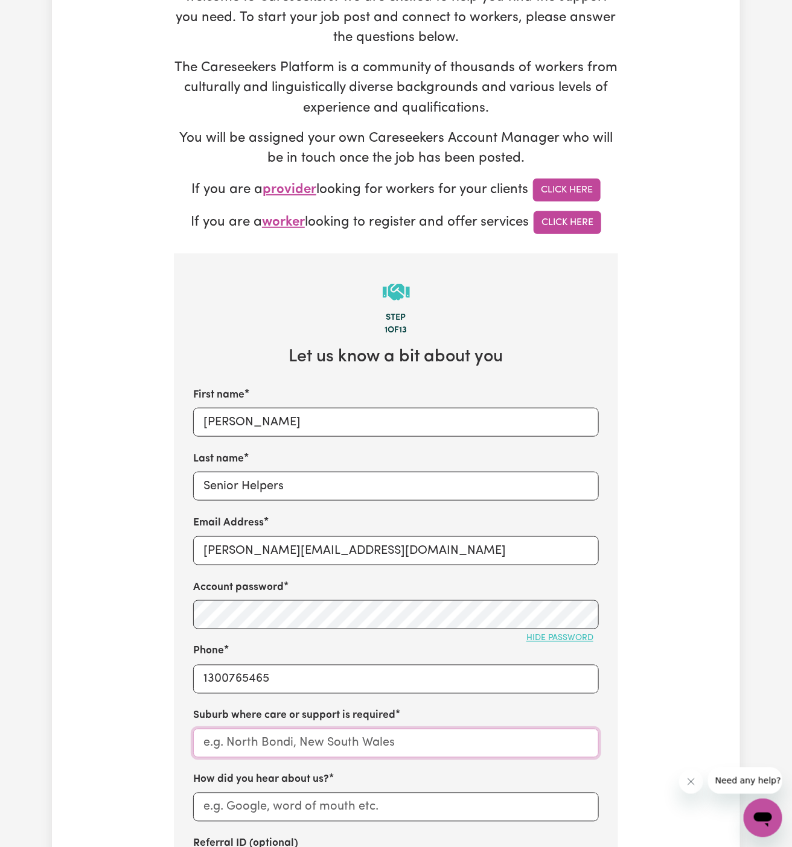
paste input "Heckenberg"
type input "Heckenberg"
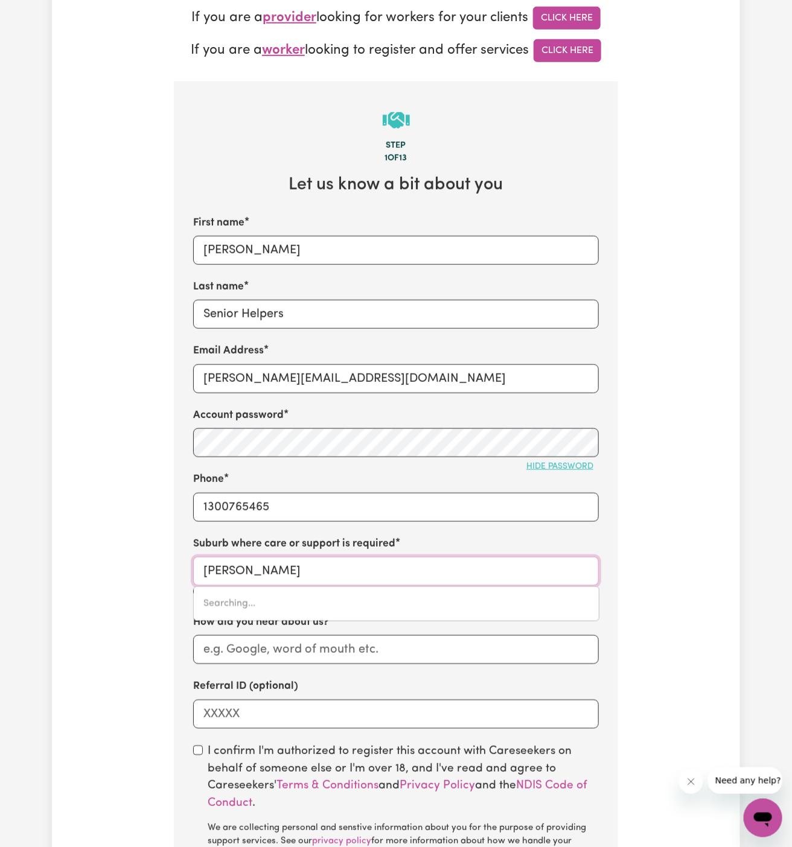
type input "Heckenberg, New South Wales, 2168"
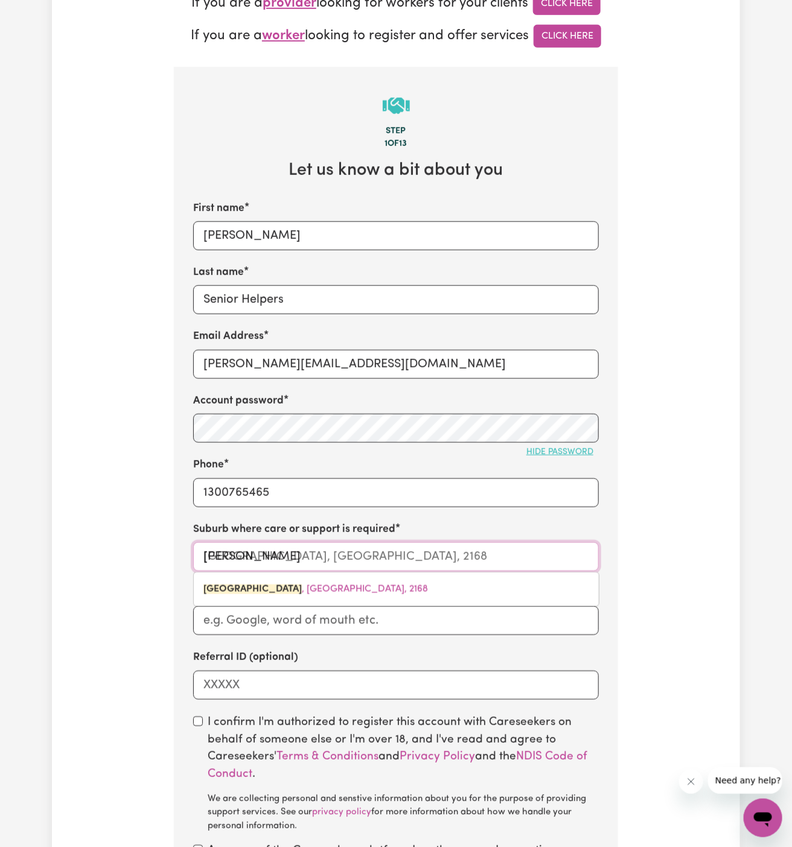
scroll to position [373, 0]
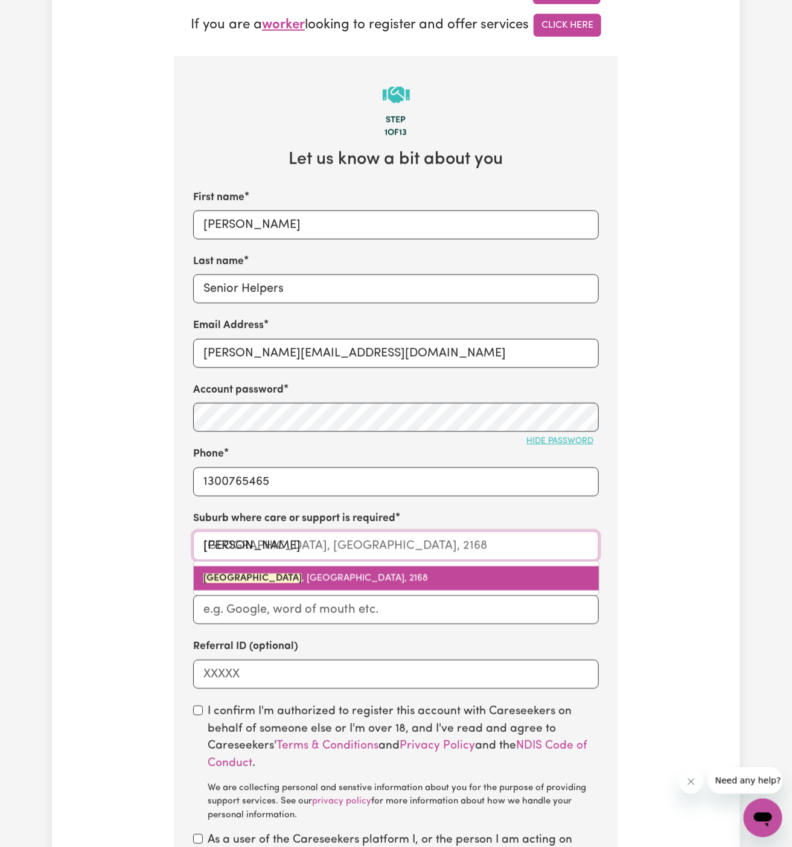
click at [365, 570] on link "HECKENBERG , New South Wales, 2168" at bounding box center [396, 579] width 405 height 24
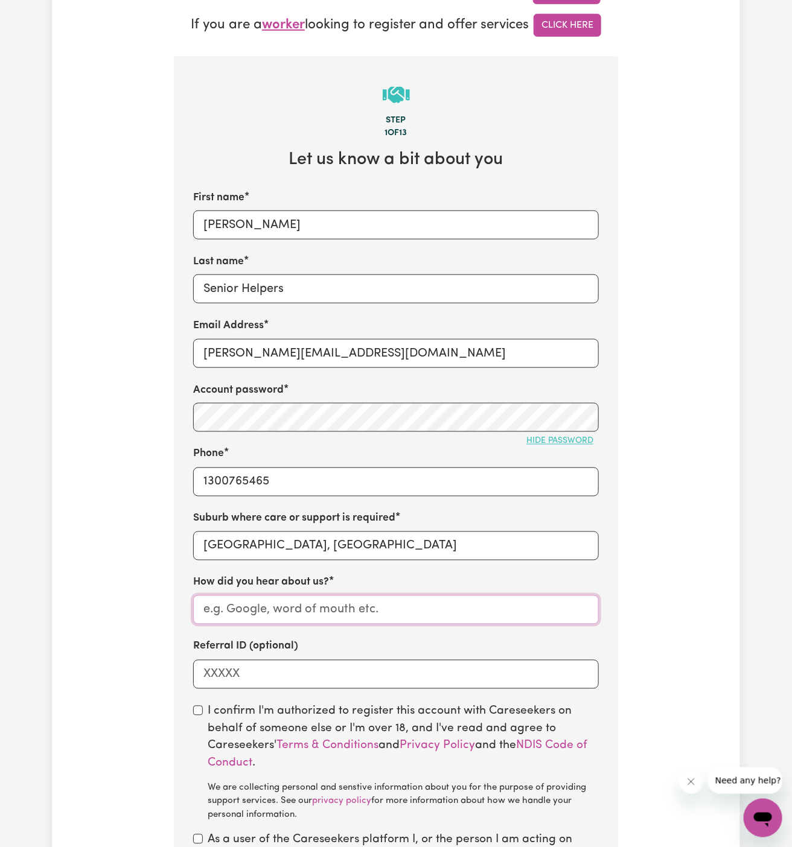
click at [364, 606] on input "How did you hear about us?" at bounding box center [395, 609] width 405 height 29
paste input "Senior Helpers"
type input "Senior Helpers"
click at [202, 710] on input "checkbox" at bounding box center [198, 711] width 10 height 10
checkbox input "true"
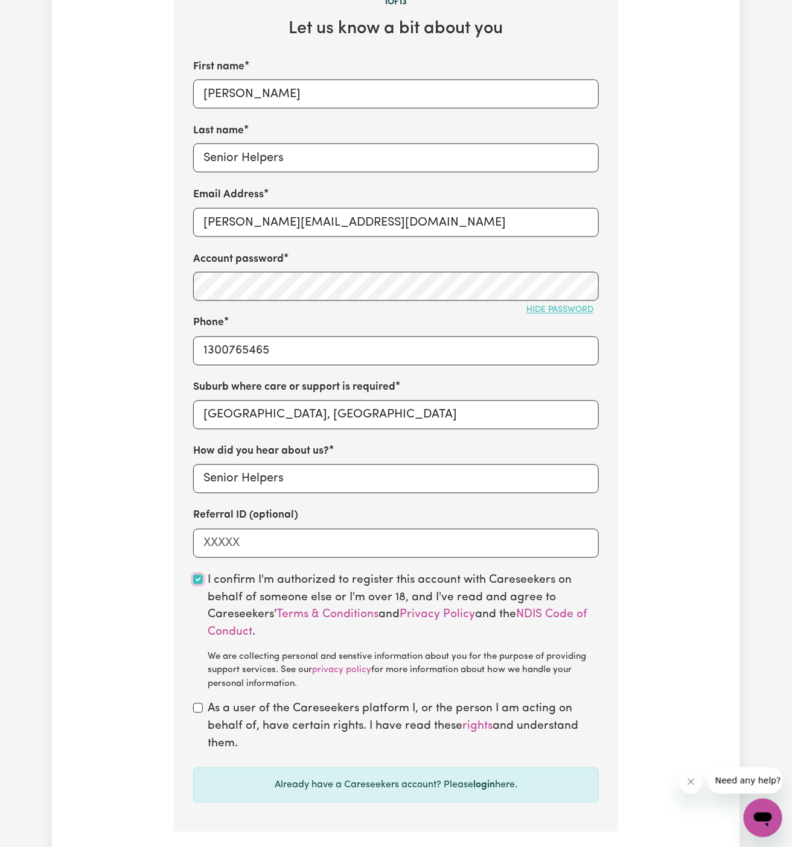
scroll to position [559, 0]
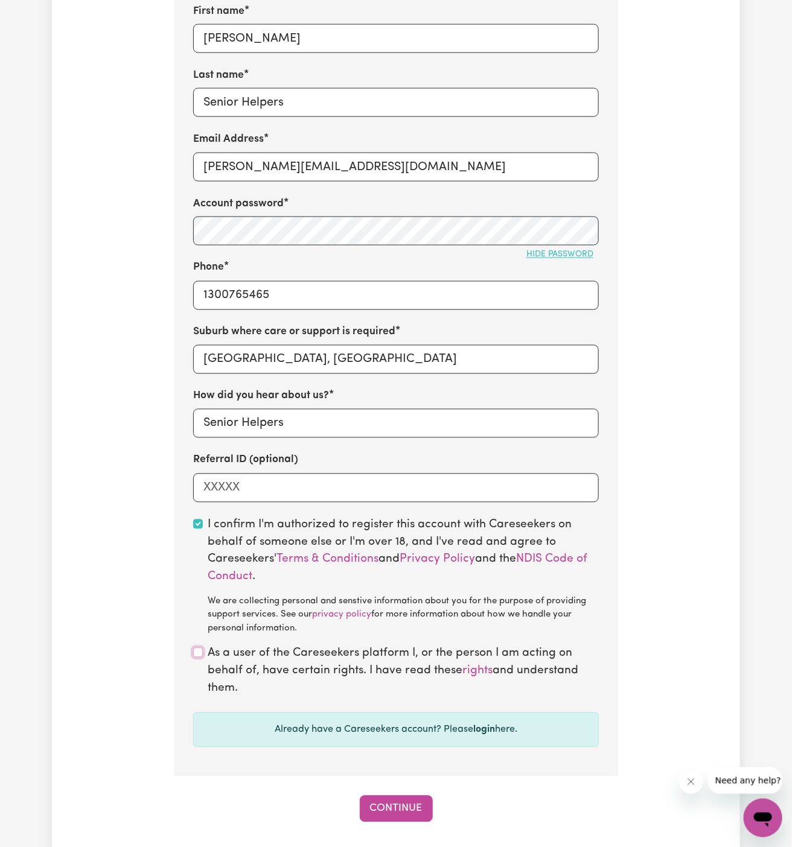
click at [200, 655] on input "checkbox" at bounding box center [198, 653] width 10 height 10
checkbox input "true"
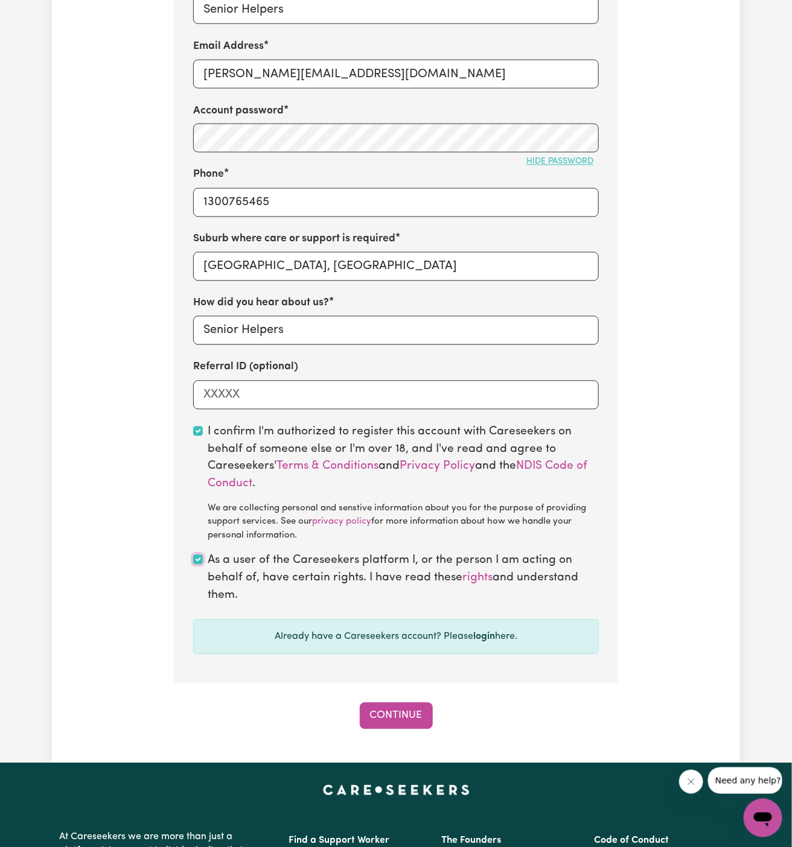
scroll to position [721, 0]
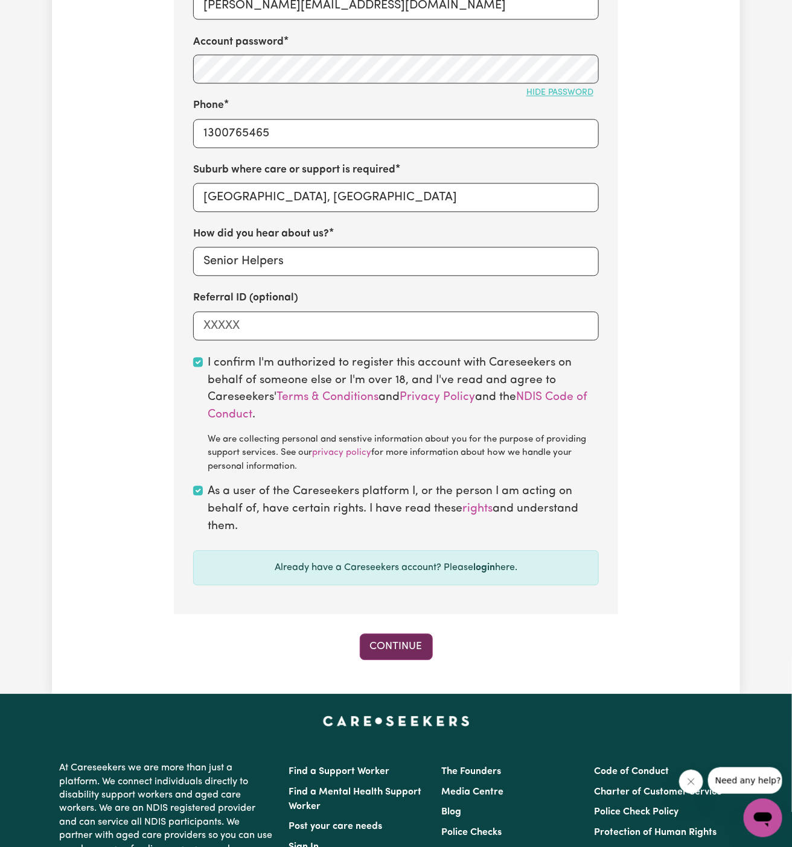
click at [410, 653] on button "Continue" at bounding box center [396, 647] width 73 height 27
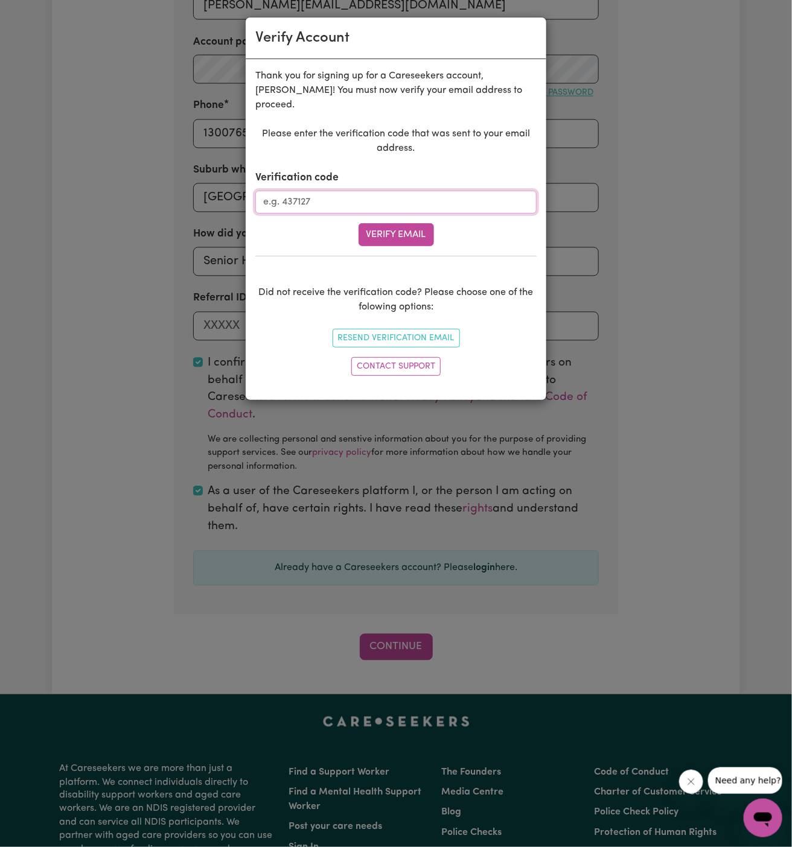
click at [336, 191] on input "Verification code" at bounding box center [395, 202] width 281 height 23
paste input "200139"
type input "200139"
click at [404, 223] on button "Verify Email" at bounding box center [395, 234] width 75 height 23
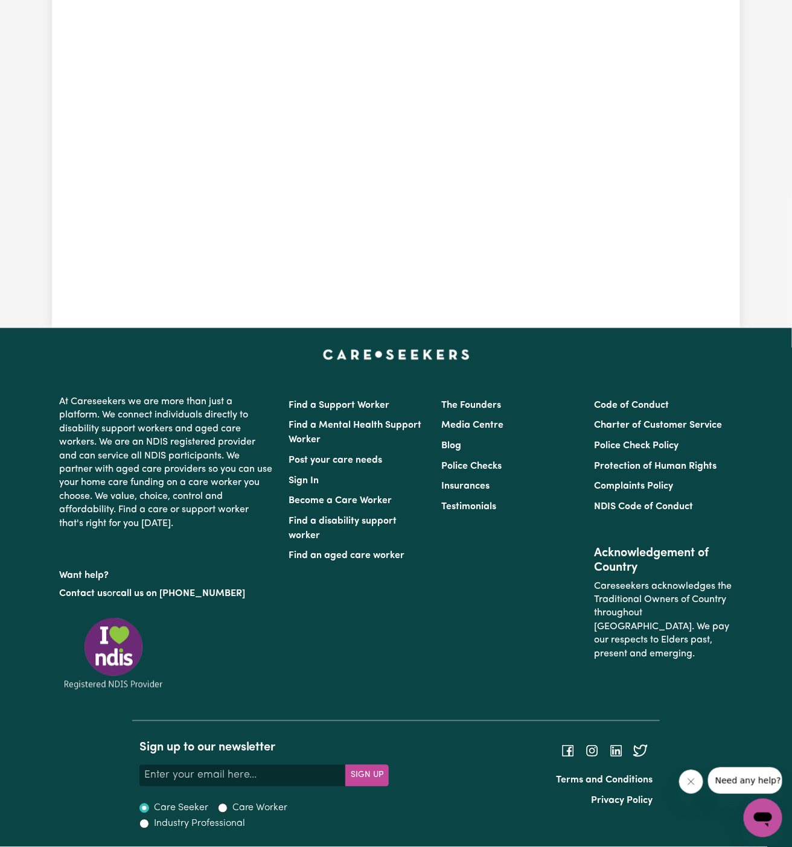
scroll to position [417, 0]
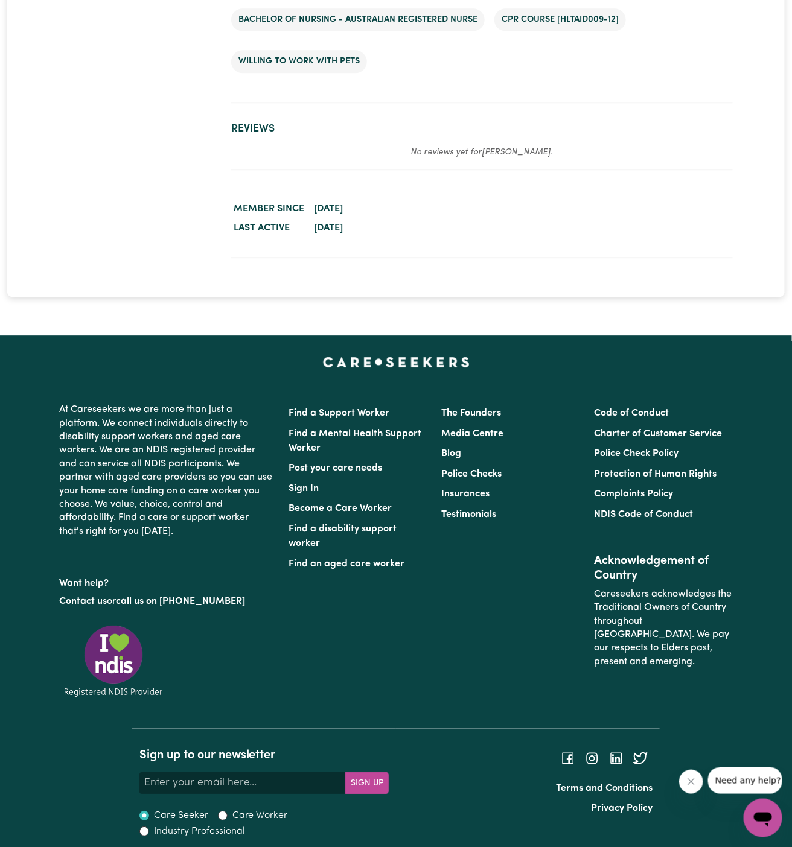
scroll to position [2083, 0]
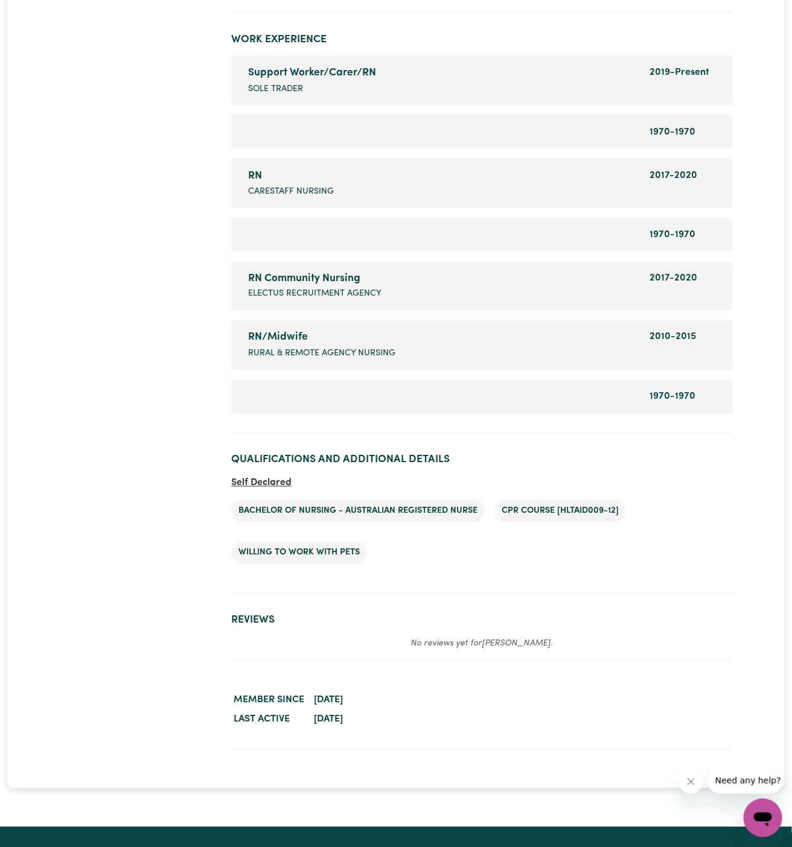
scroll to position [2253, 0]
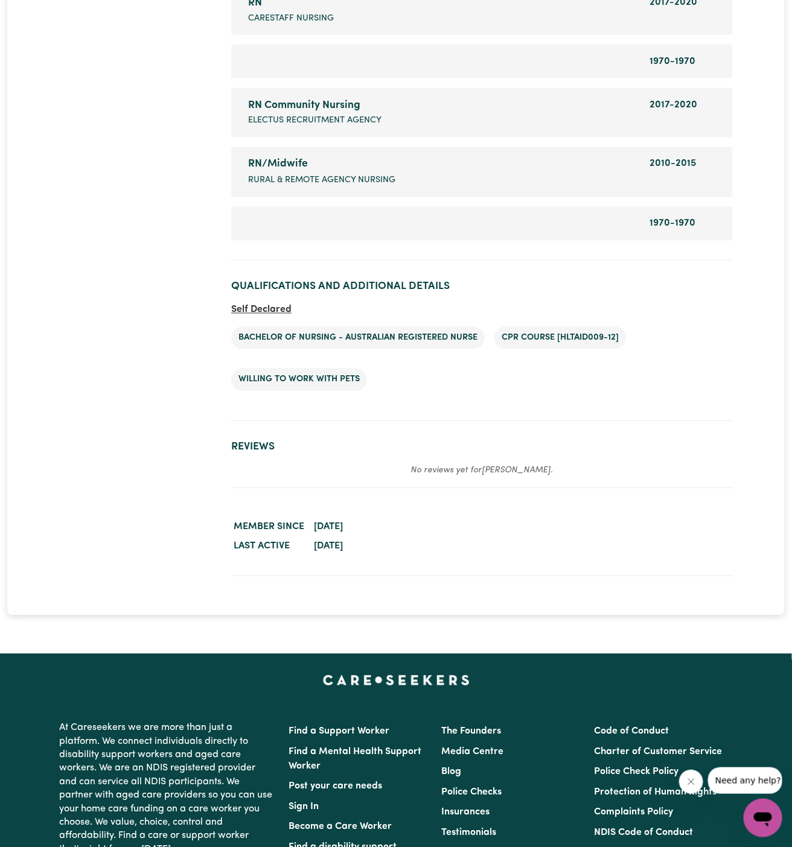
click at [416, 338] on li "Bachelor of Nursing - Australian registered nurse" at bounding box center [357, 338] width 253 height 23
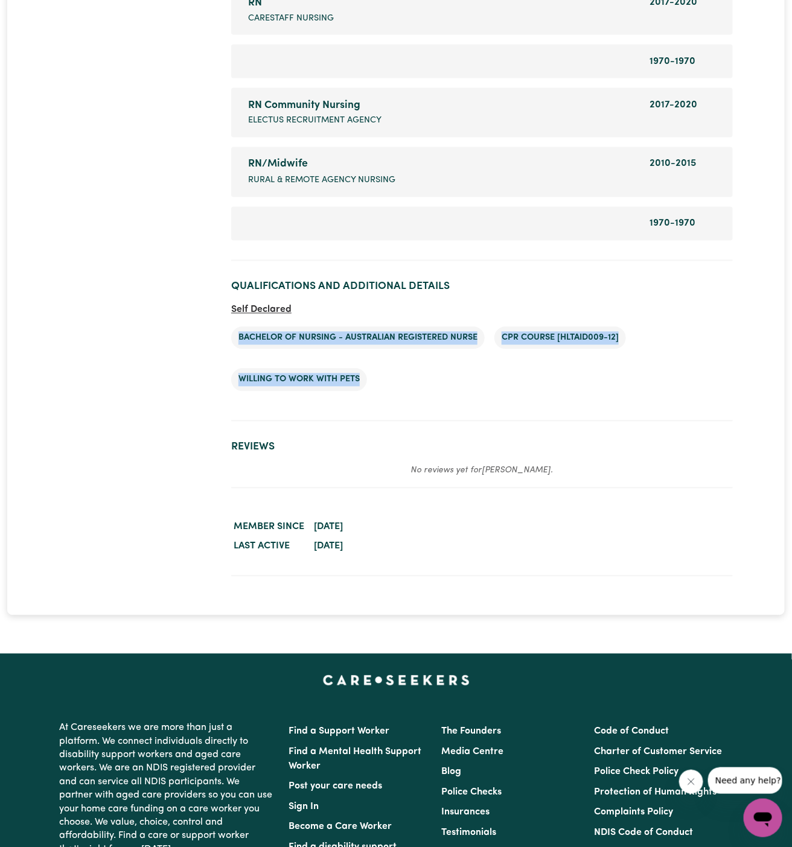
click at [416, 338] on li "Bachelor of Nursing - Australian registered nurse" at bounding box center [357, 338] width 253 height 23
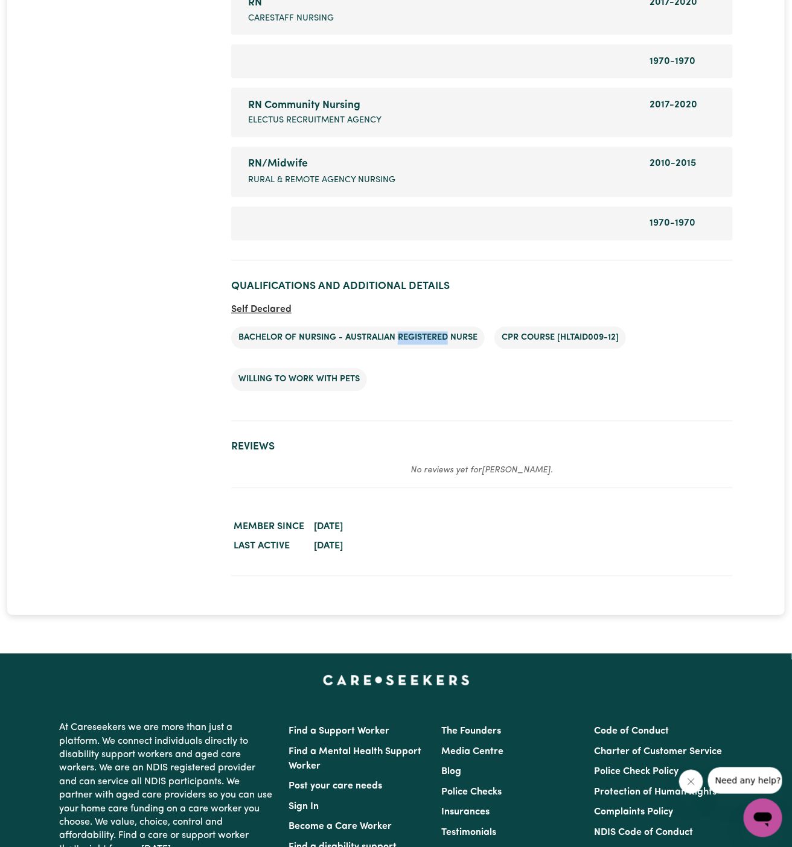
click at [416, 338] on li "Bachelor of Nursing - Australian registered nurse" at bounding box center [357, 338] width 253 height 23
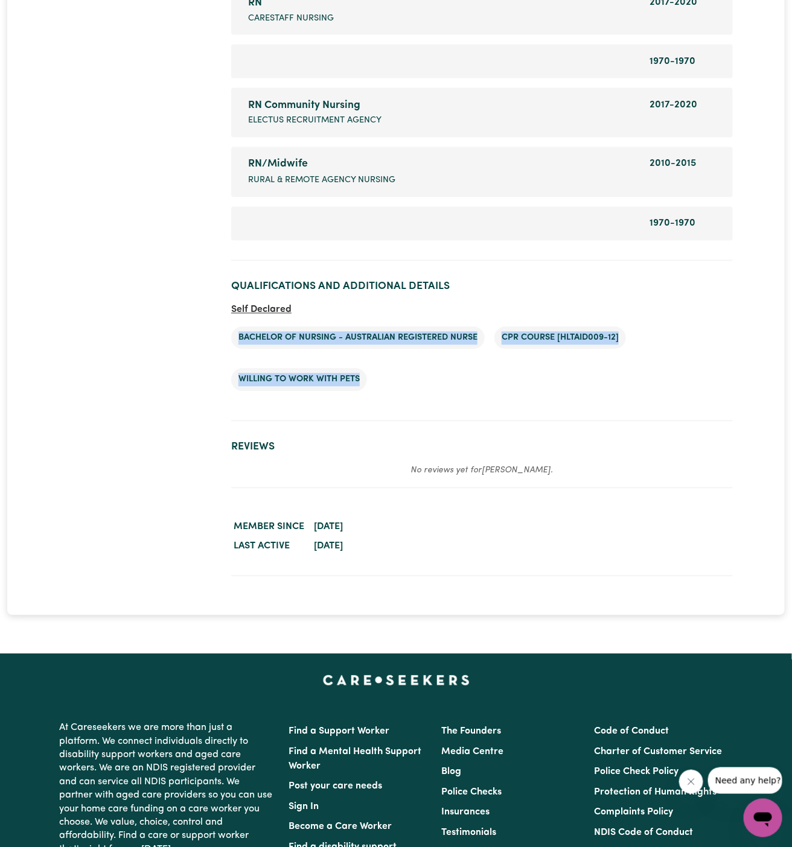
click at [416, 338] on li "Bachelor of Nursing - Australian registered nurse" at bounding box center [357, 338] width 253 height 23
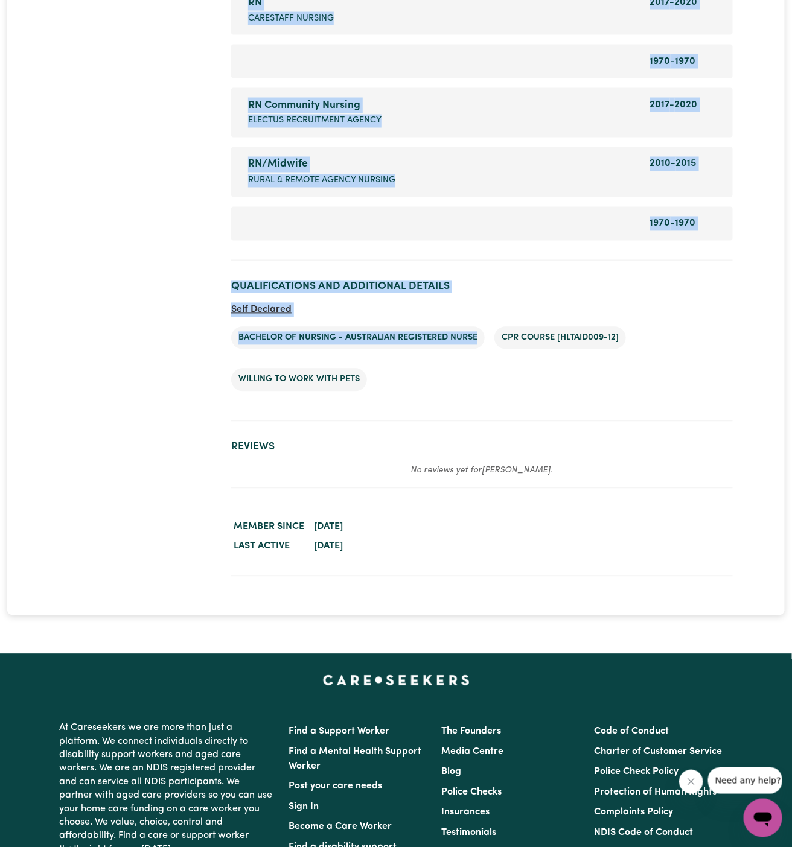
drag, startPoint x: 477, startPoint y: 335, endPoint x: 210, endPoint y: 331, distance: 267.3
copy div "Sharon KALLANGUR , Queensland 0 hours completed Contact Invite for Job Shortlis…"
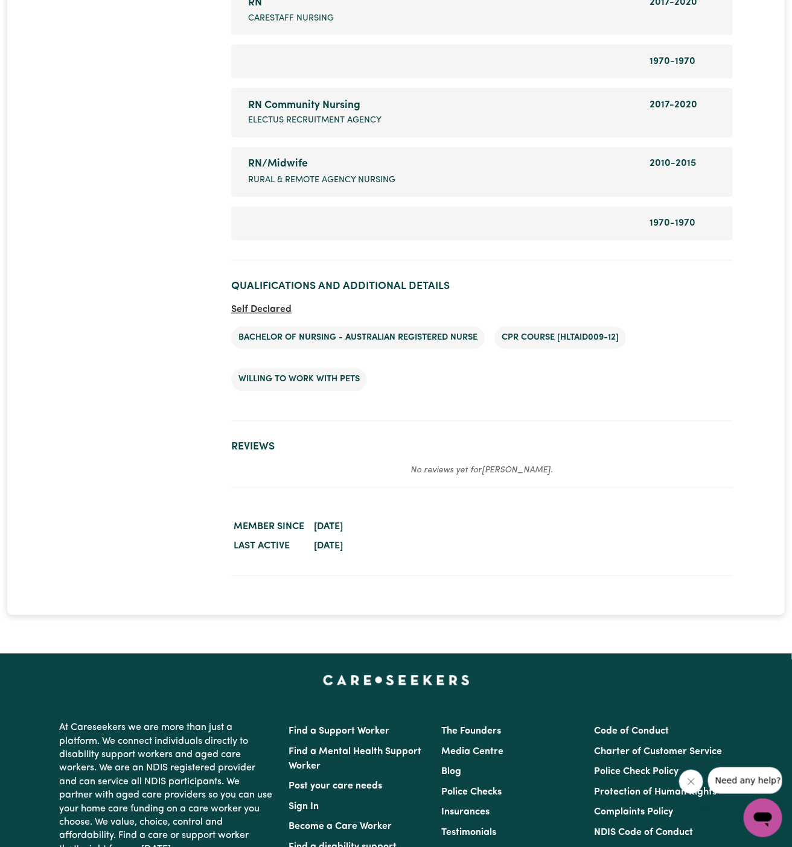
click at [390, 350] on ul "Bachelor of Nursing - Australian registered nurse CPR Course [HLTAID009-12] Wil…" at bounding box center [481, 359] width 501 height 84
drag, startPoint x: 481, startPoint y: 329, endPoint x: 234, endPoint y: 329, distance: 247.4
click at [234, 329] on li "Bachelor of Nursing - Australian registered nurse" at bounding box center [357, 338] width 253 height 23
copy li "Bachelor of Nursing - Australian registered nurse"
